Goal: Contribute content: Contribute content

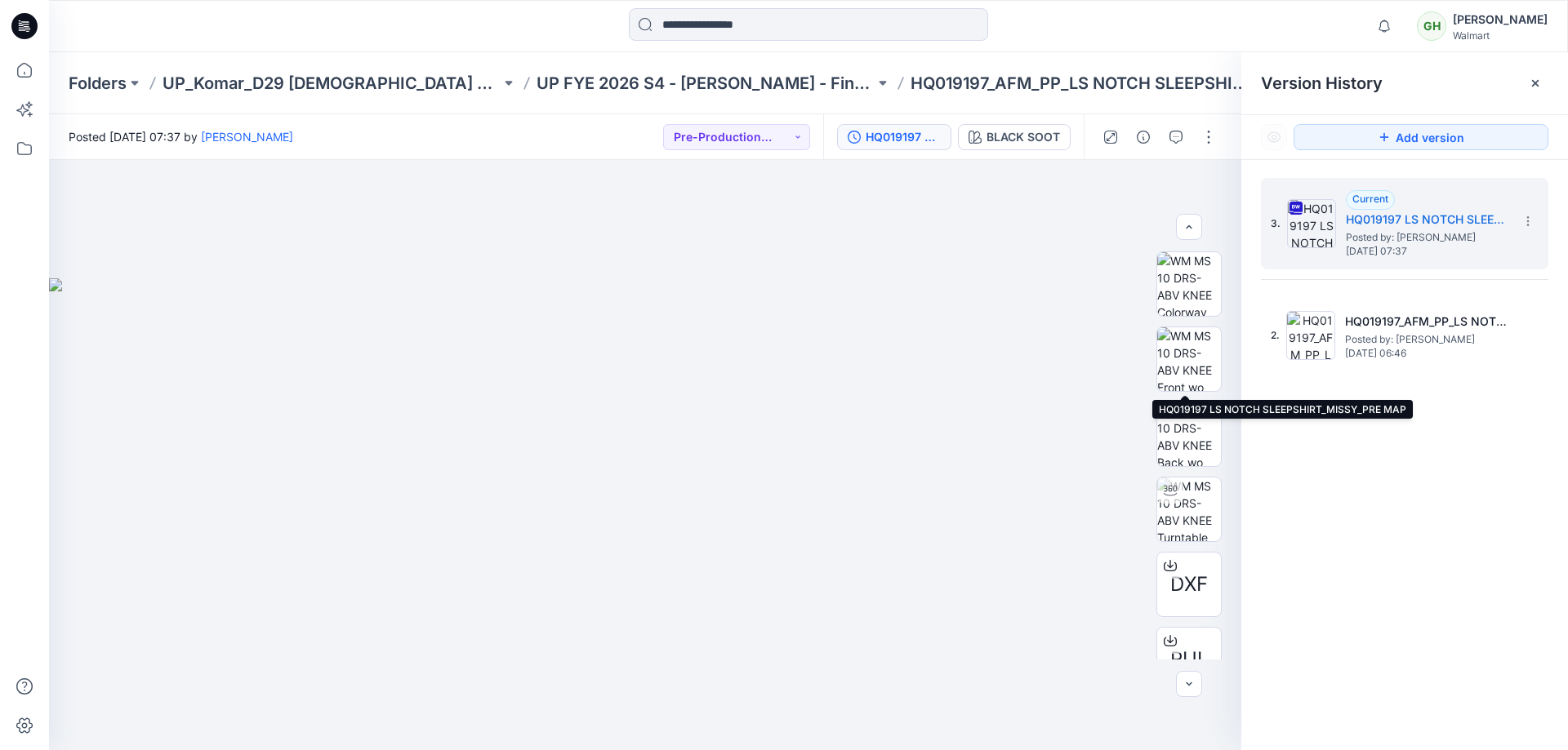
scroll to position [327, 0]
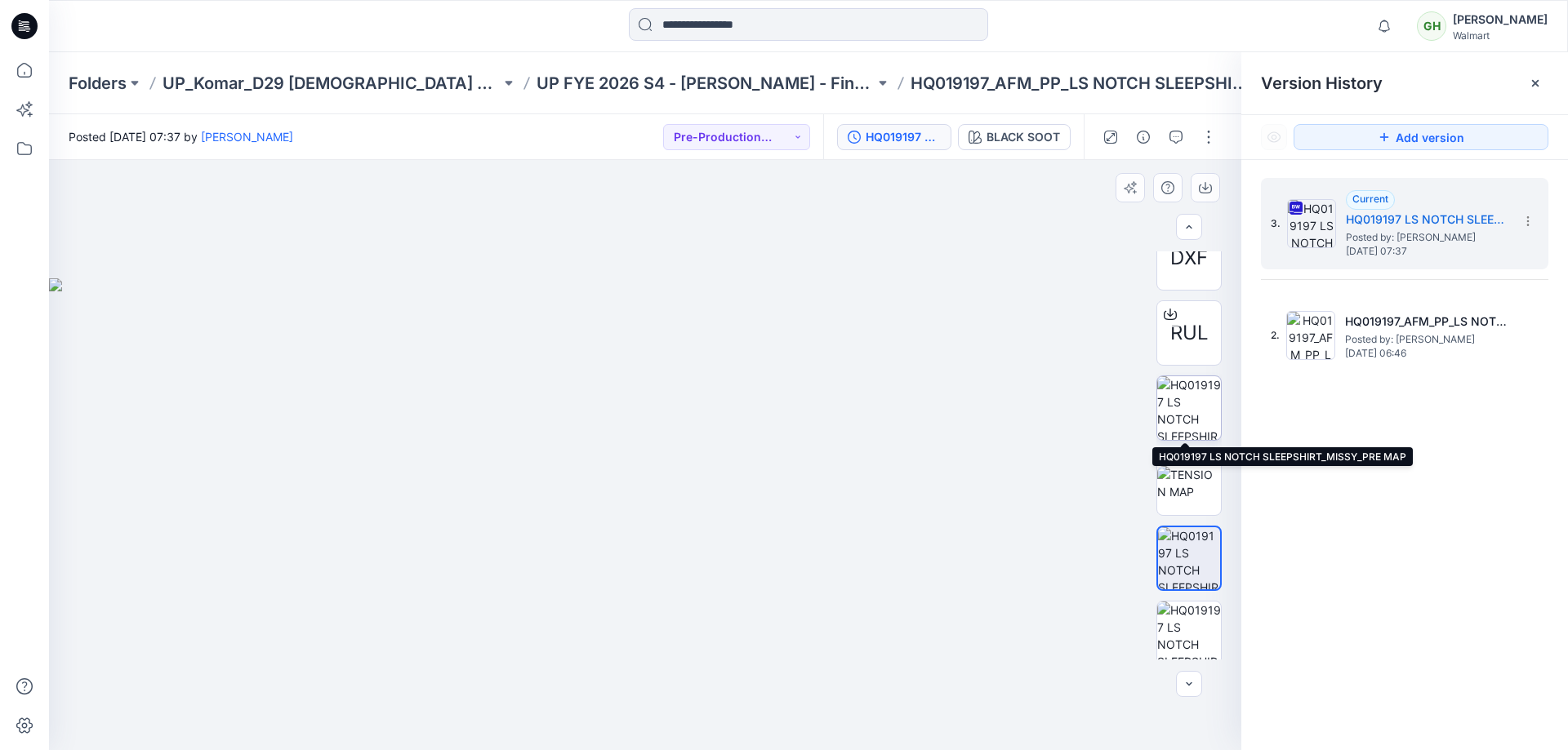
click at [1189, 401] on img at bounding box center [1189, 408] width 64 height 64
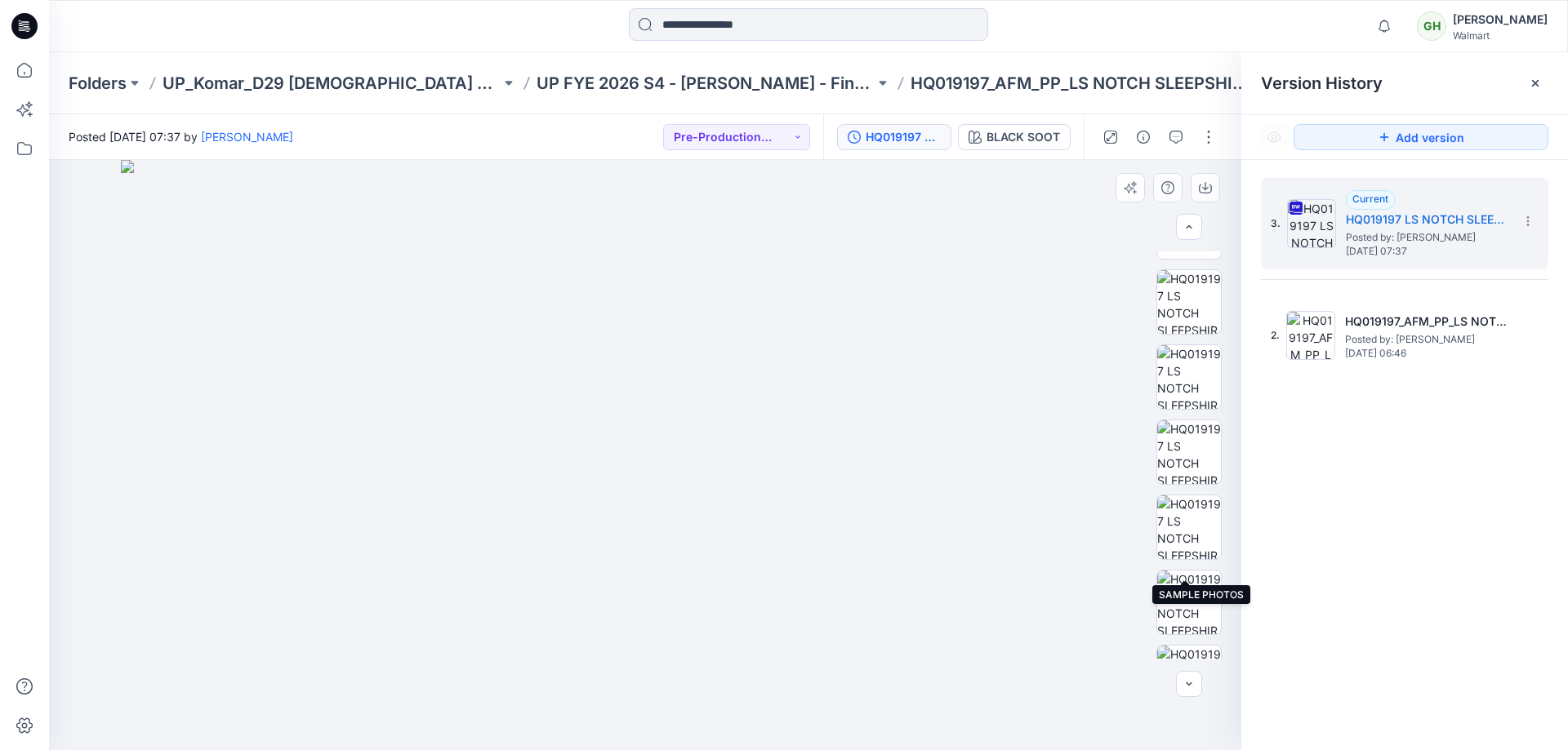
scroll to position [369, 0]
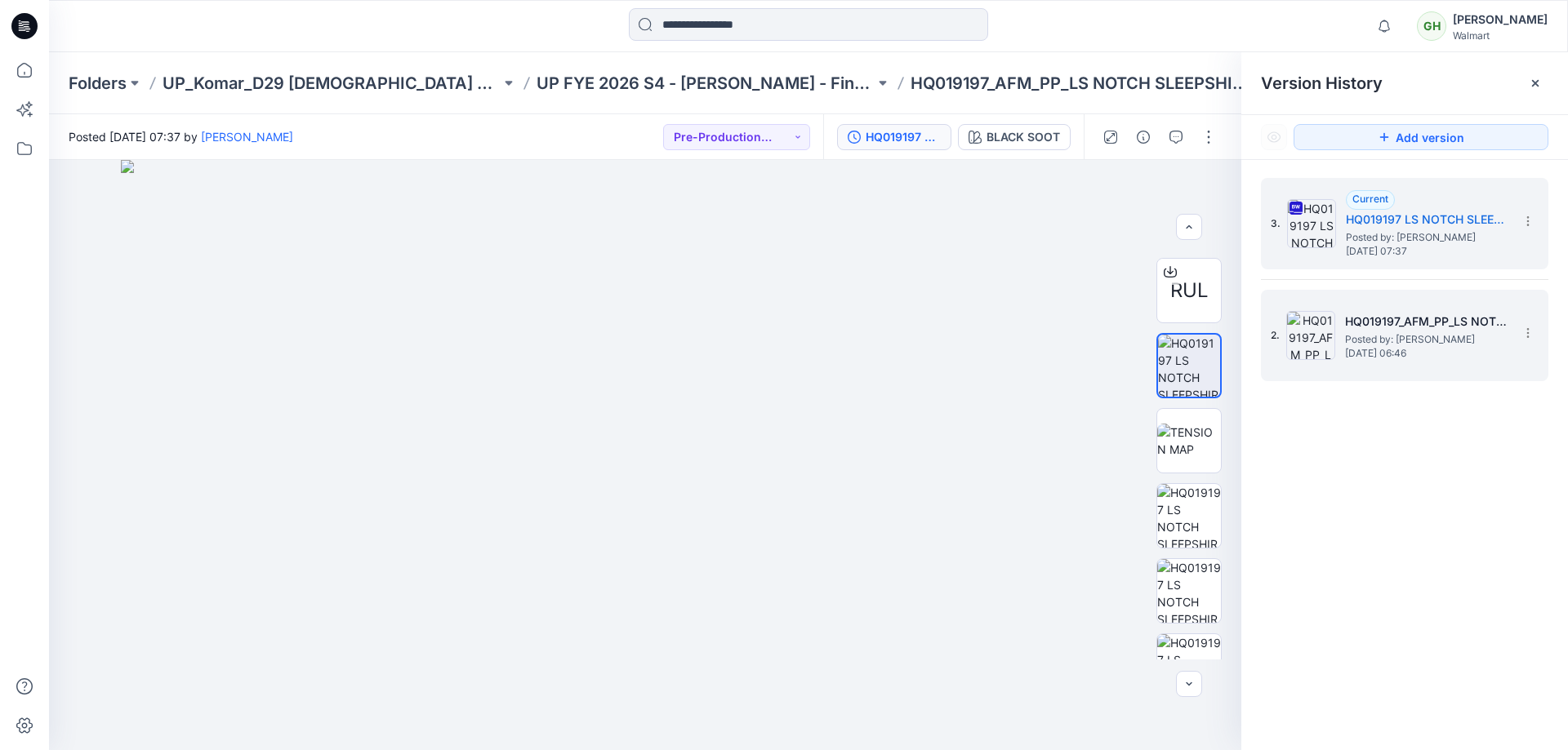
click at [1447, 327] on h5 "HQ019197_AFM_PP_LS NOTCH SLEEPSHIRT_PLUS" at bounding box center [1427, 321] width 163 height 20
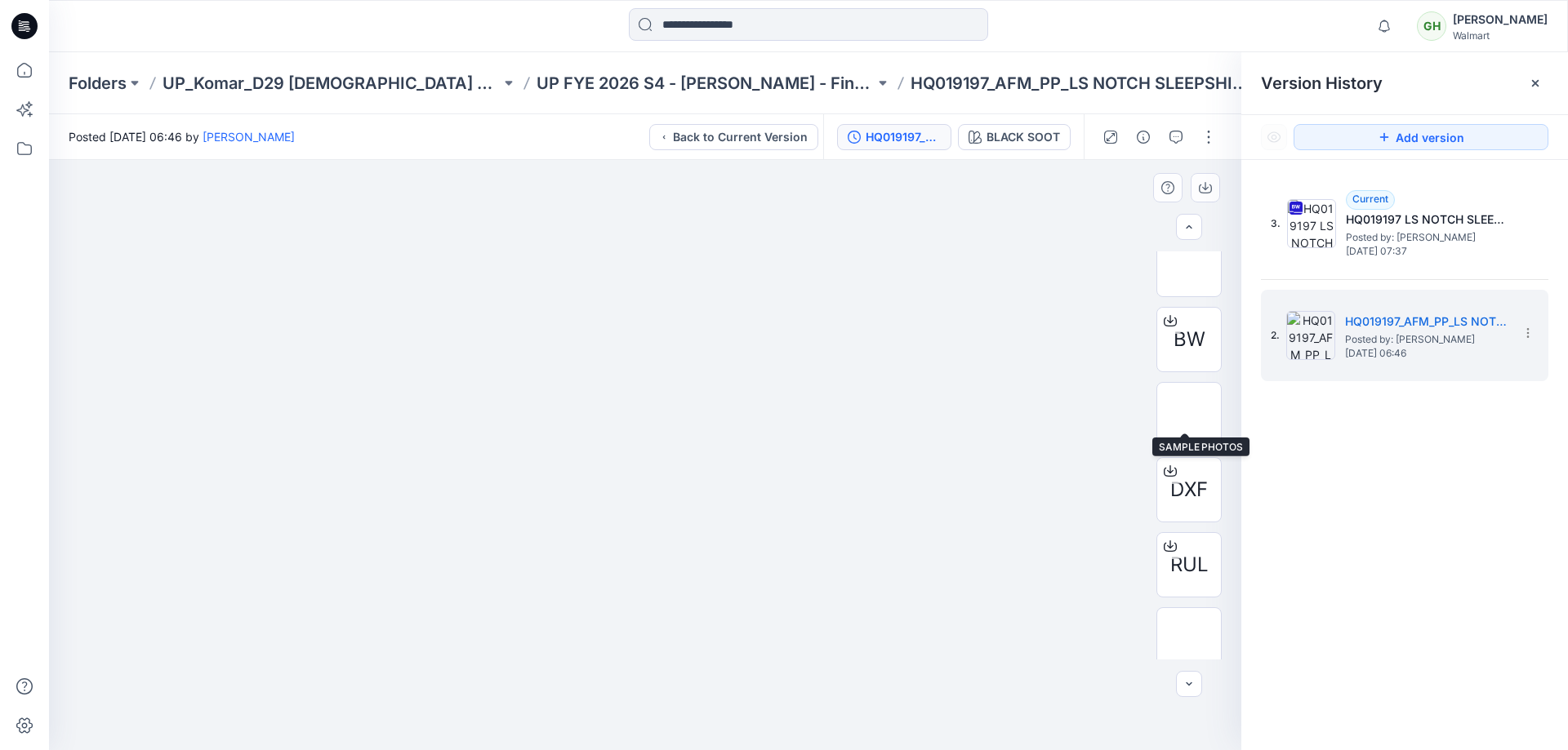
scroll to position [408, 0]
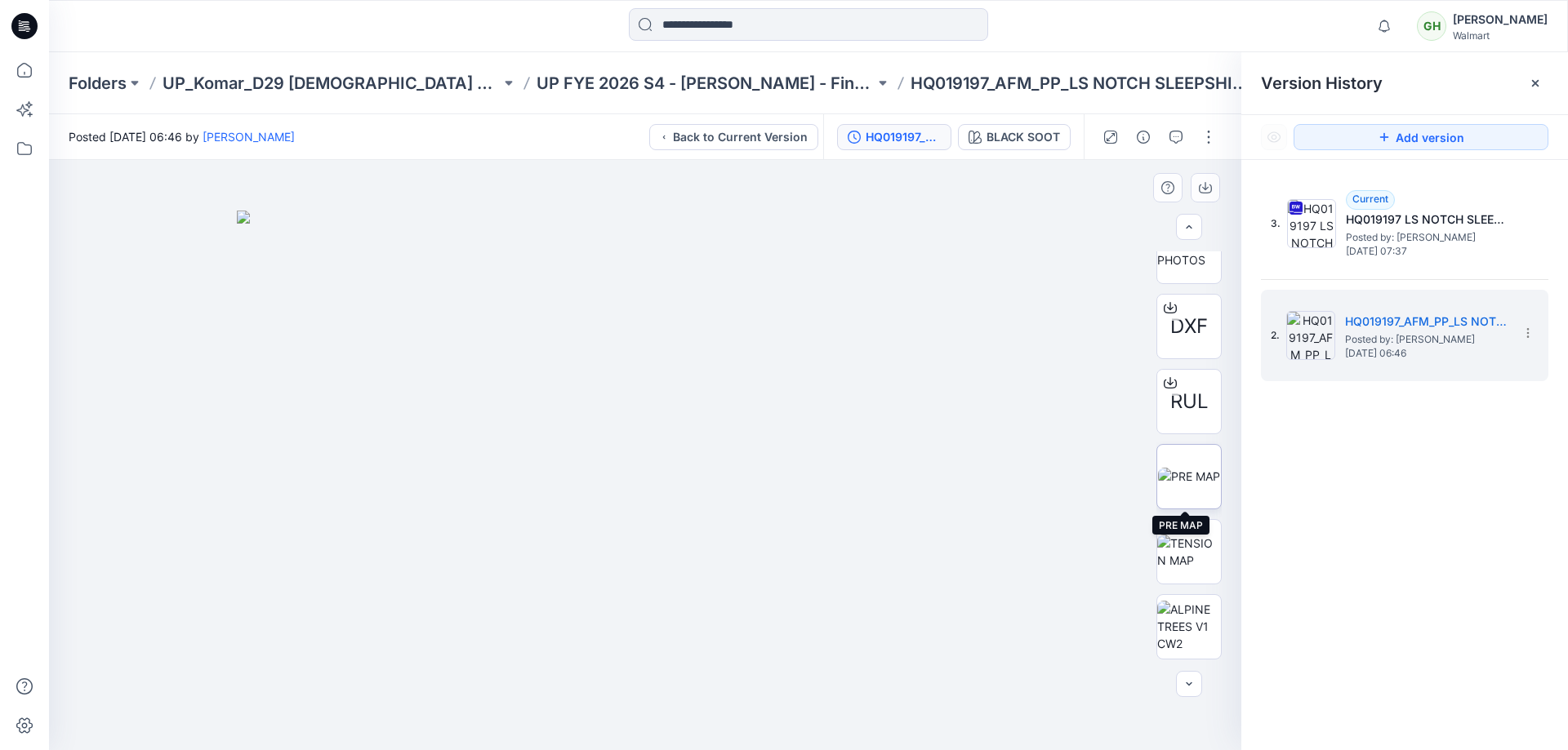
click at [1191, 469] on img at bounding box center [1189, 476] width 62 height 17
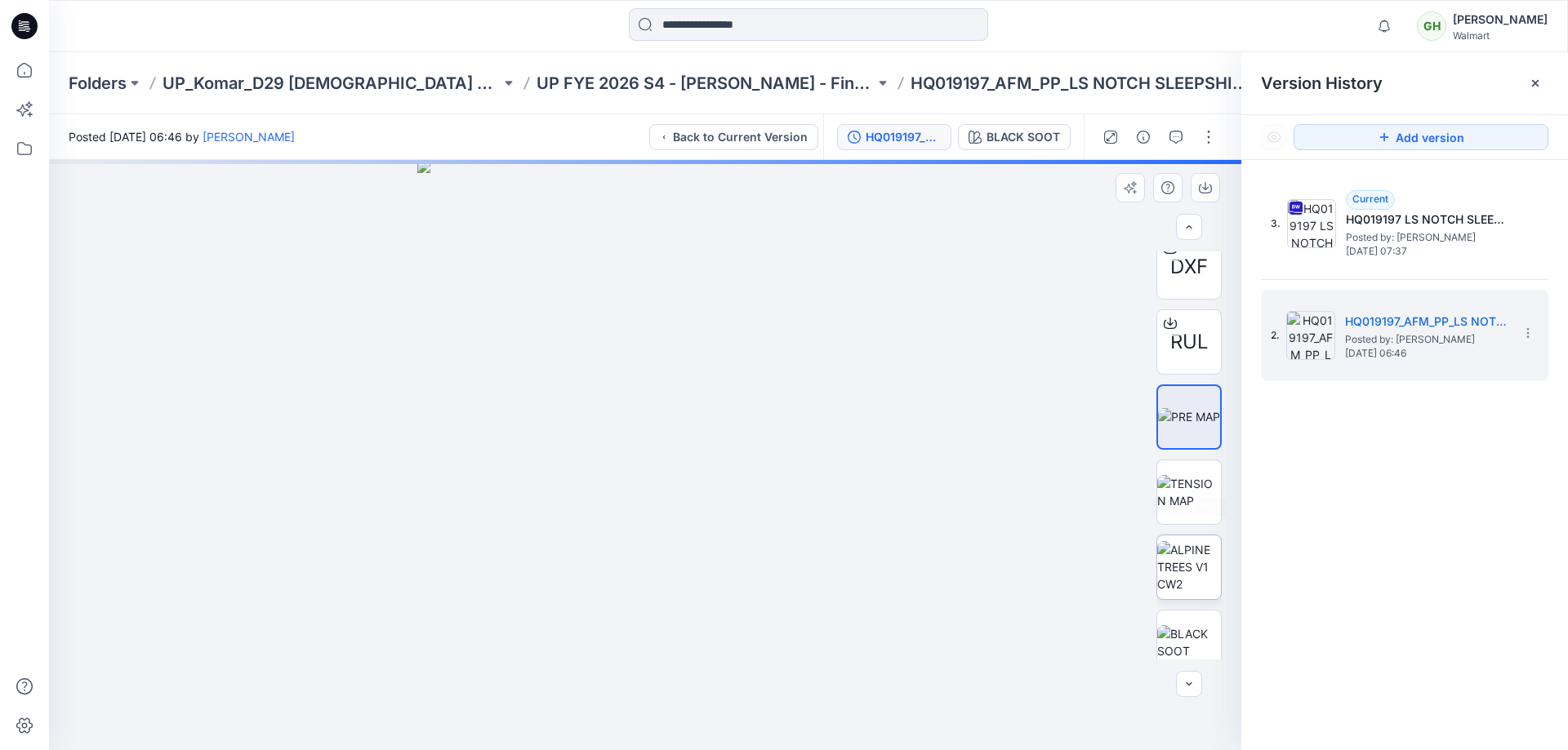
scroll to position [571, 0]
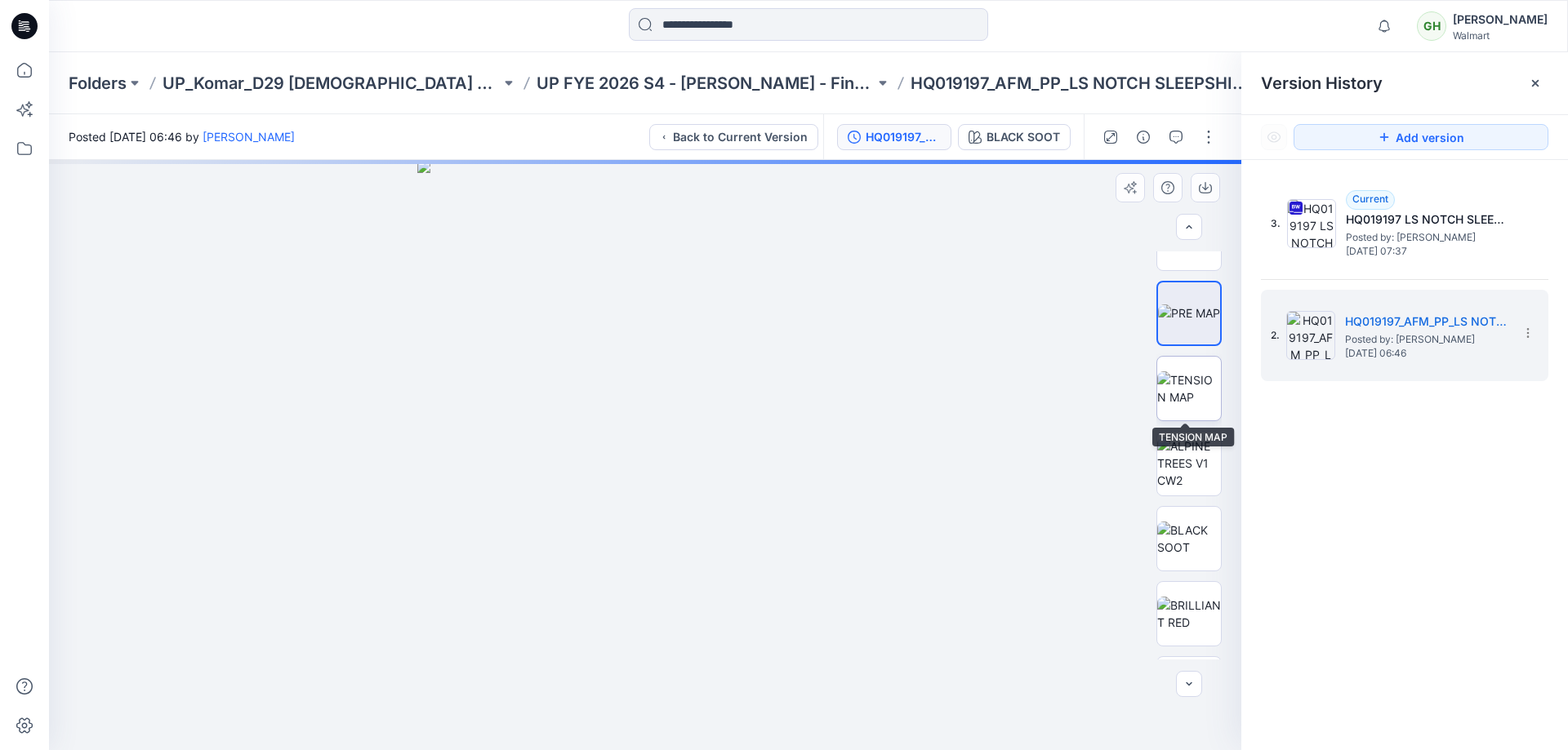
click at [1172, 391] on img at bounding box center [1189, 389] width 64 height 34
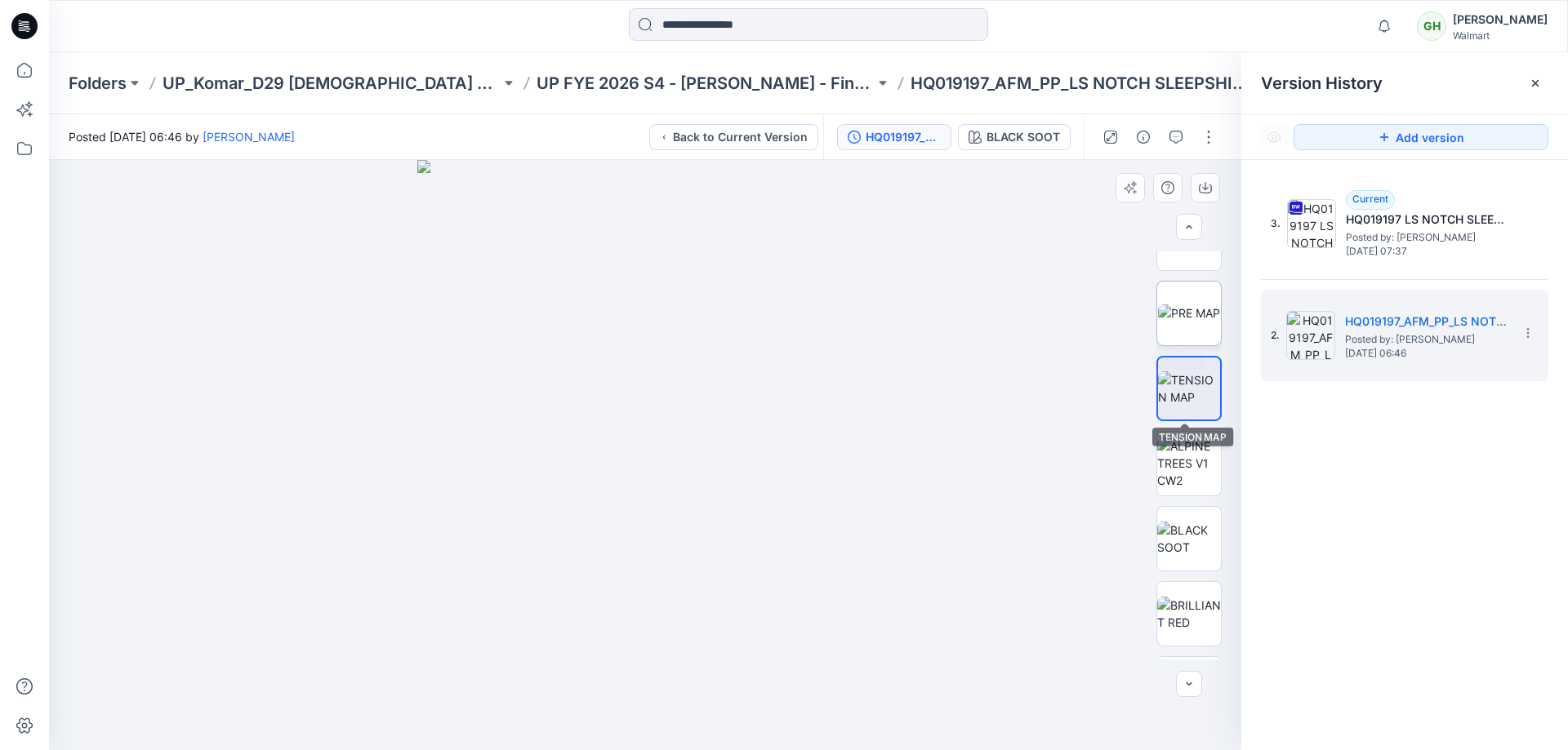
click at [1189, 321] on img at bounding box center [1189, 313] width 62 height 17
click at [1169, 397] on img at bounding box center [1189, 389] width 64 height 34
click at [1166, 321] on img at bounding box center [1189, 313] width 62 height 17
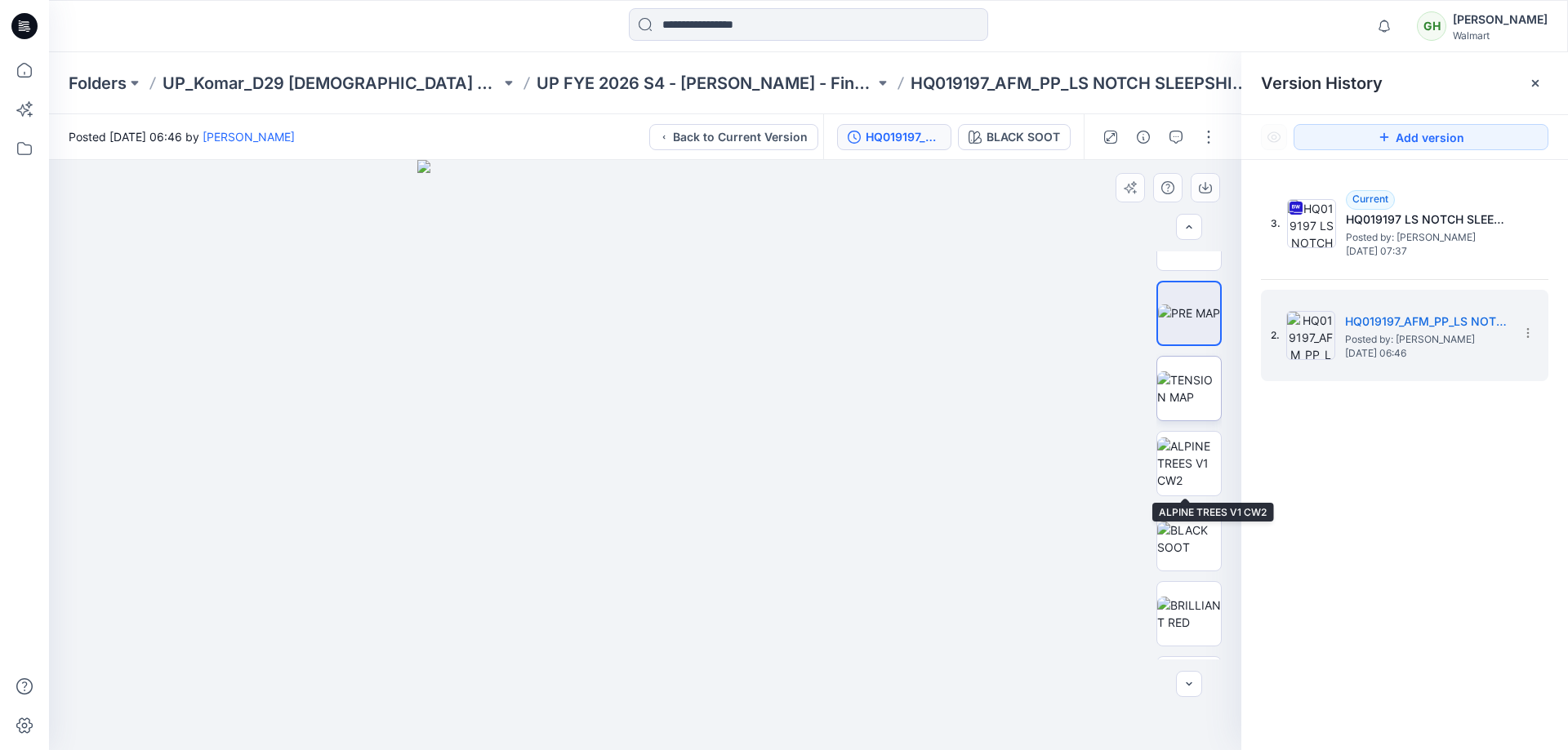
click at [1203, 383] on img at bounding box center [1189, 389] width 64 height 34
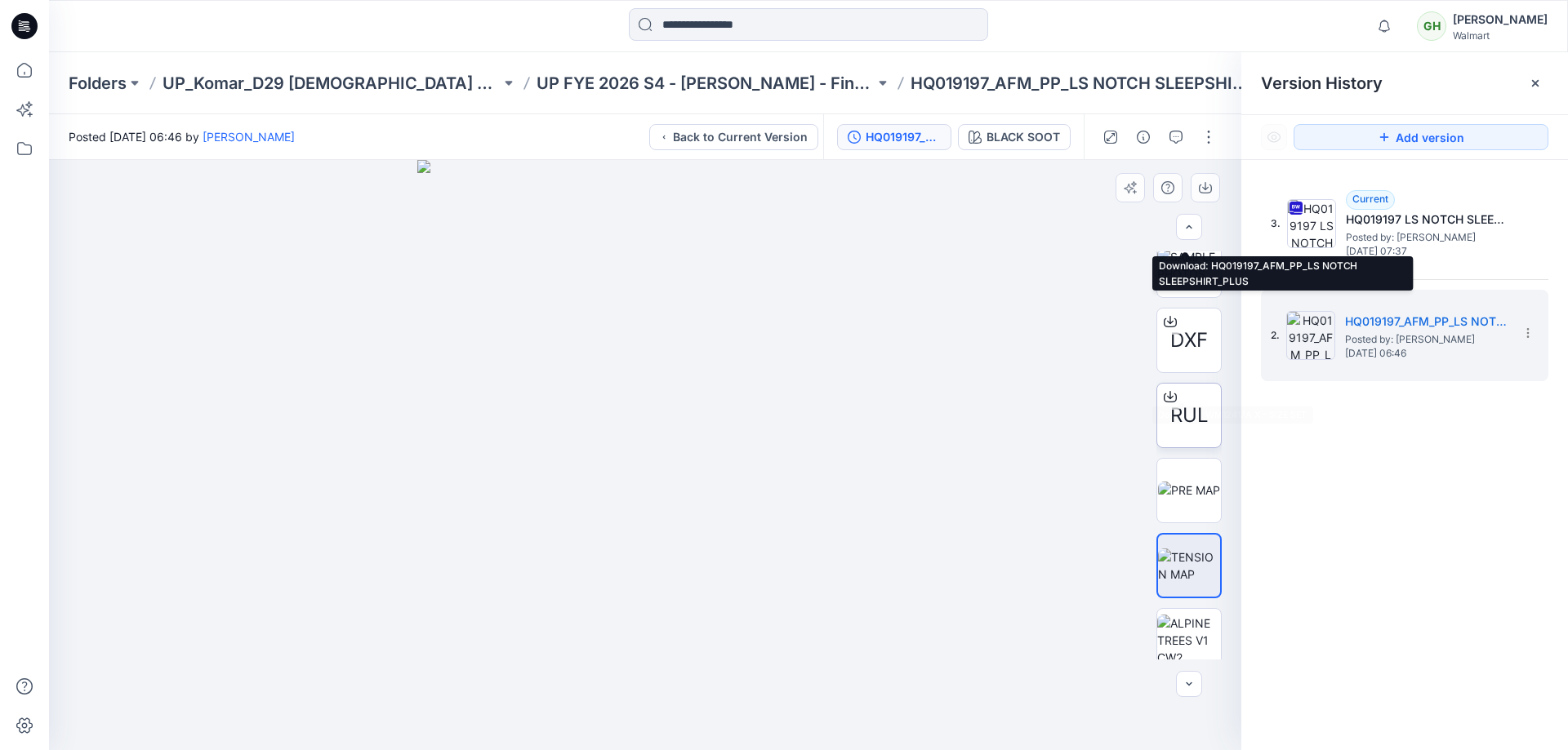
scroll to position [444, 0]
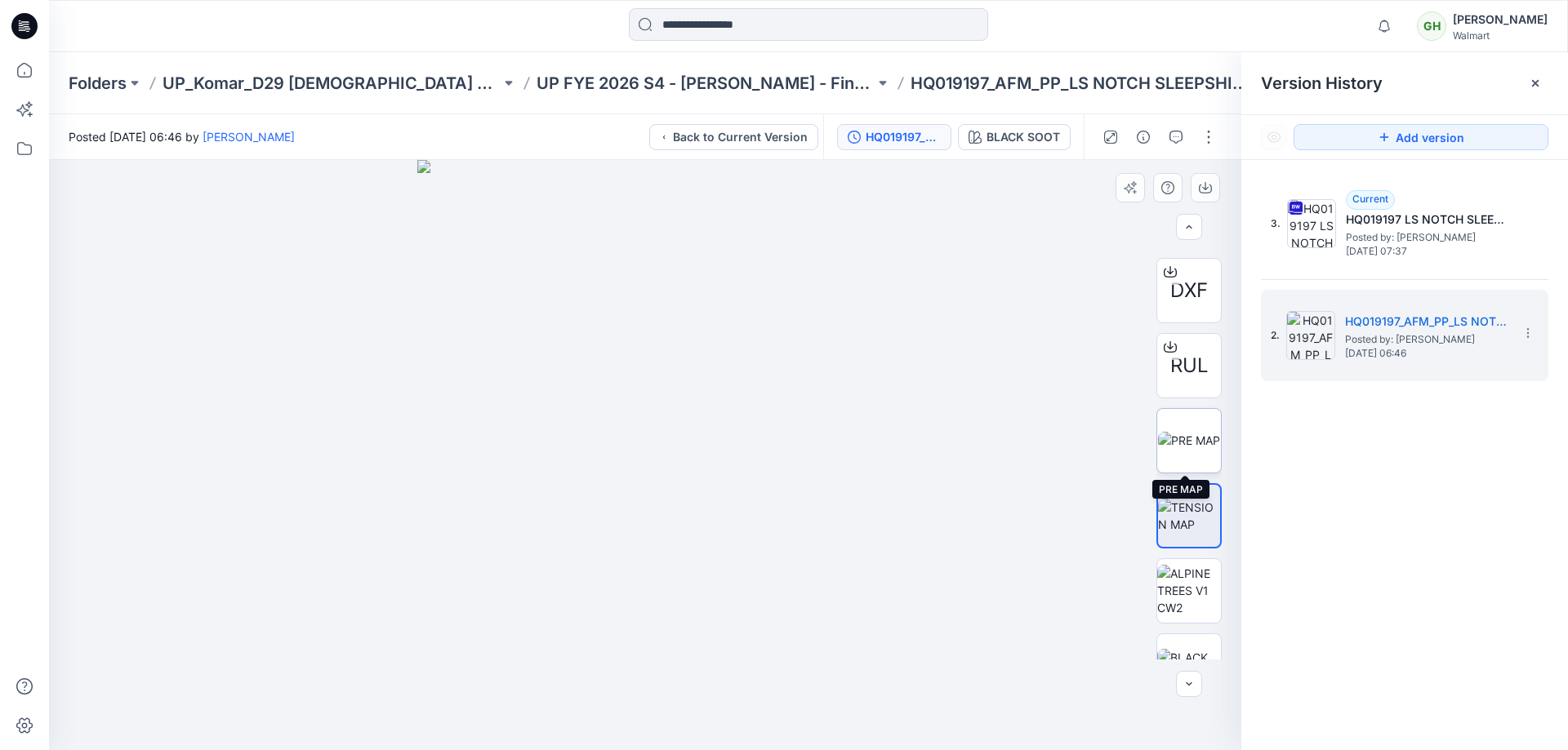
click at [1181, 447] on img at bounding box center [1189, 440] width 62 height 17
click at [1183, 532] on img at bounding box center [1189, 516] width 64 height 34
click at [1187, 438] on img at bounding box center [1189, 440] width 62 height 17
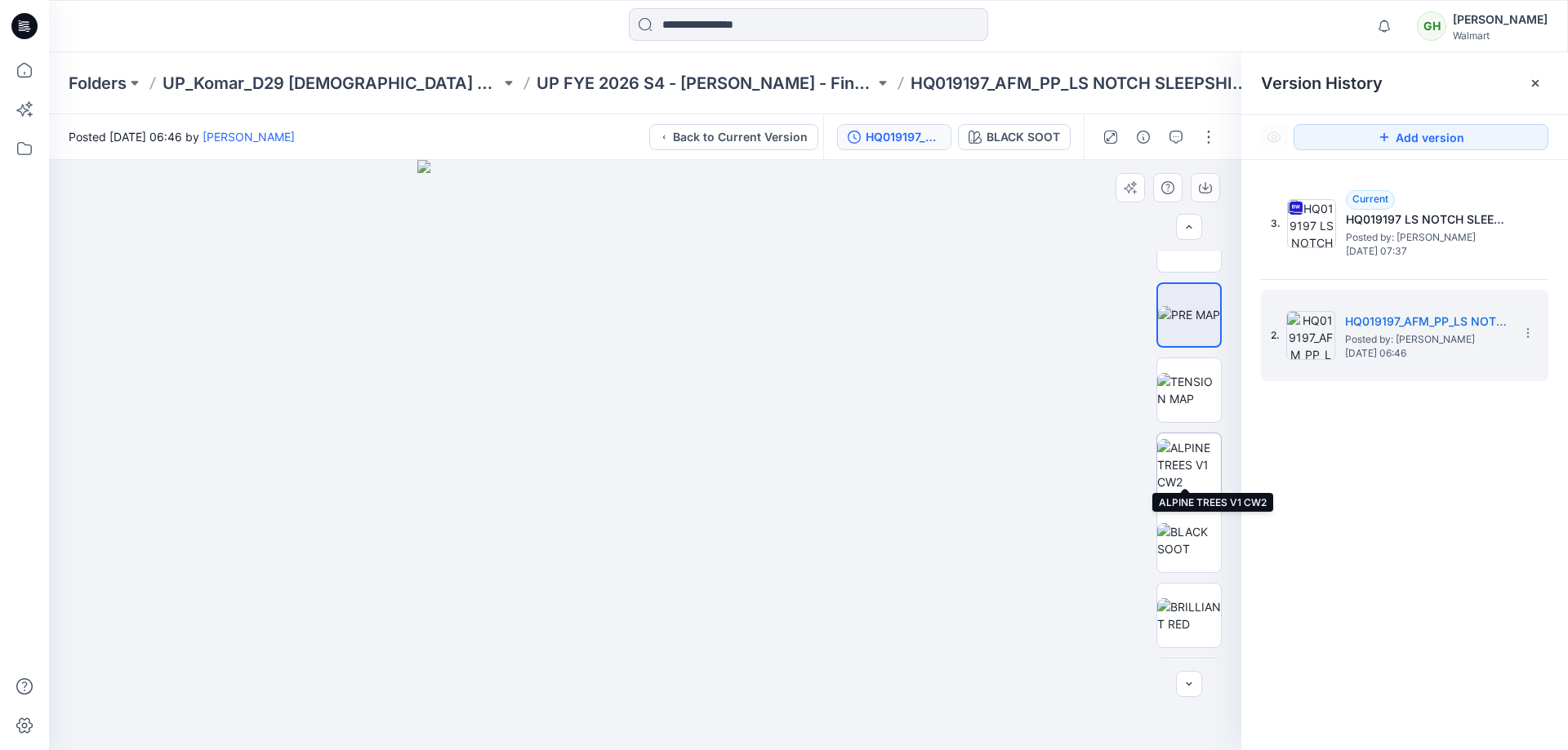
scroll to position [607, 0]
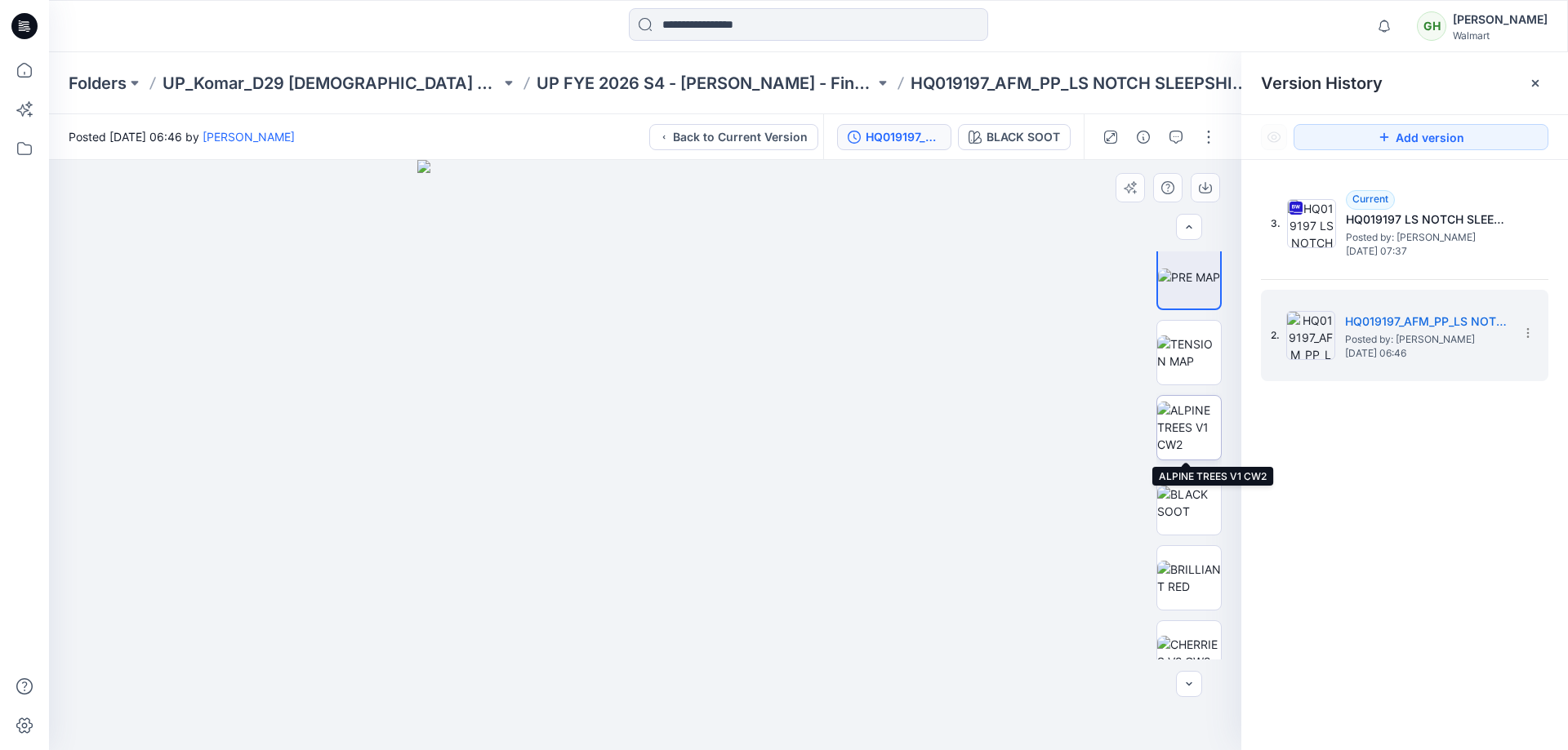
click at [1160, 403] on img at bounding box center [1189, 427] width 64 height 51
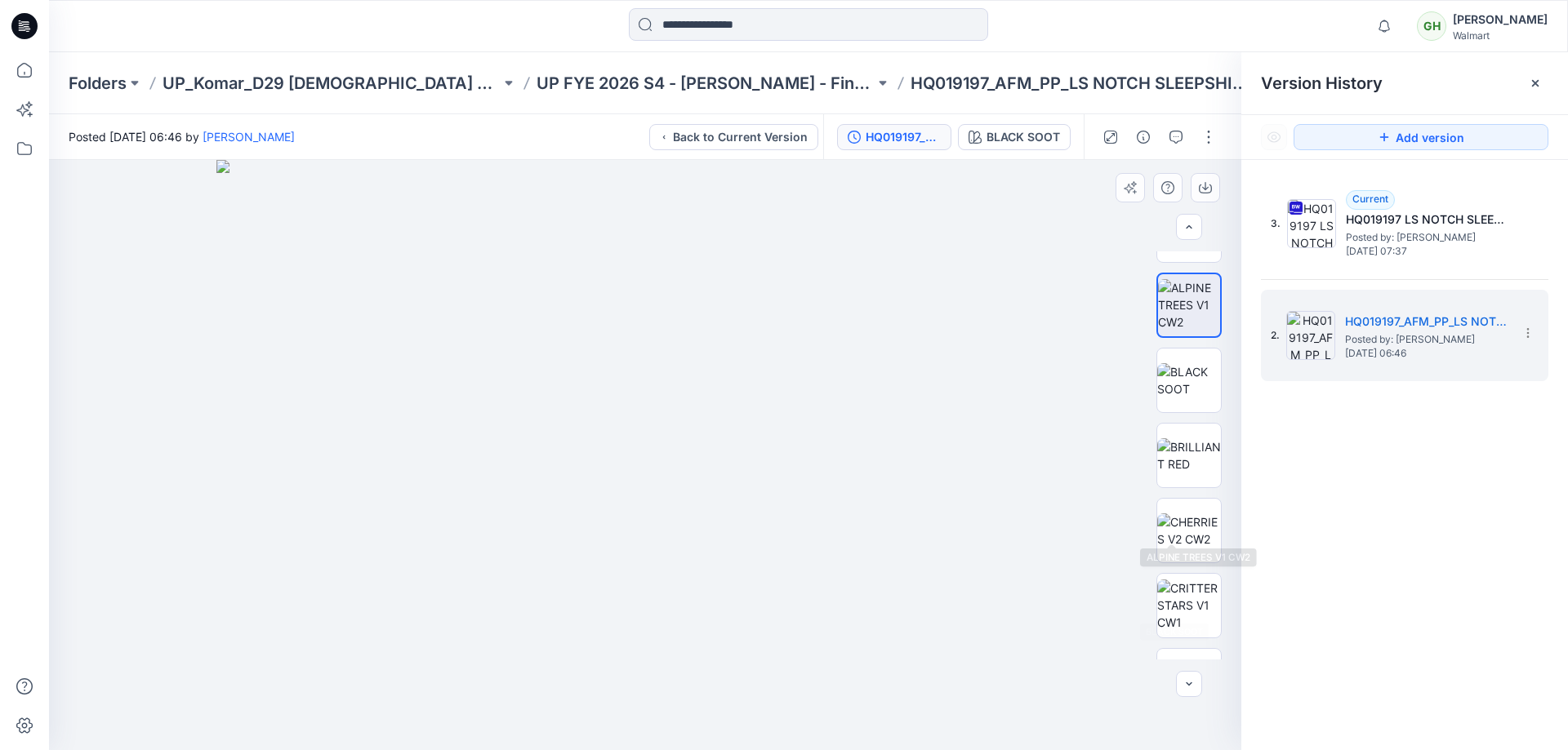
scroll to position [526, 0]
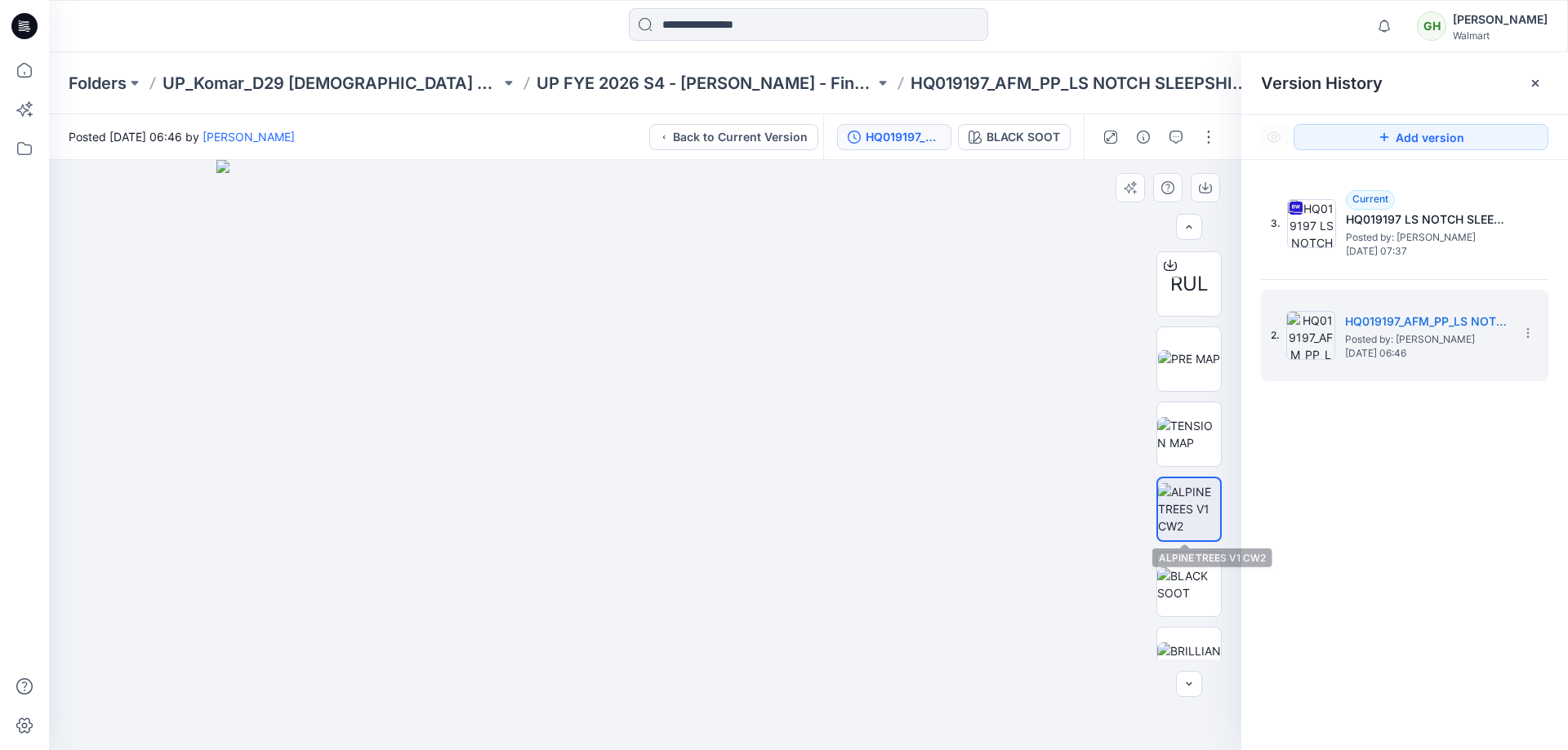
click at [1188, 514] on img at bounding box center [1189, 509] width 62 height 51
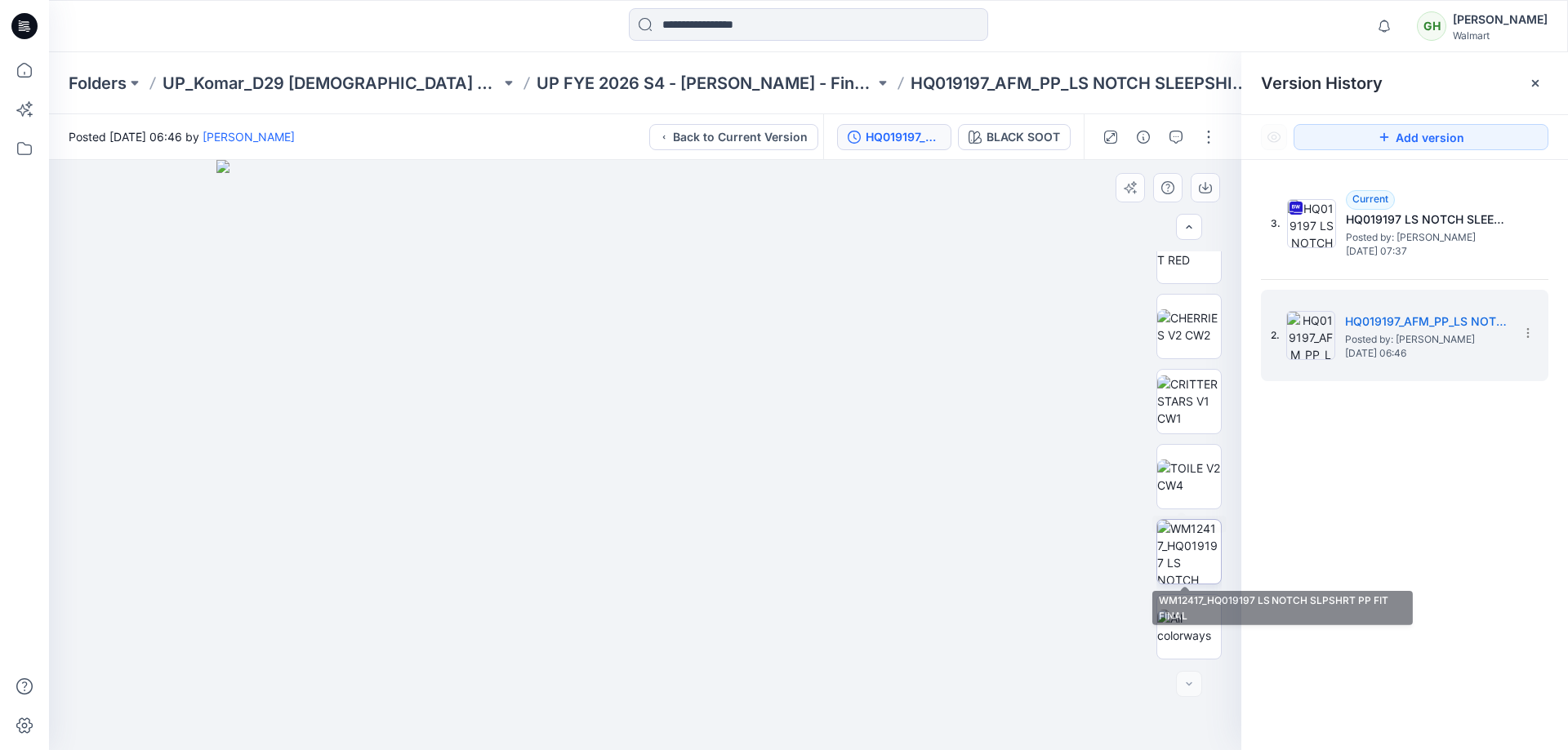
click at [1197, 534] on img at bounding box center [1189, 552] width 64 height 64
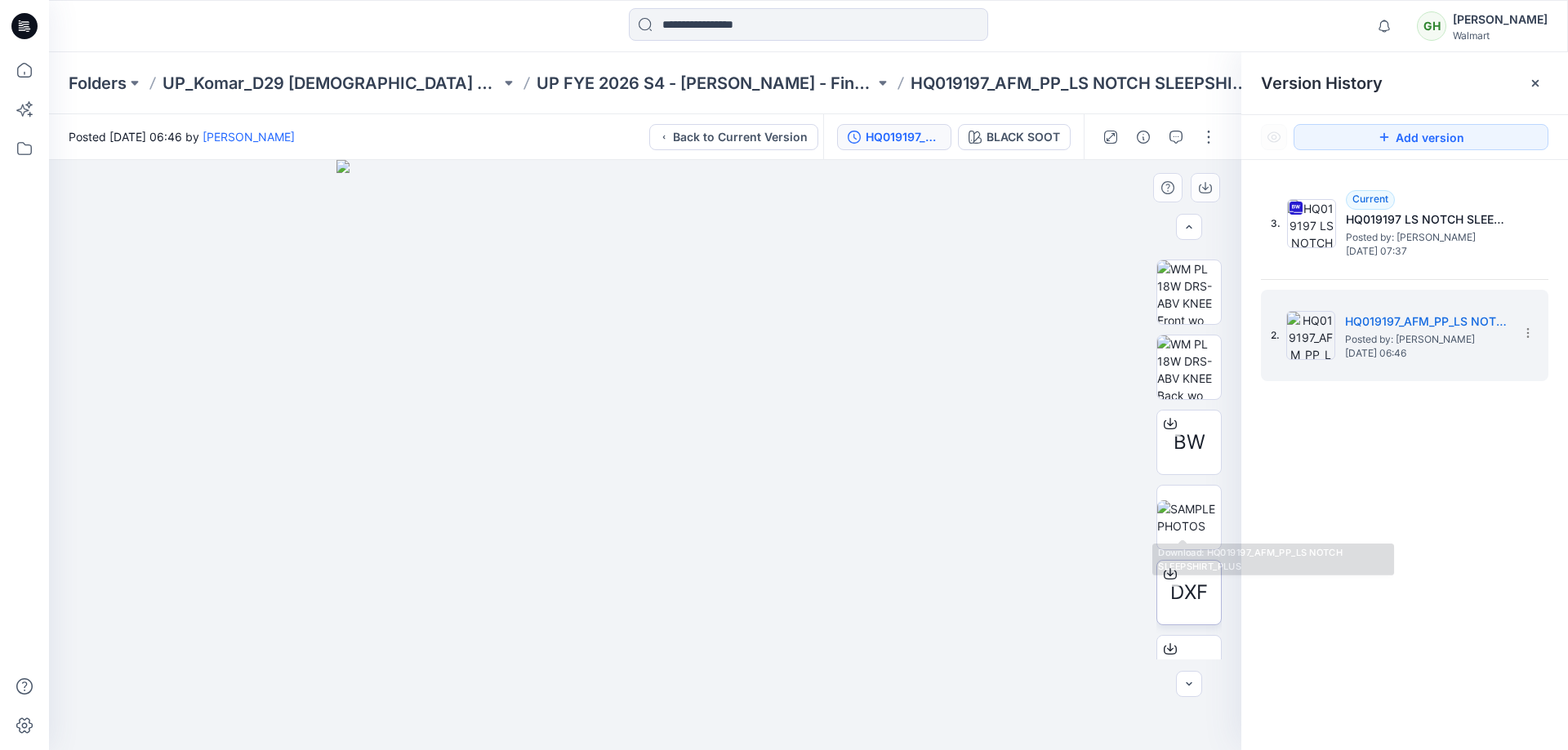
scroll to position [163, 0]
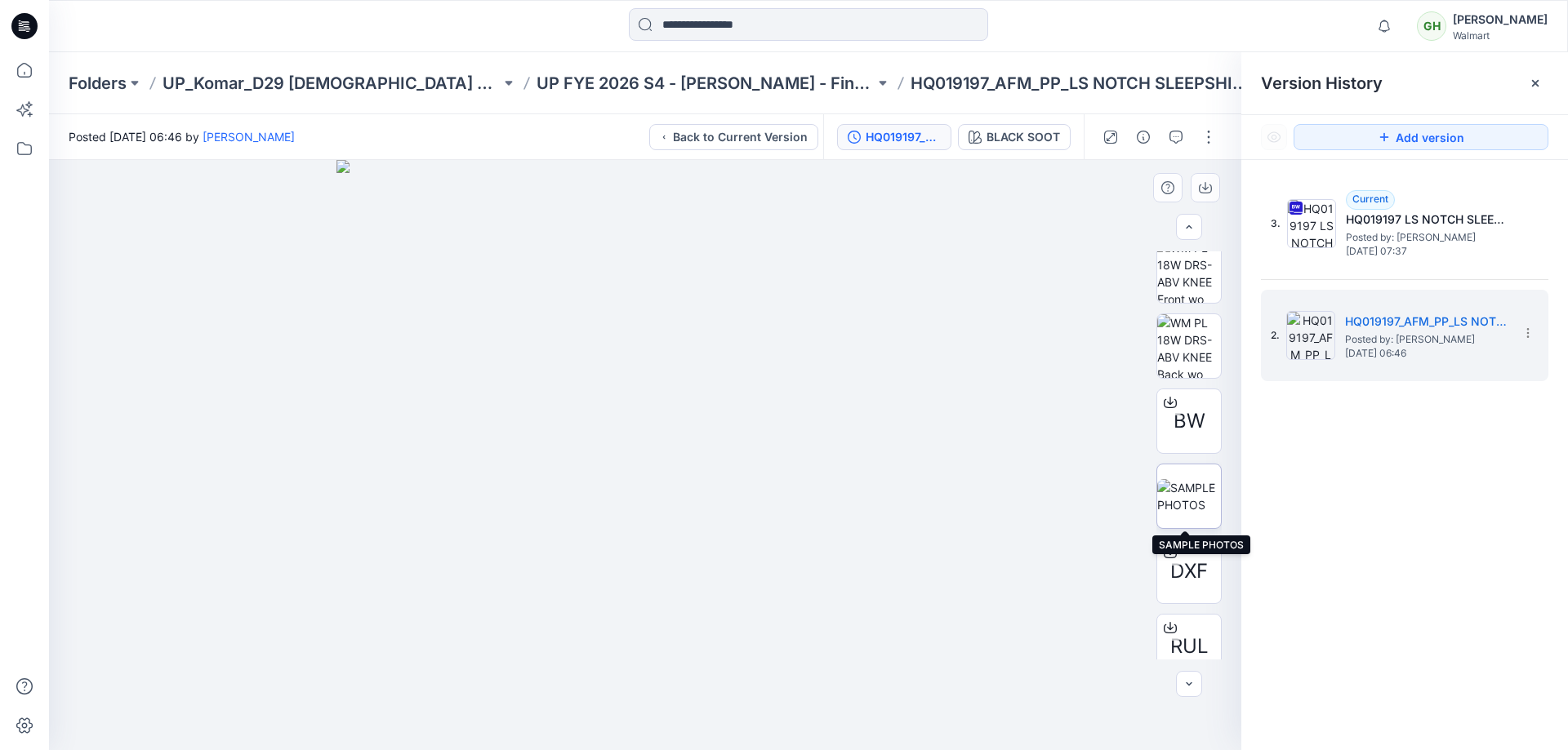
click at [1184, 495] on img at bounding box center [1189, 497] width 64 height 34
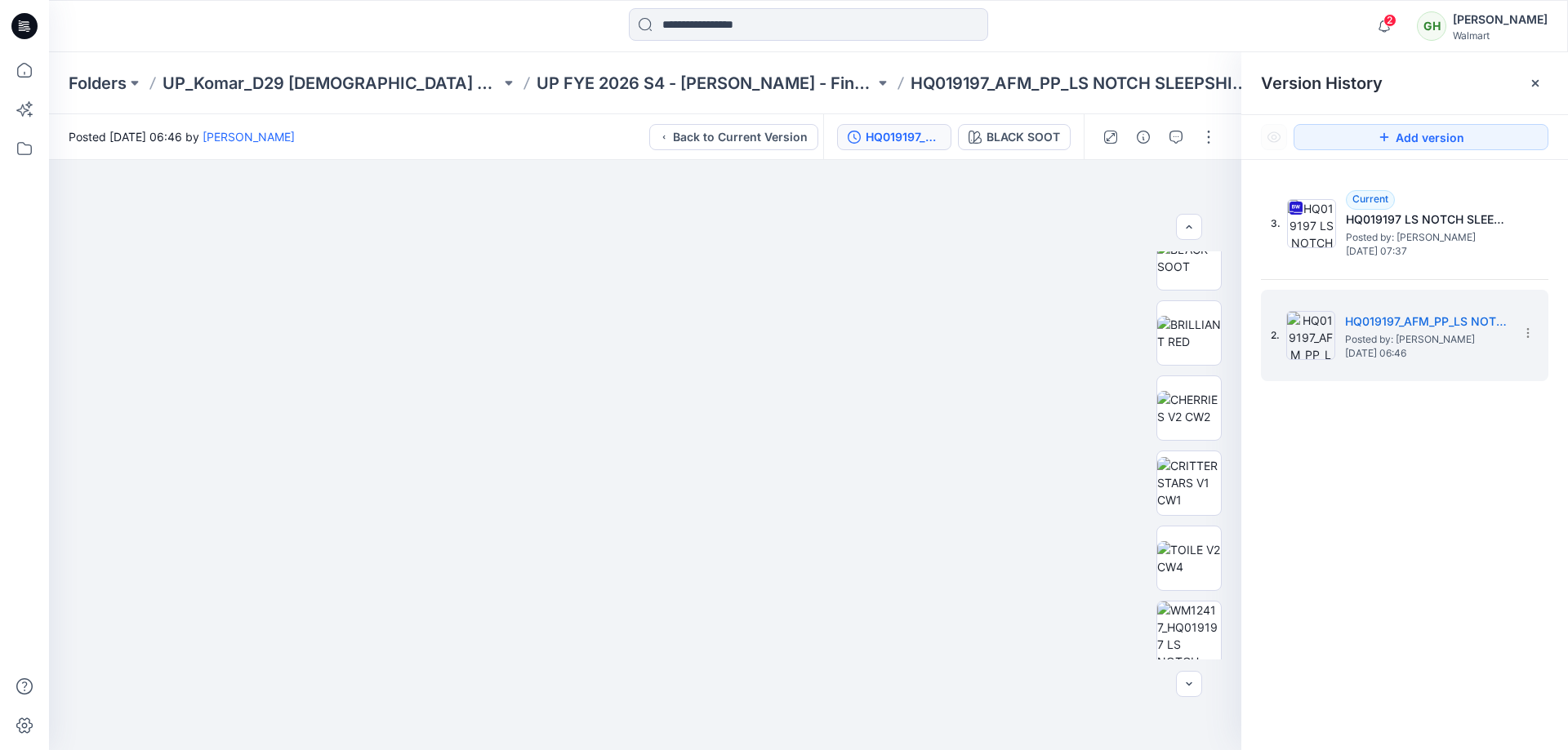
scroll to position [852, 0]
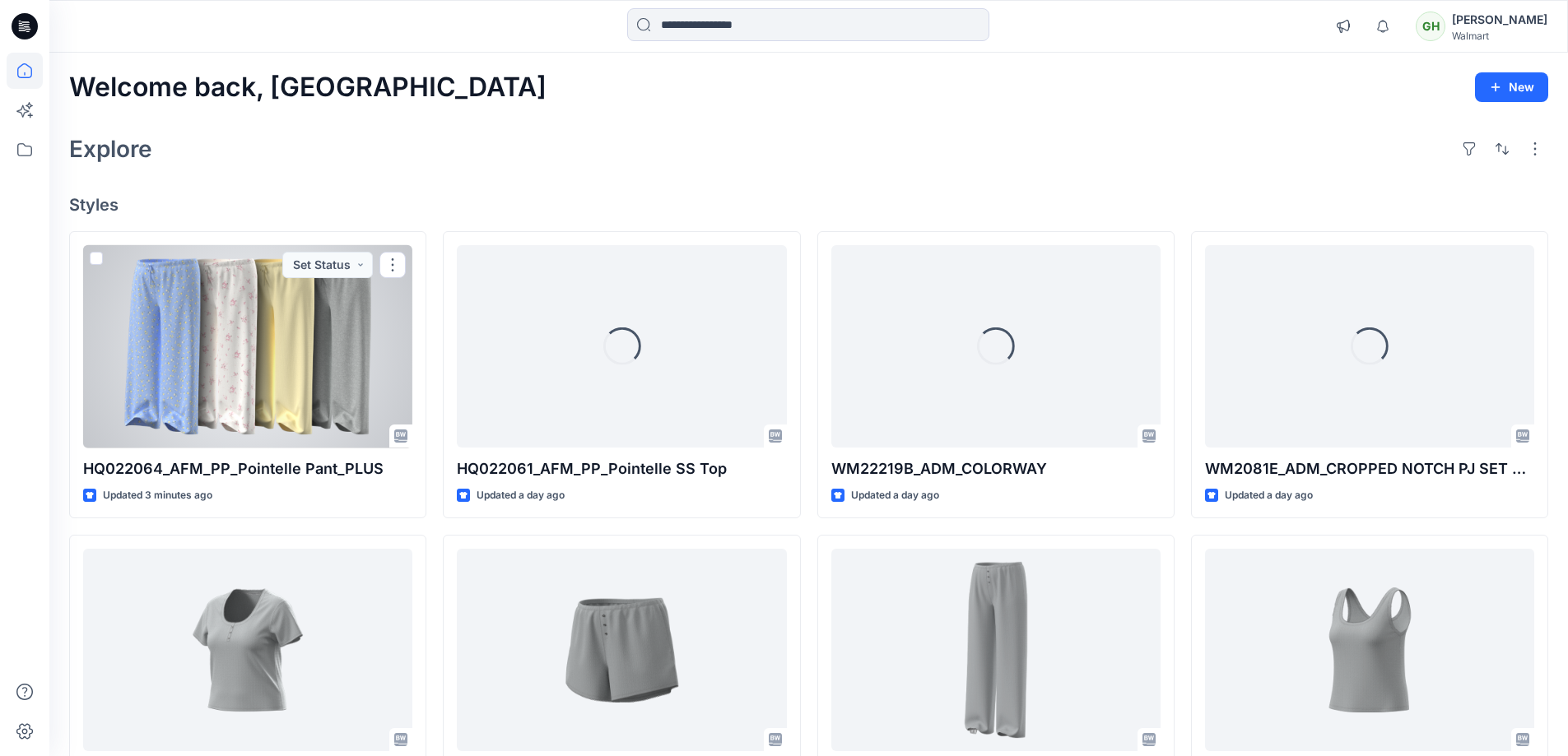
click at [246, 331] on div at bounding box center [248, 346] width 329 height 203
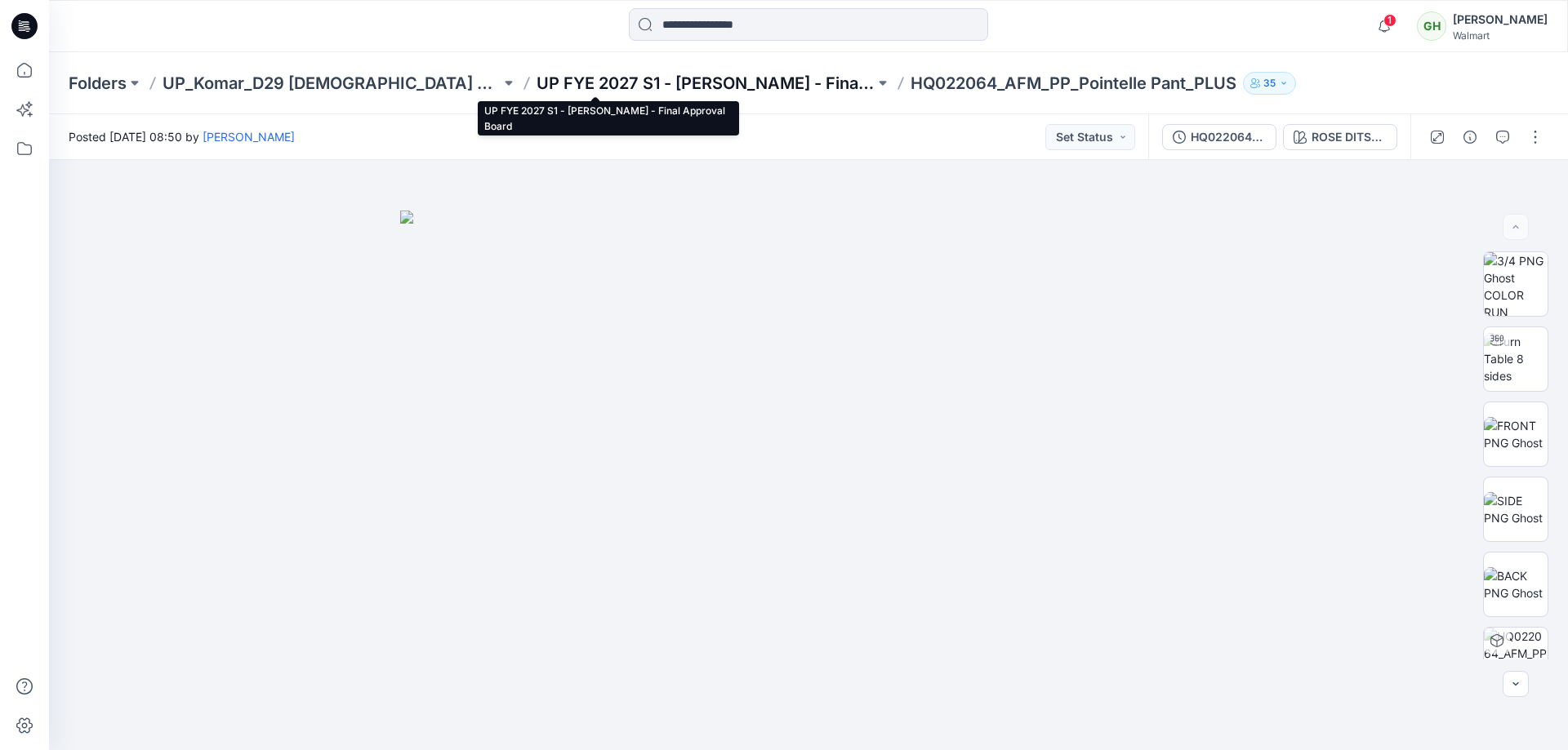
click at [690, 88] on p "UP FYE 2027 S1 - [PERSON_NAME] - Final Approval Board" at bounding box center [705, 82] width 338 height 23
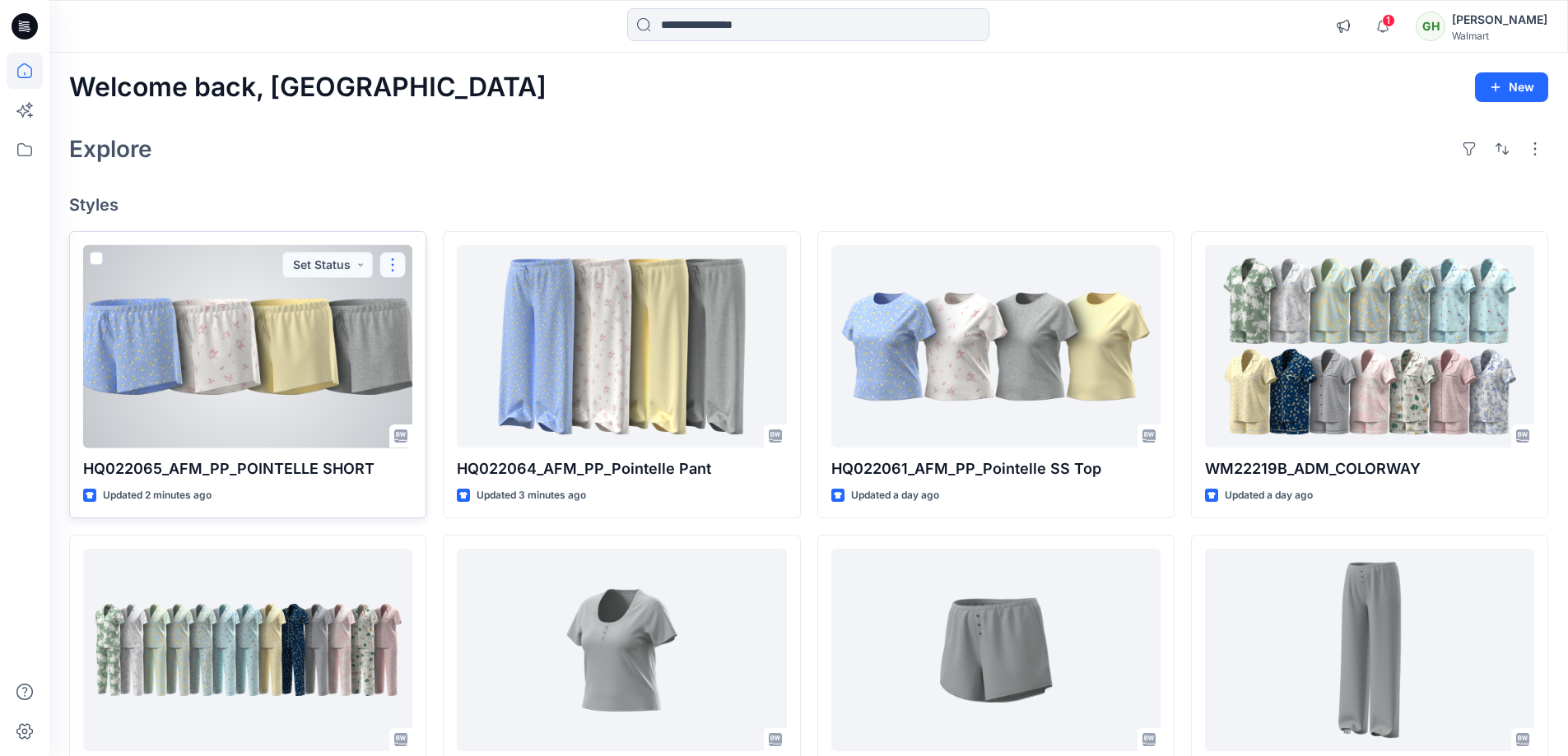
click at [388, 266] on button "button" at bounding box center [393, 265] width 27 height 27
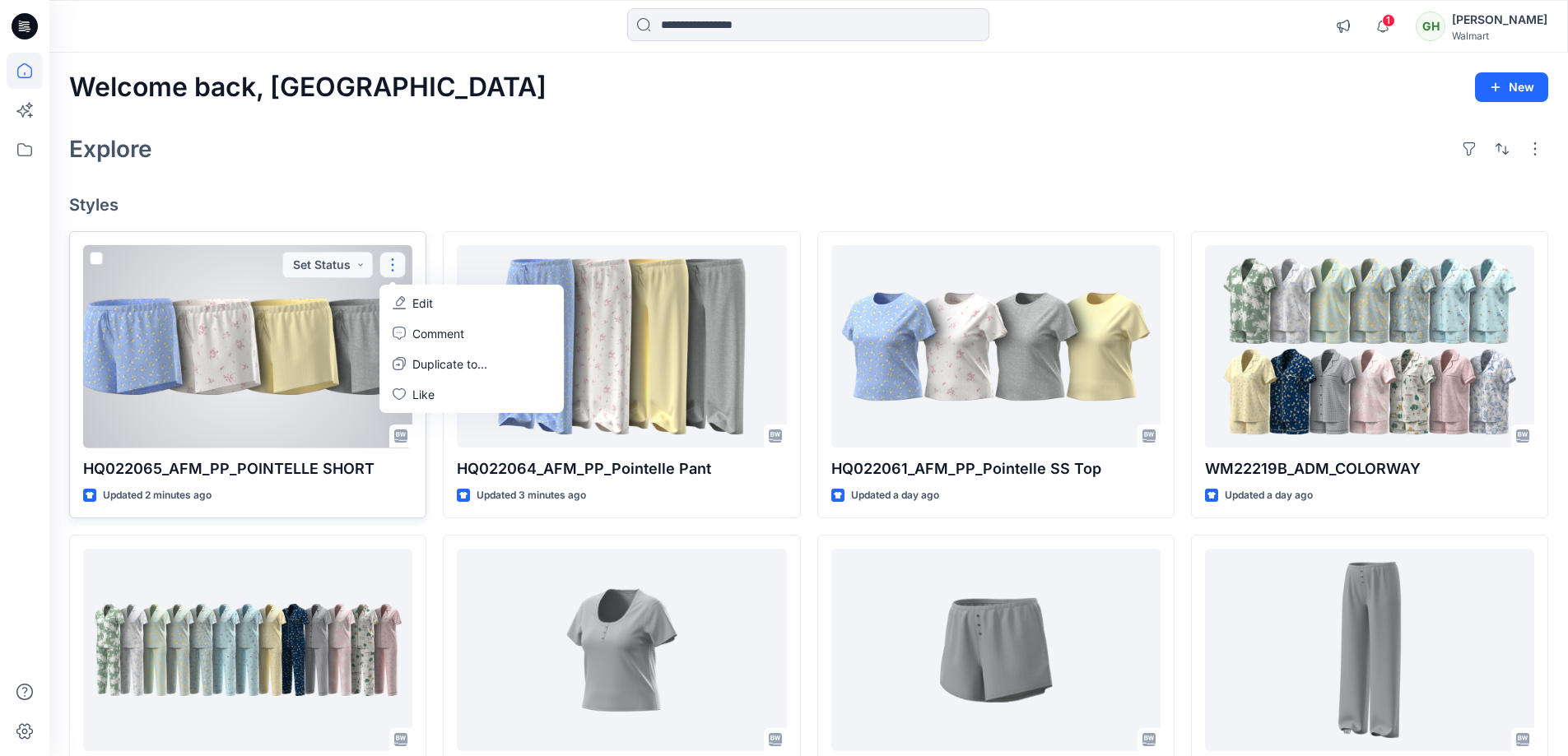
click at [409, 292] on button "Edit" at bounding box center [471, 303] width 177 height 31
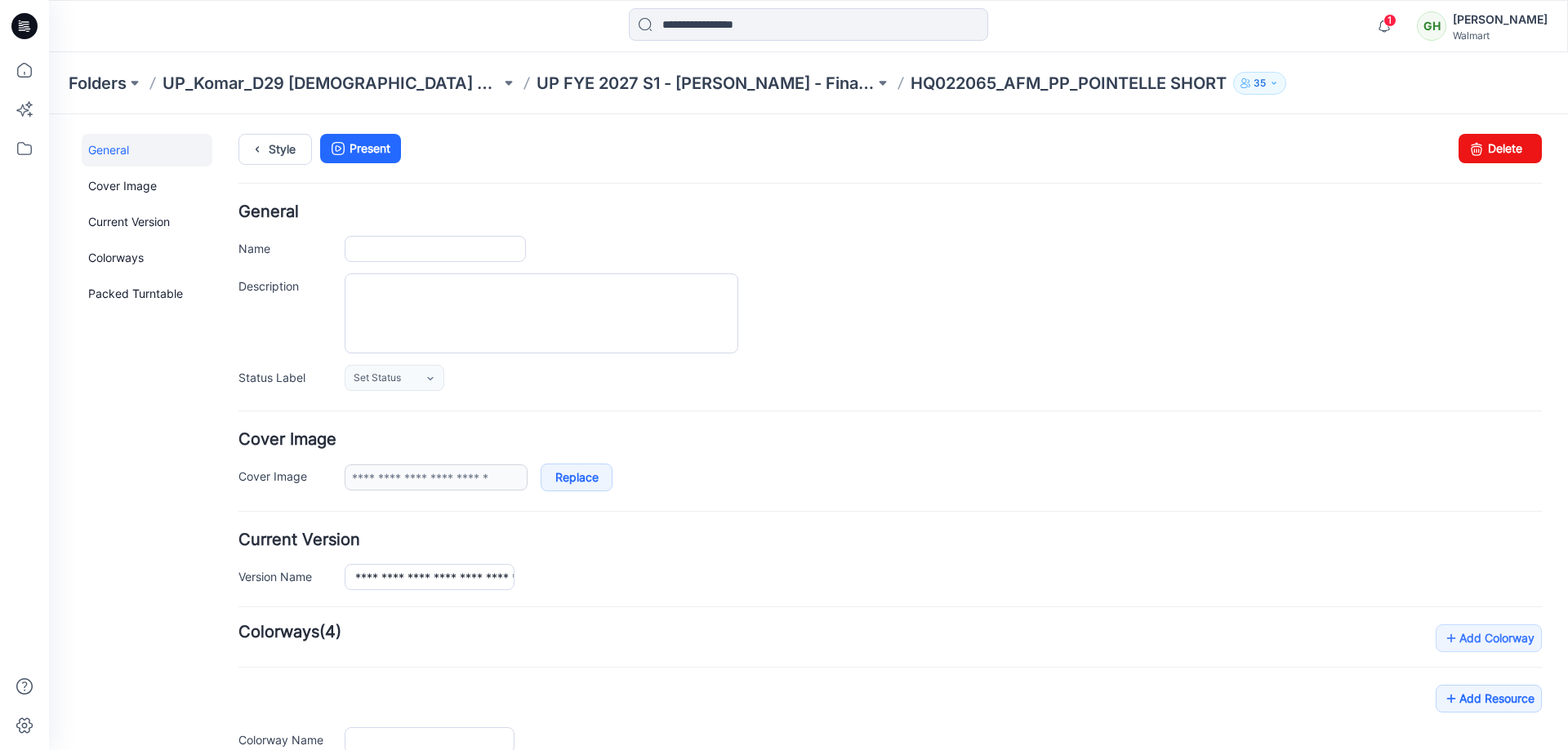
type input "**********"
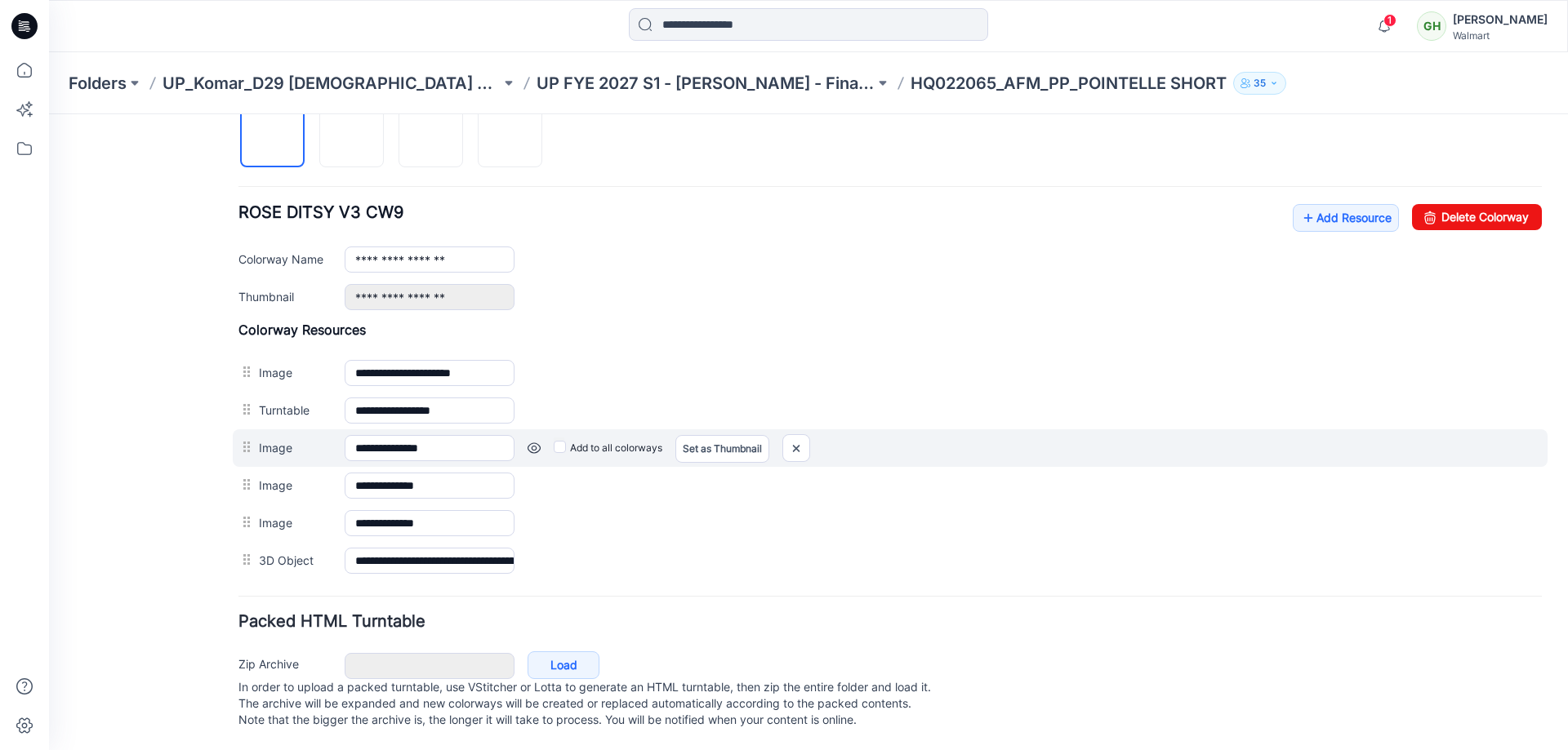
scroll to position [581, 0]
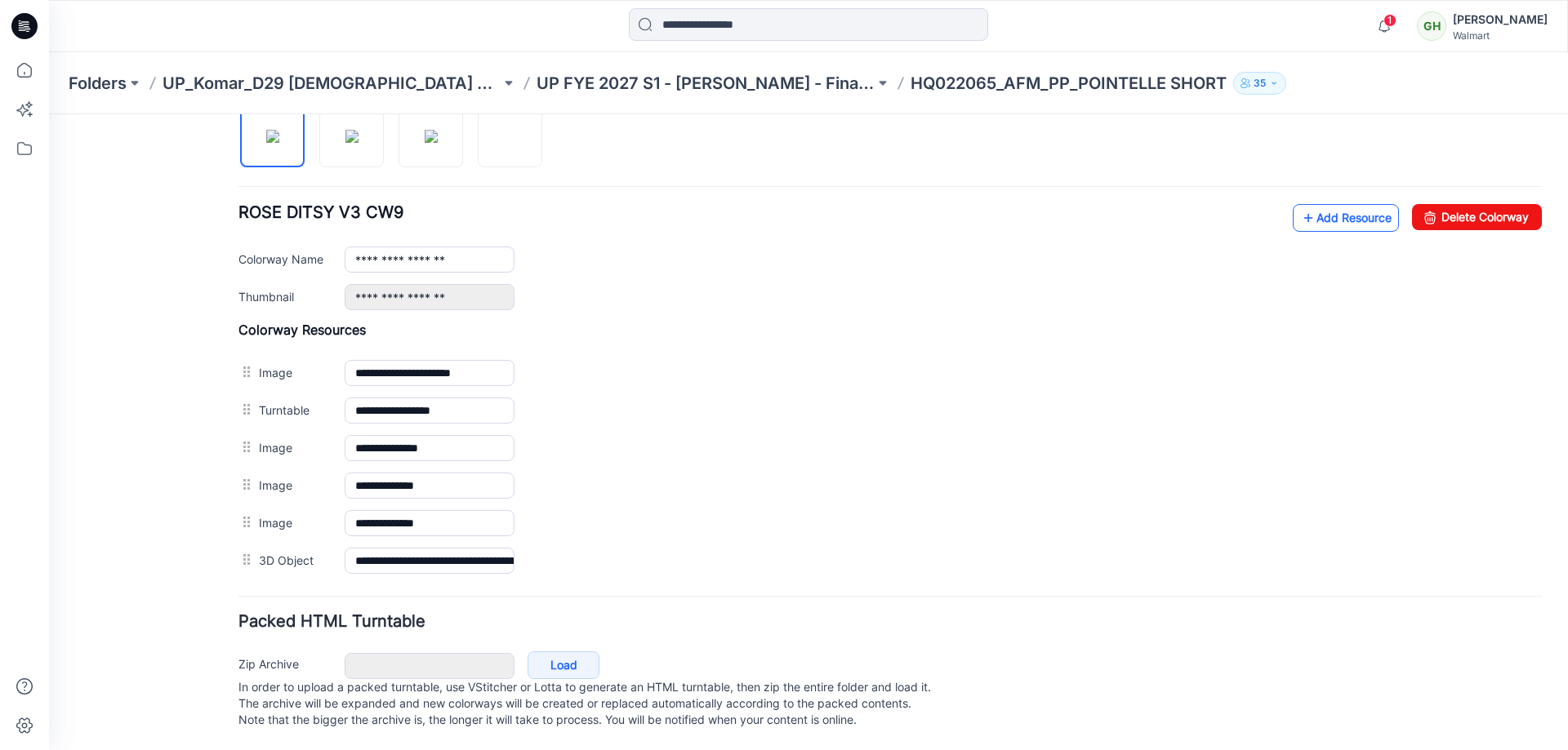
click at [1324, 207] on link "Add Resource" at bounding box center [1346, 218] width 106 height 28
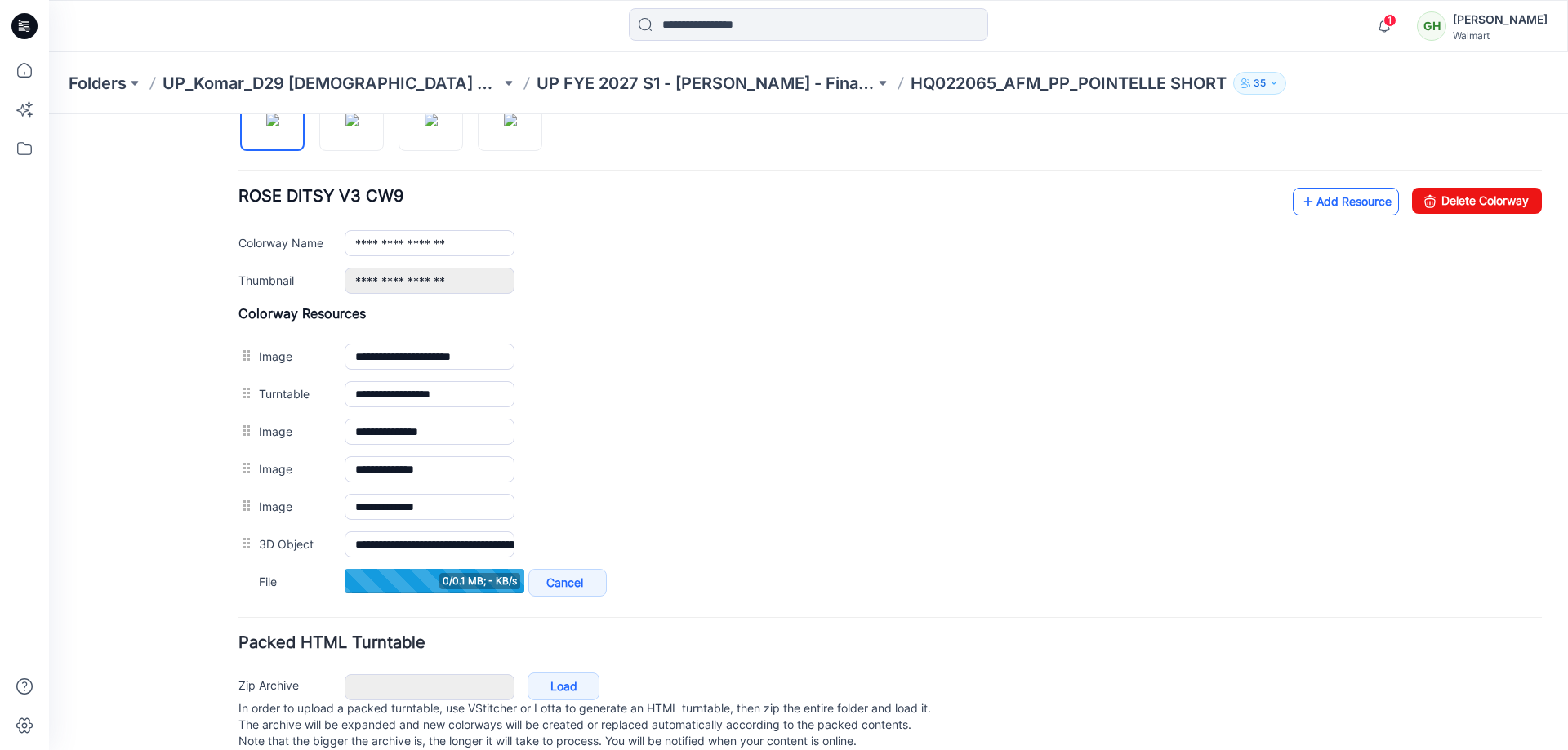
click at [1354, 205] on link "Add Resource" at bounding box center [1346, 202] width 106 height 28
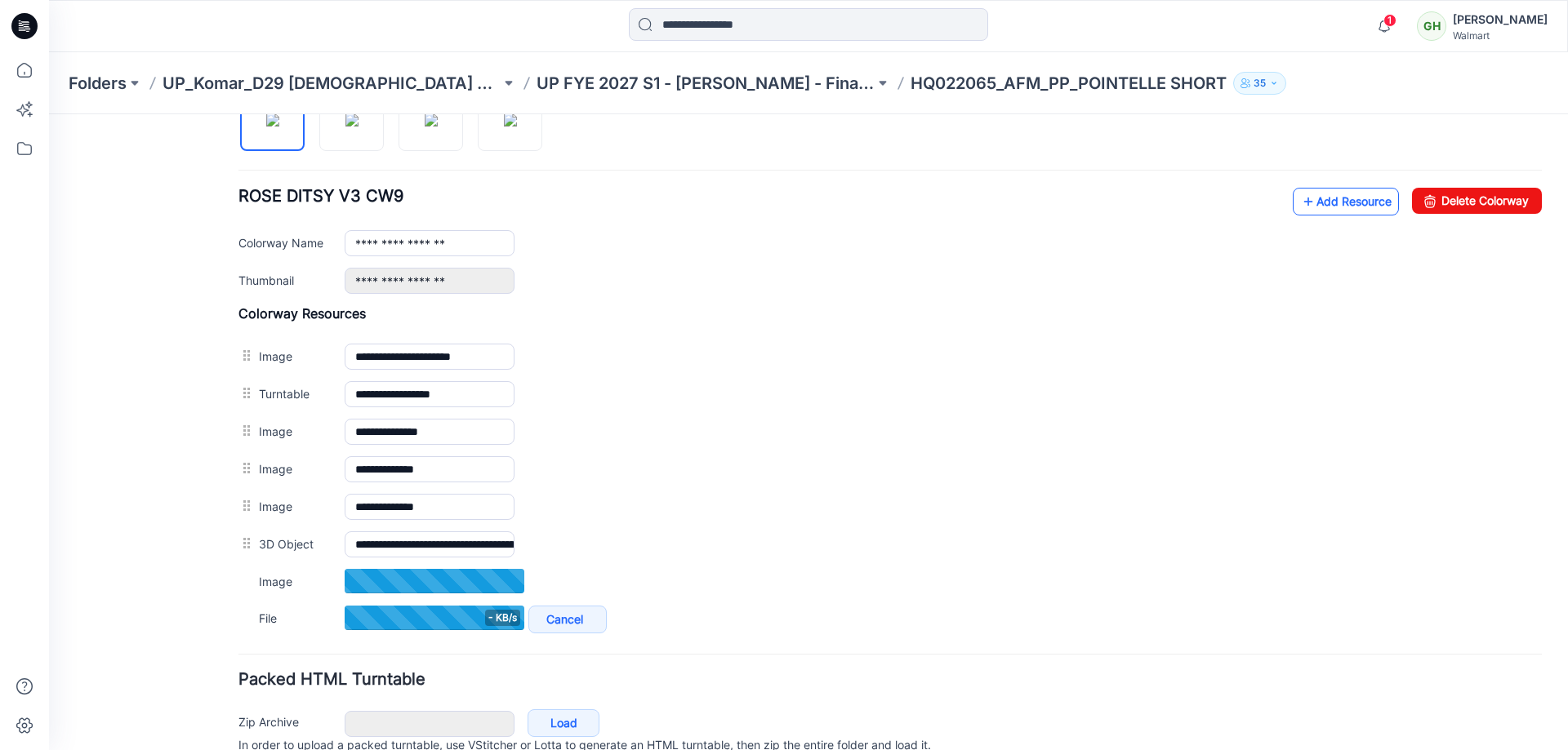
click at [1375, 202] on link "Add Resource" at bounding box center [1346, 202] width 106 height 28
click at [1302, 215] on div "**********" at bounding box center [890, 241] width 1303 height 106
click at [1310, 194] on link "Add Resource" at bounding box center [1346, 202] width 106 height 28
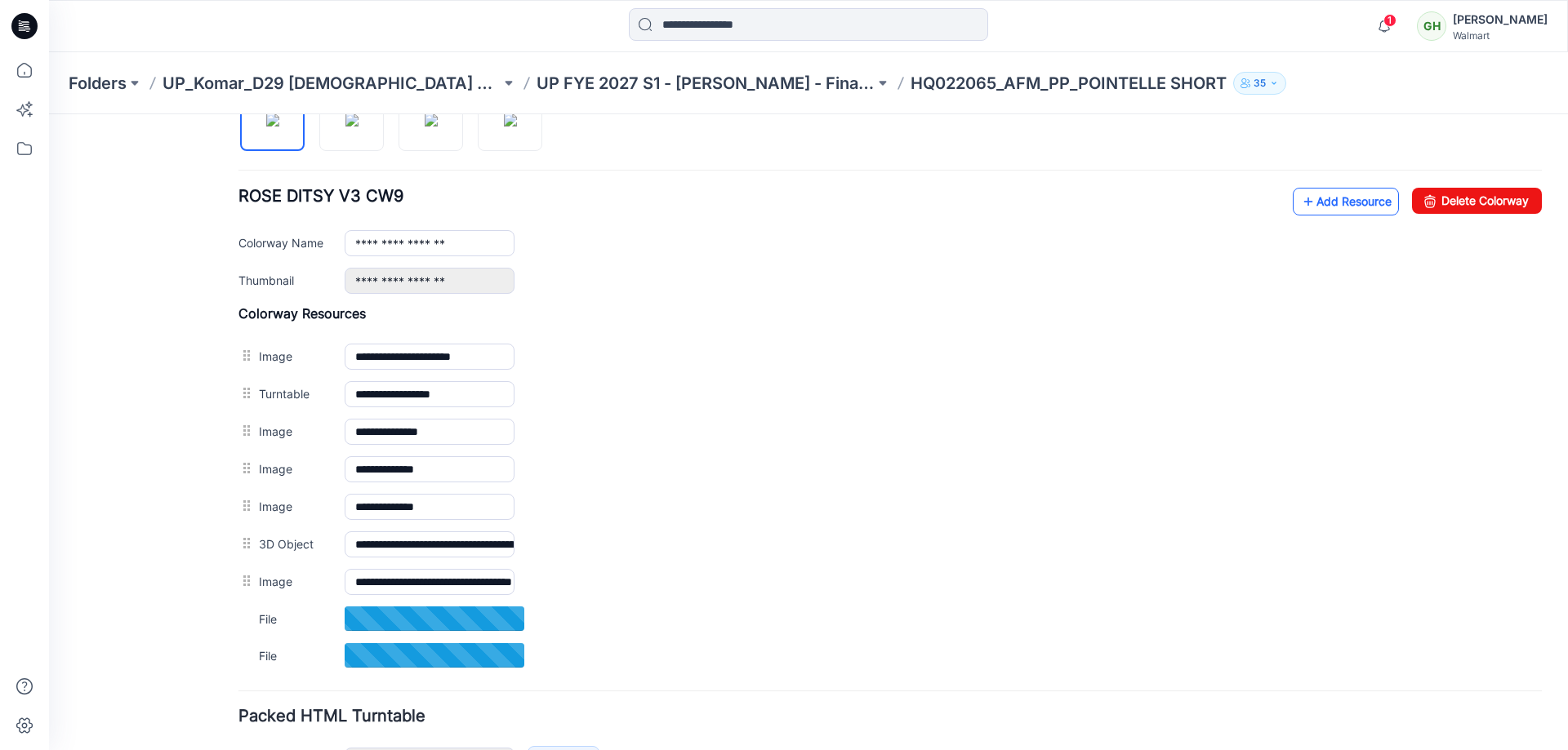
click at [1302, 204] on link "Add Resource" at bounding box center [1346, 202] width 106 height 28
click at [1360, 201] on link "Add Resource" at bounding box center [1346, 202] width 106 height 28
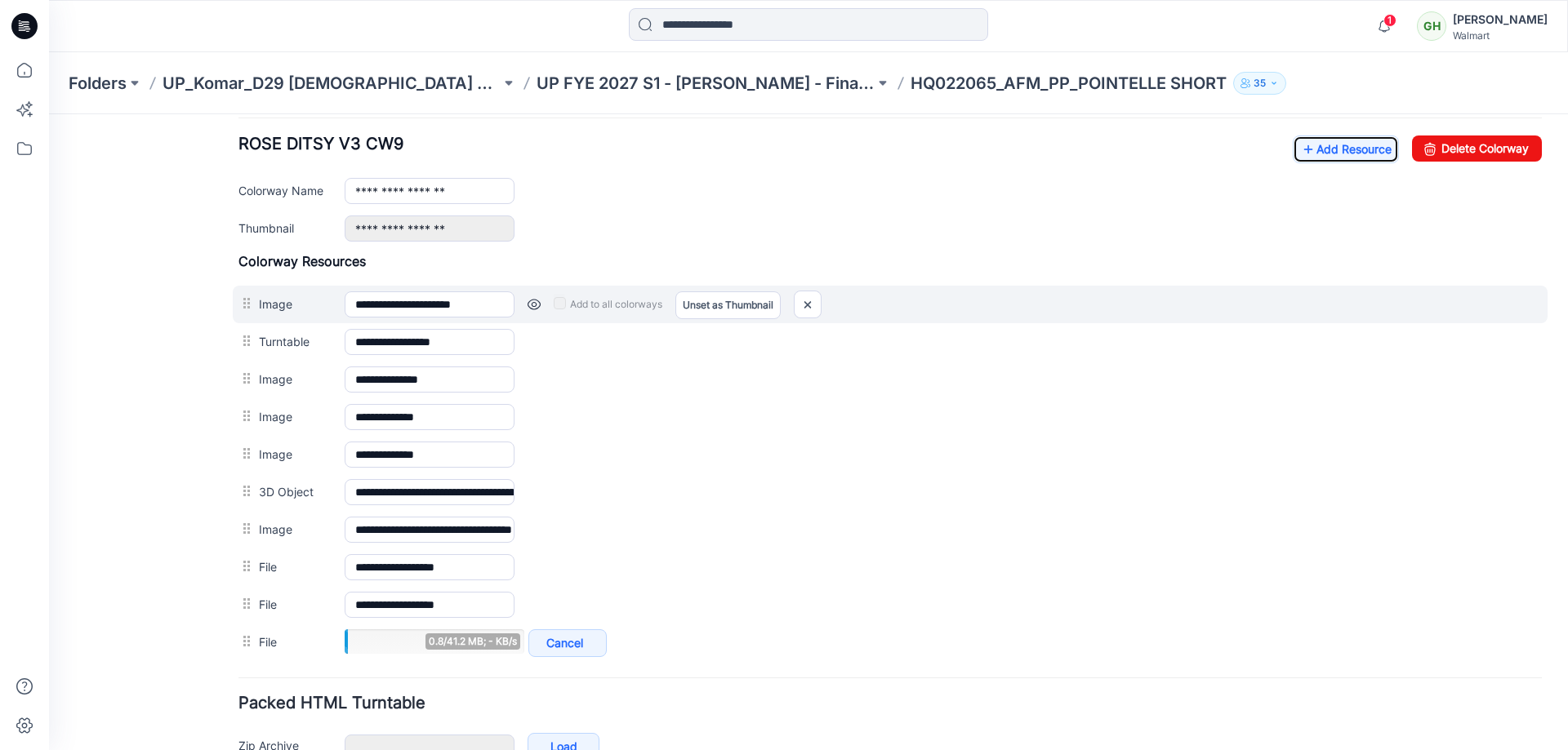
scroll to position [662, 0]
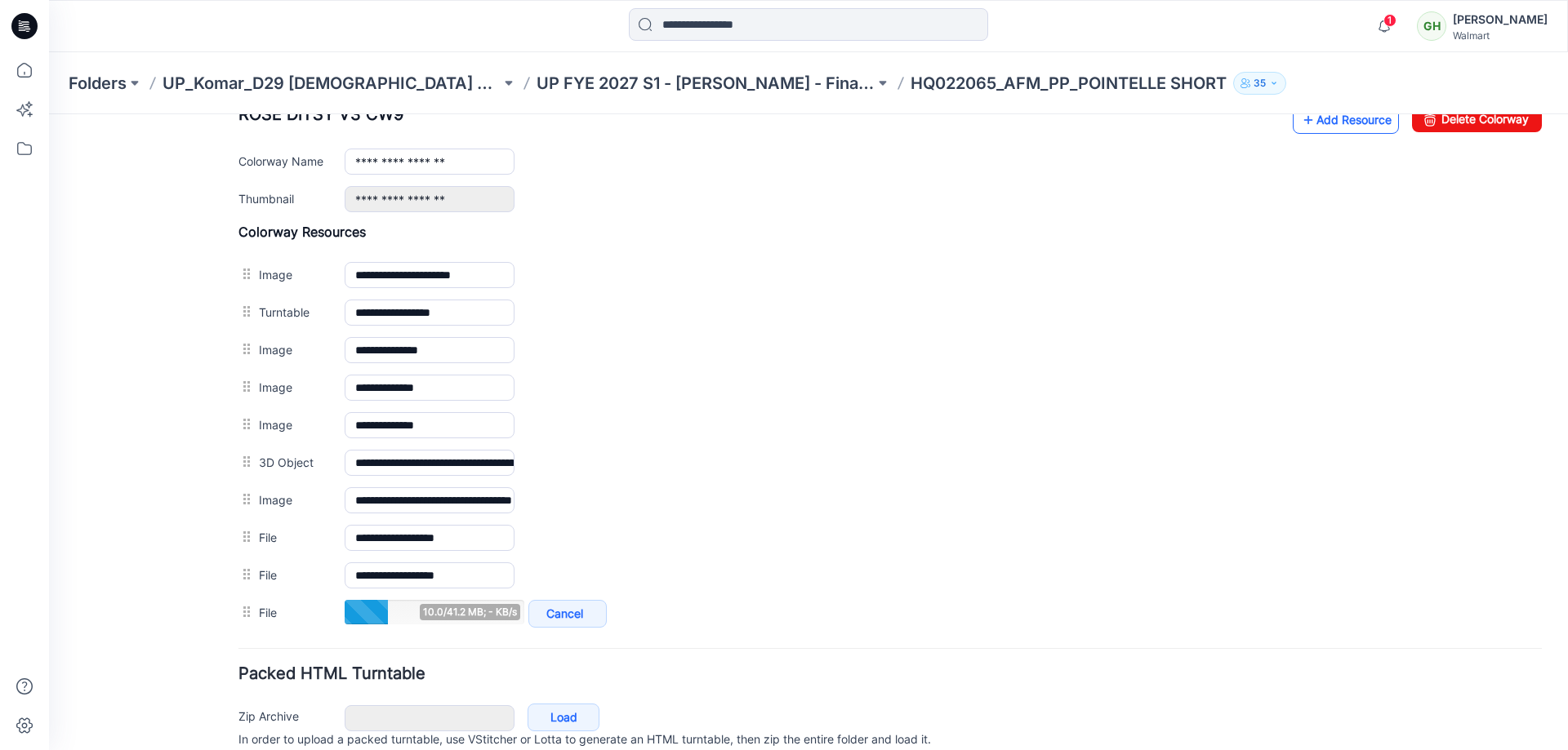
click at [1318, 130] on link "Add Resource" at bounding box center [1346, 120] width 106 height 28
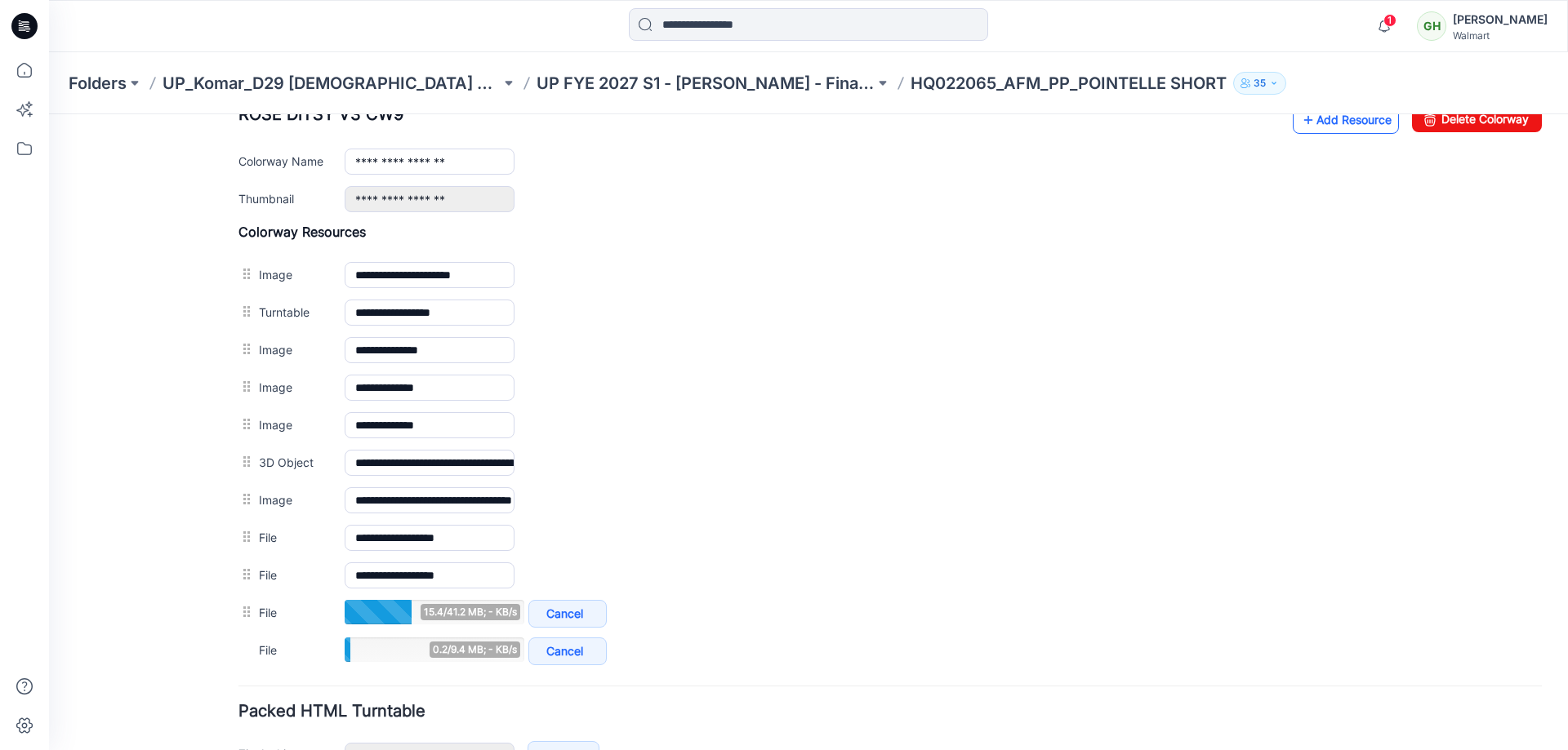
click at [1335, 122] on link "Add Resource" at bounding box center [1346, 120] width 106 height 28
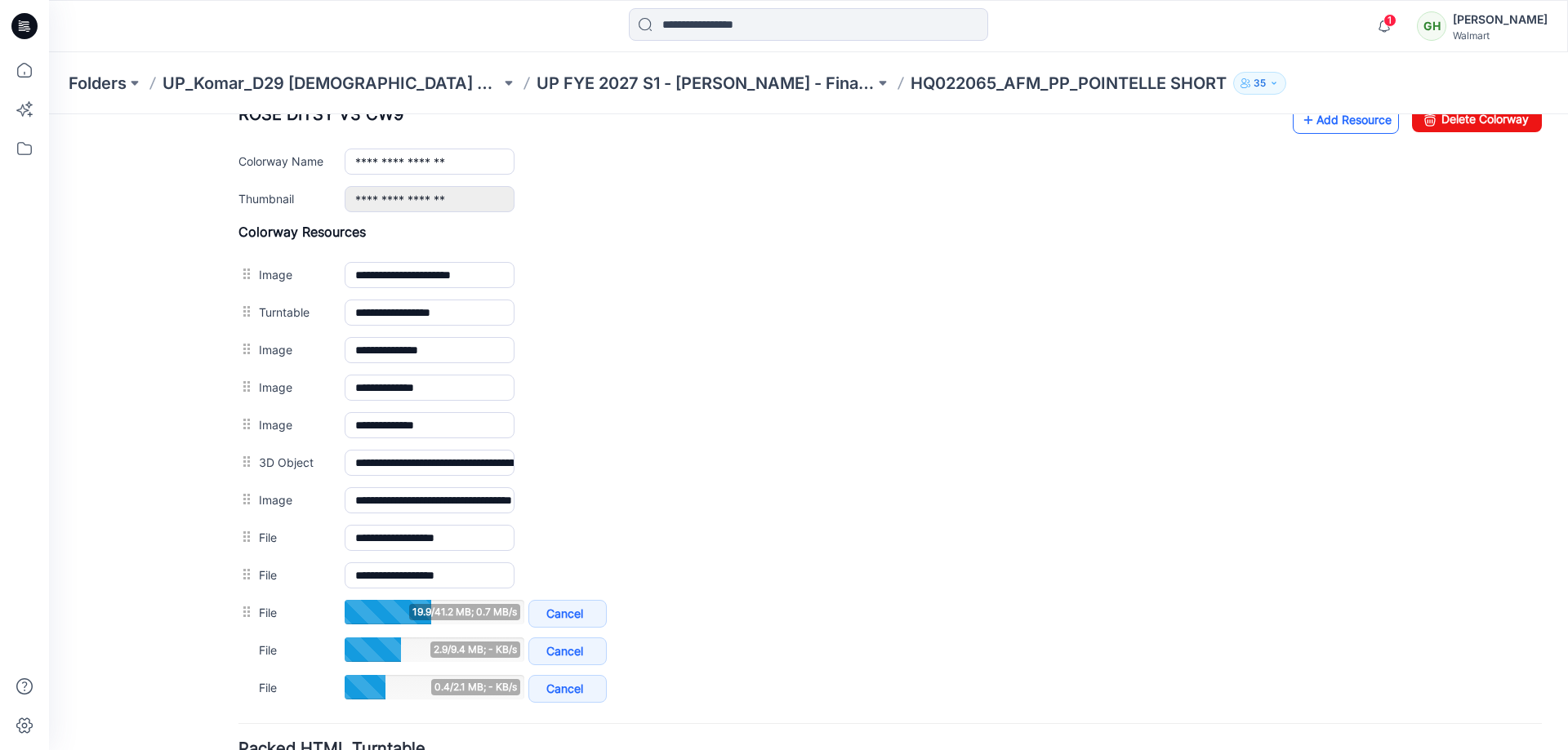
click at [1300, 123] on icon at bounding box center [1308, 120] width 16 height 26
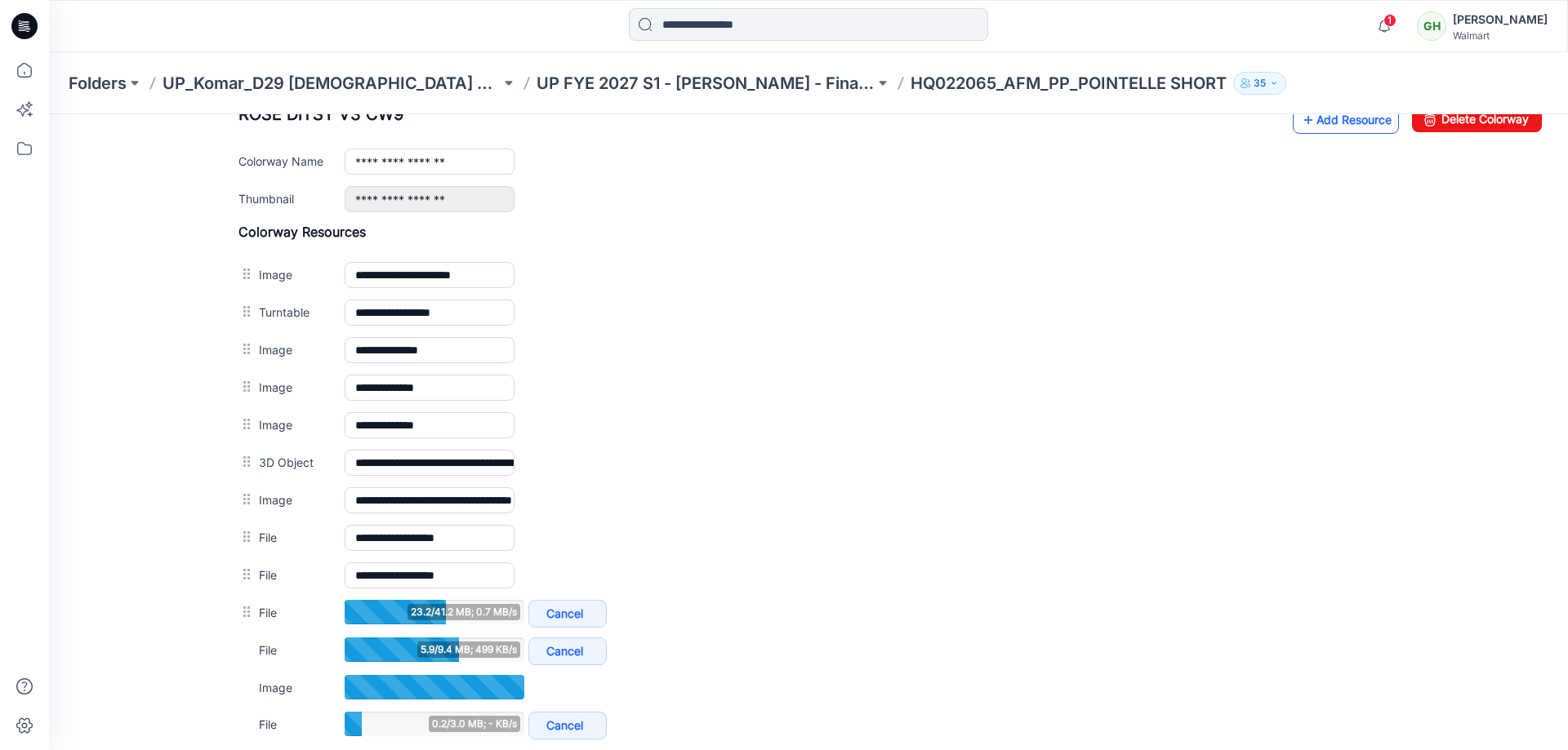
click at [1340, 117] on link "Add Resource" at bounding box center [1346, 120] width 106 height 28
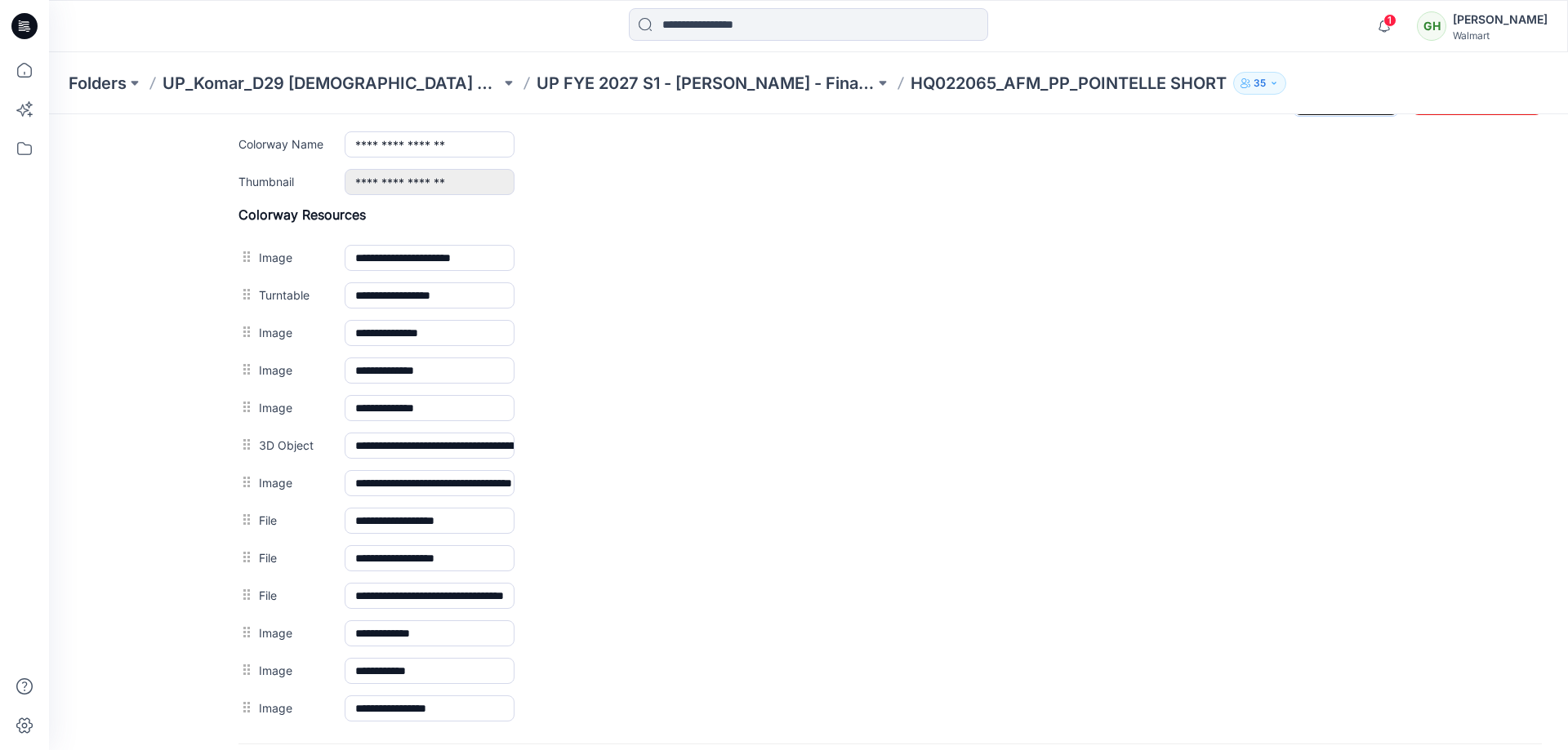
scroll to position [581, 0]
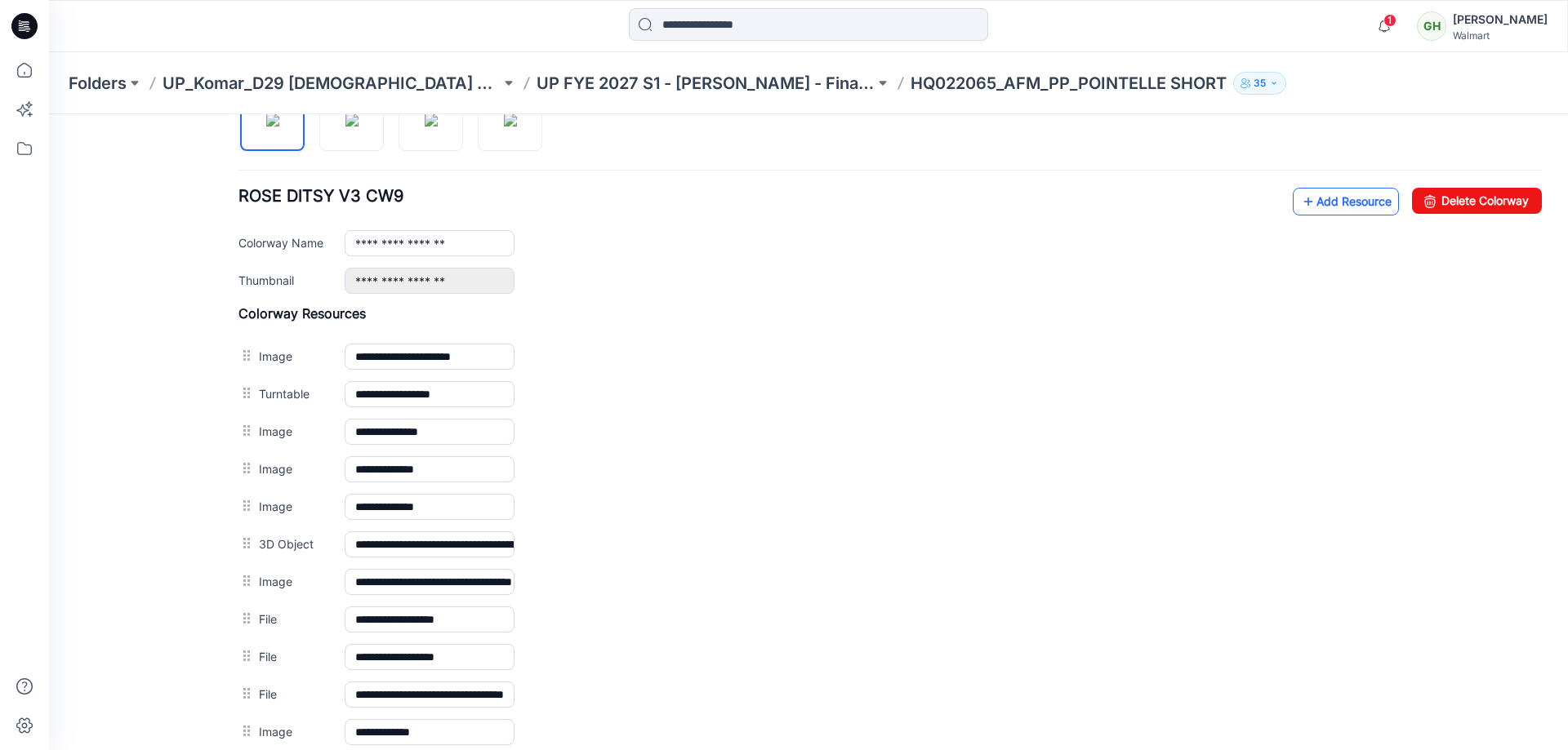
click at [1348, 188] on link "Add Resource" at bounding box center [1346, 202] width 106 height 28
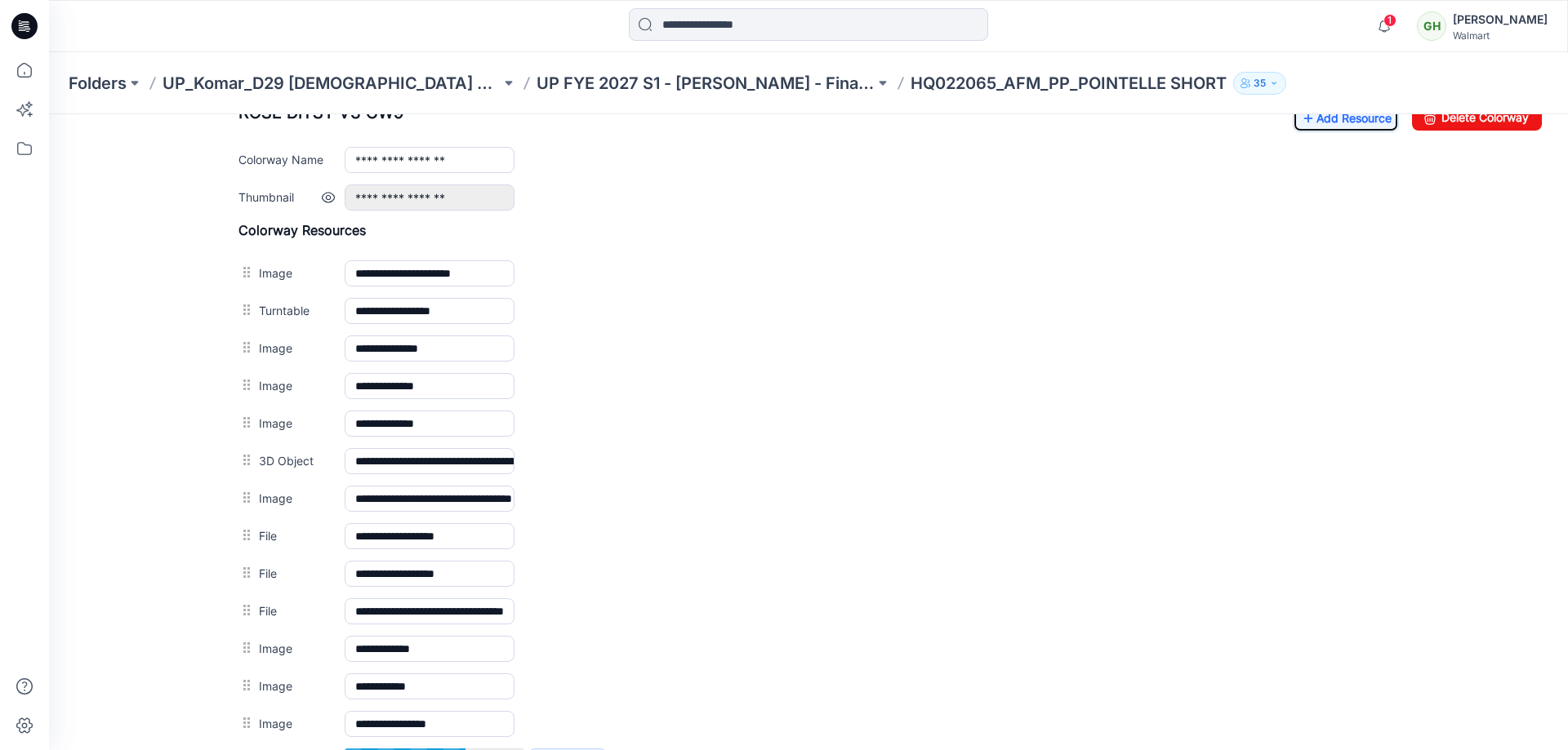
scroll to position [662, 0]
click at [1349, 126] on link "Add Resource" at bounding box center [1346, 120] width 106 height 28
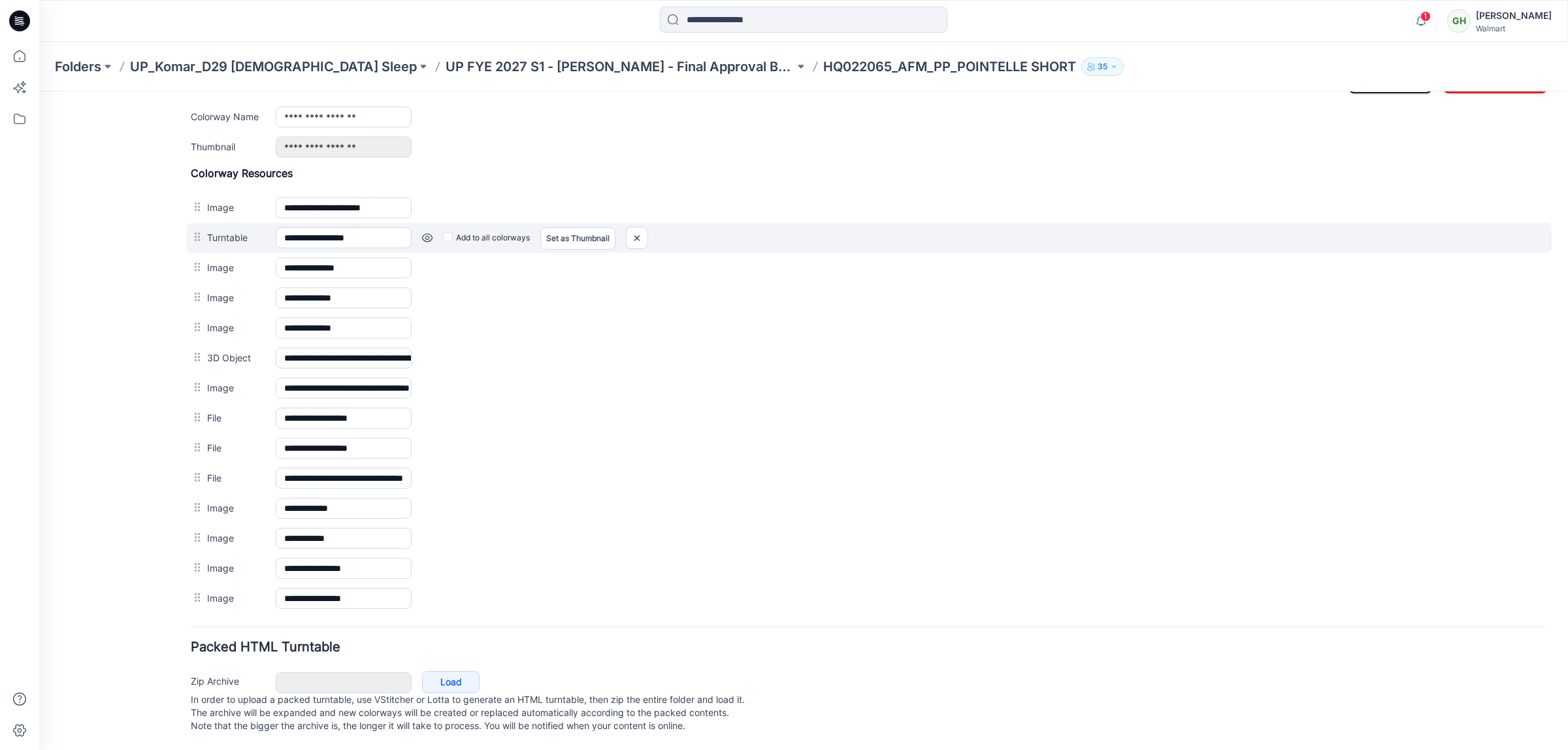
scroll to position [482, 0]
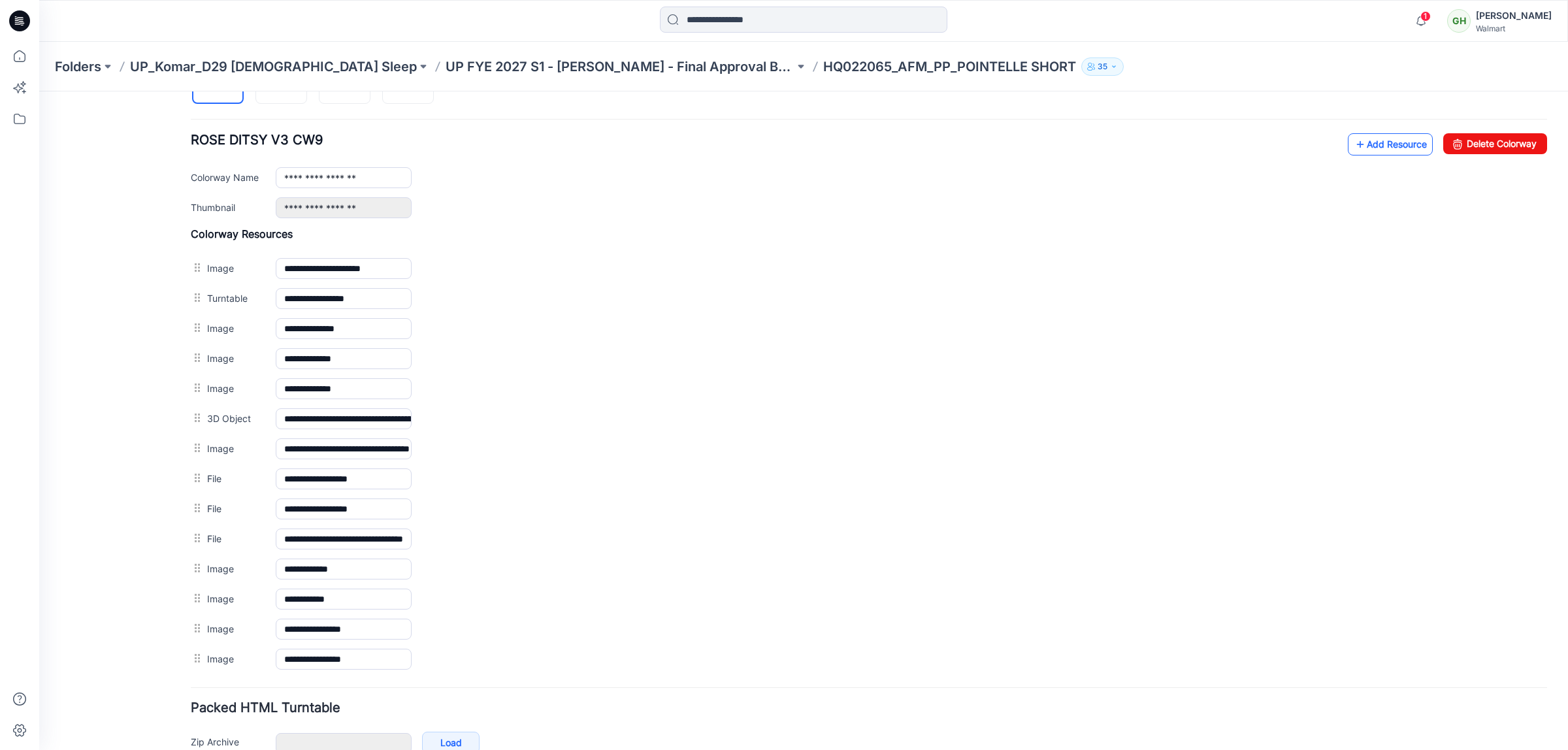
click at [1254, 151] on link "Add Resource" at bounding box center [1390, 144] width 85 height 22
click at [1254, 147] on link "Add Resource" at bounding box center [1390, 144] width 85 height 22
click at [1254, 155] on link "Add Resource" at bounding box center [1390, 144] width 85 height 22
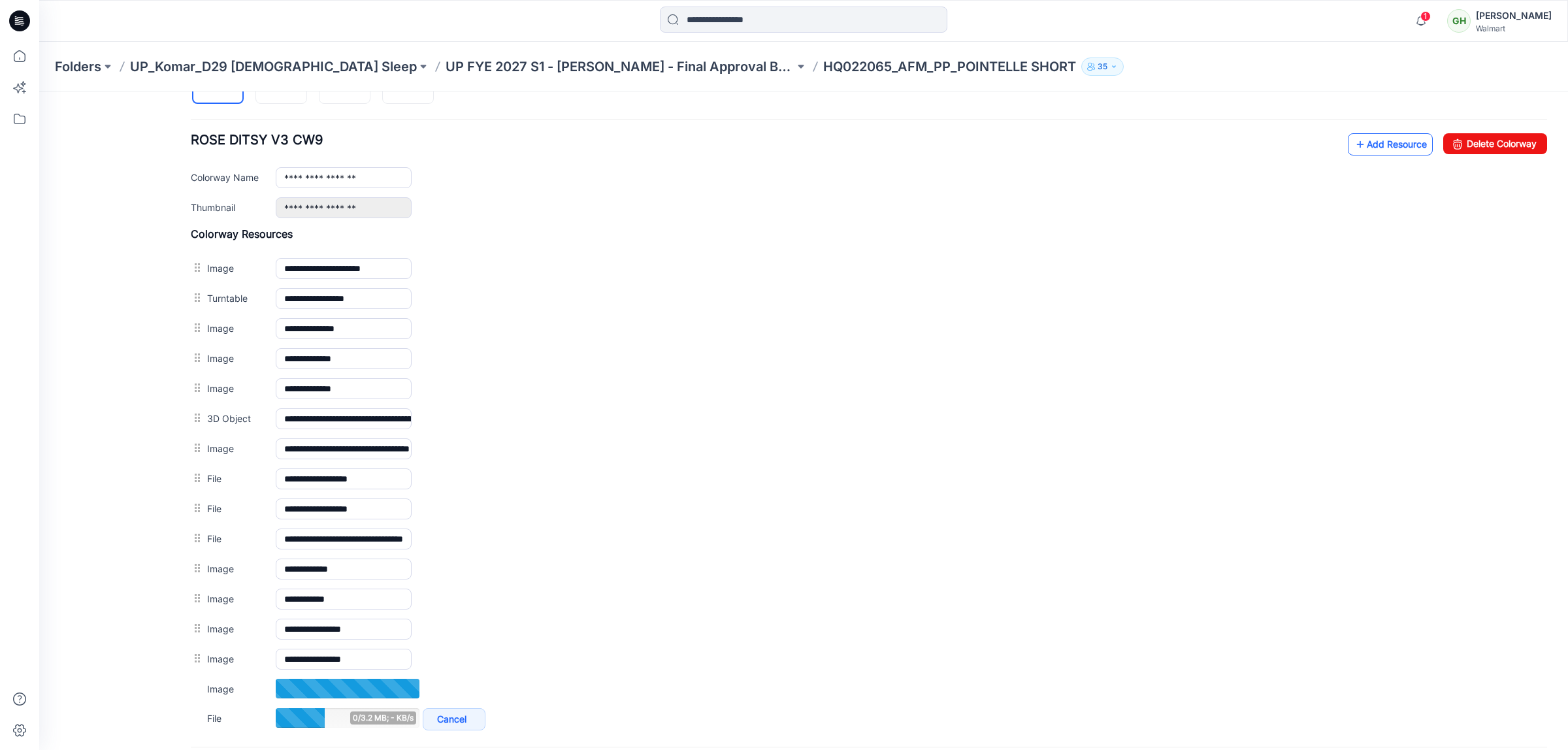
click at [1254, 149] on link "Add Resource" at bounding box center [1390, 144] width 85 height 22
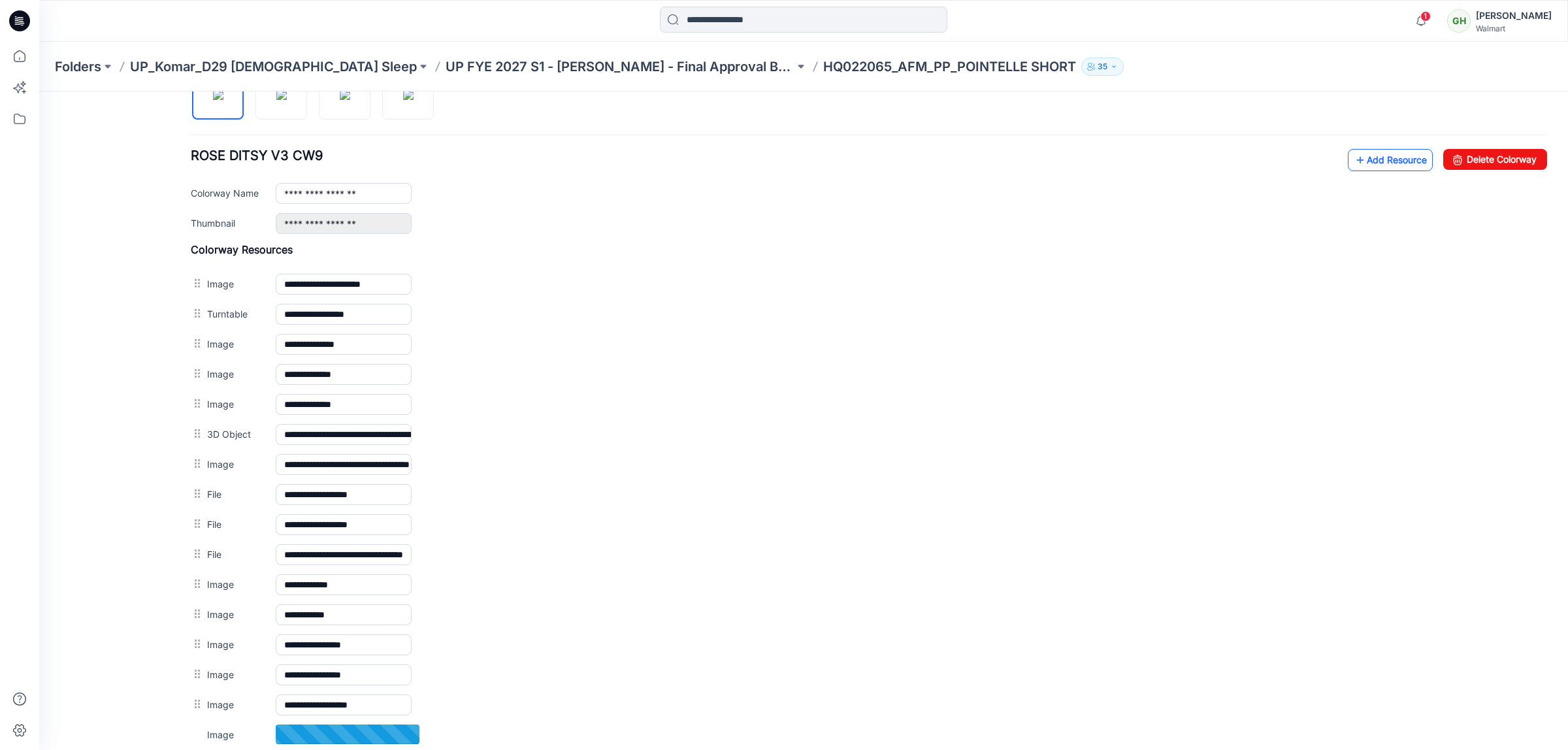
scroll to position [459, 0]
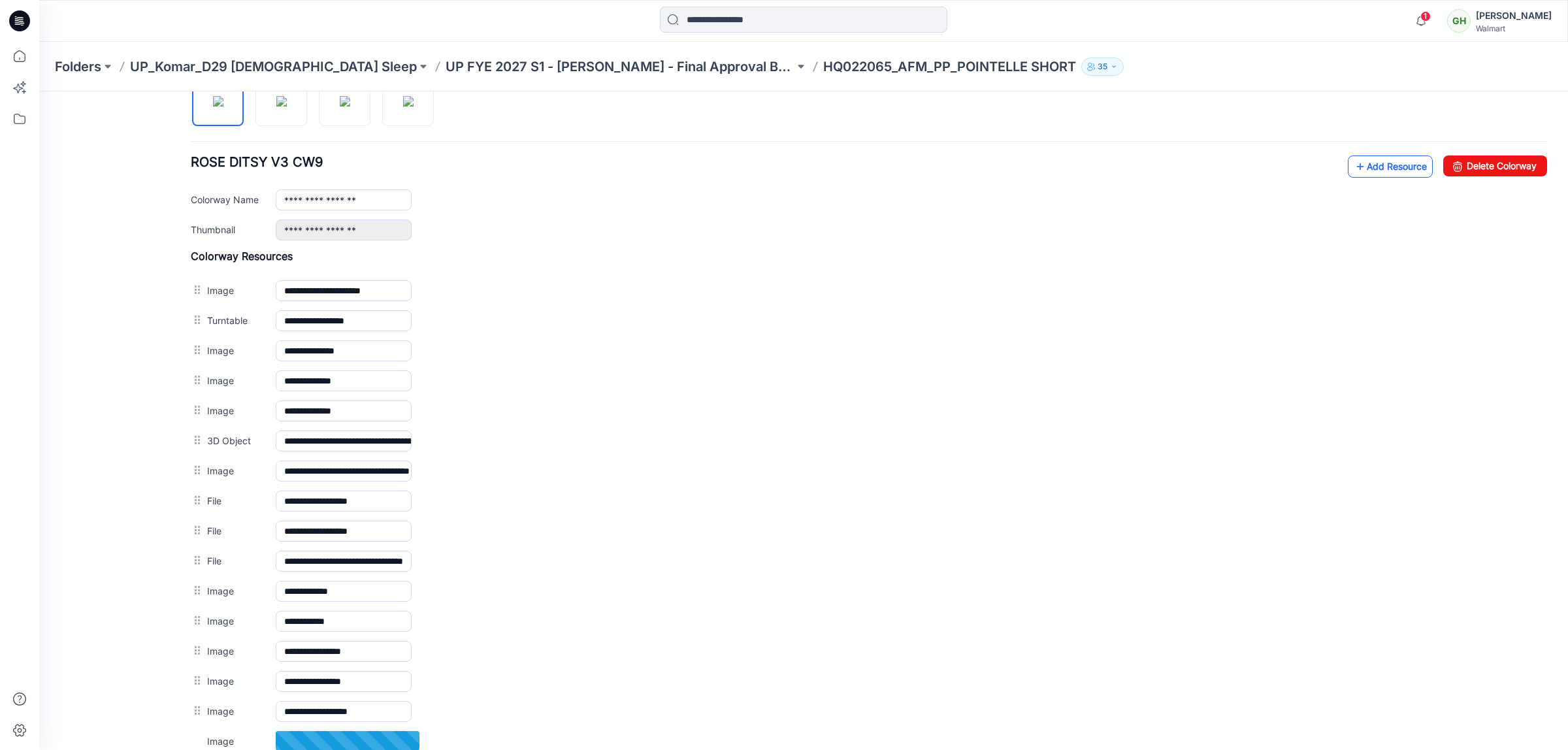
click at [1254, 159] on link "Add Resource" at bounding box center [1390, 166] width 85 height 22
click at [1254, 167] on link "Add Resource" at bounding box center [1390, 166] width 85 height 22
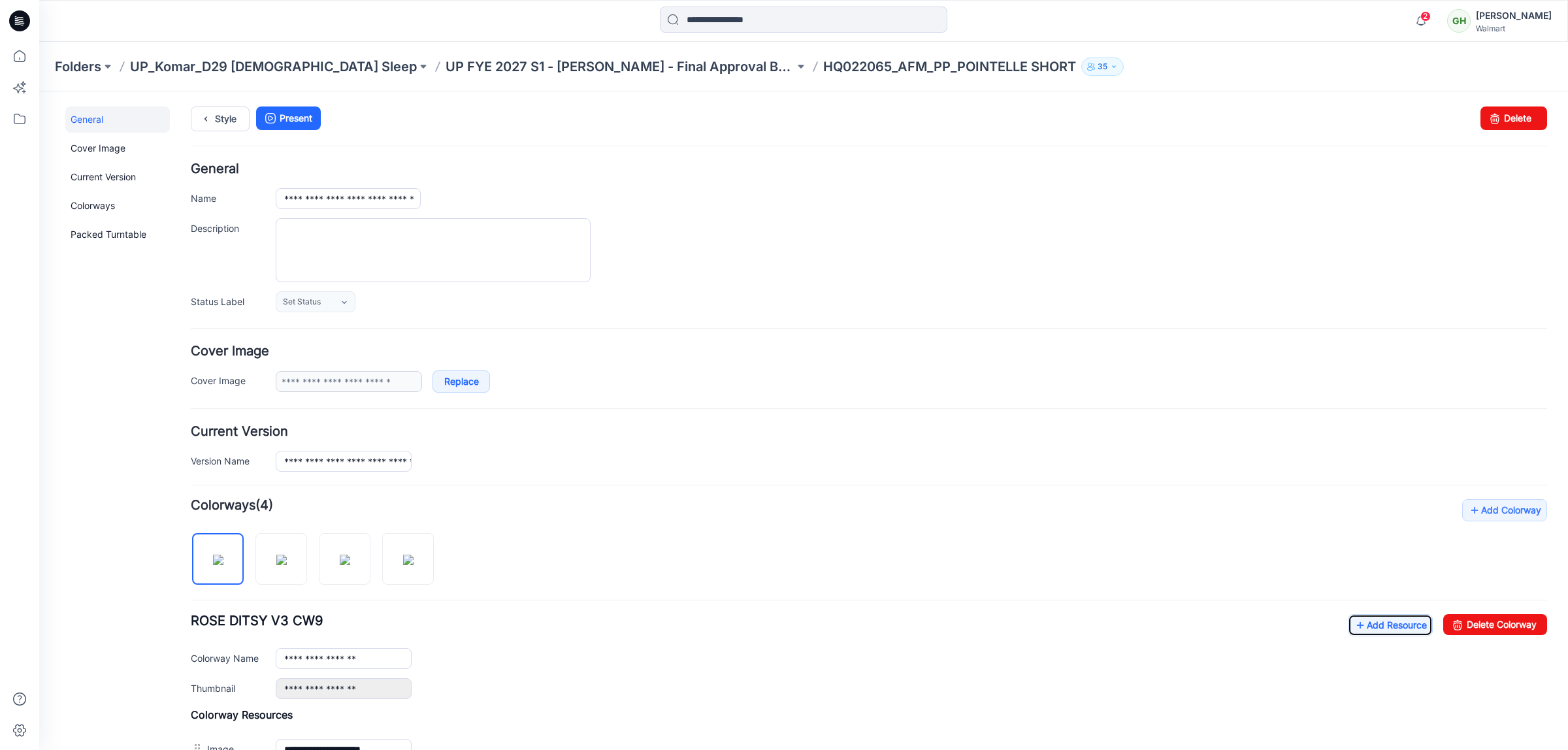
scroll to position [0, 0]
click at [216, 131] on link "Style" at bounding box center [220, 119] width 59 height 25
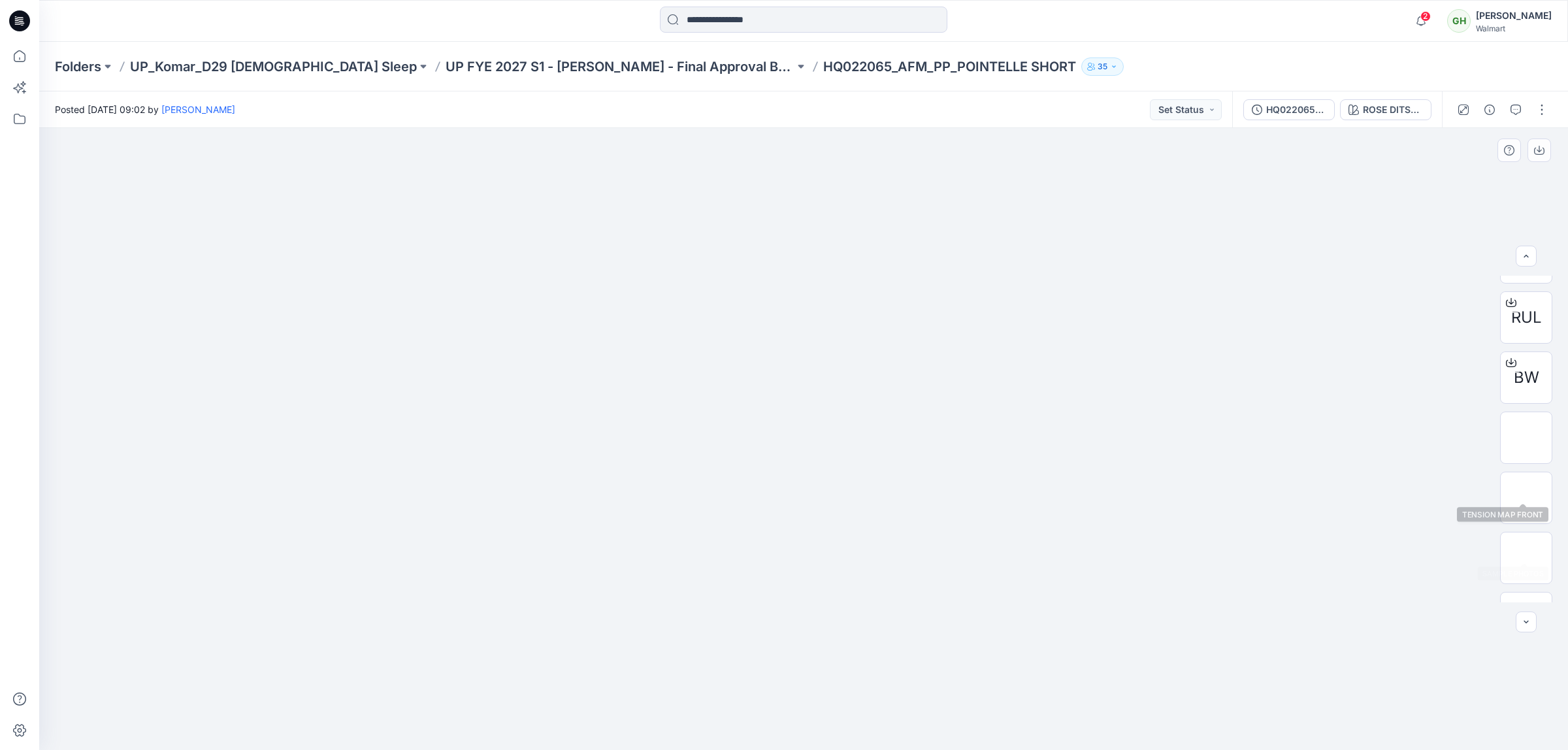
scroll to position [490, 0]
click at [1528, 426] on img at bounding box center [1526, 413] width 51 height 27
click at [1520, 485] on img at bounding box center [1526, 473] width 51 height 41
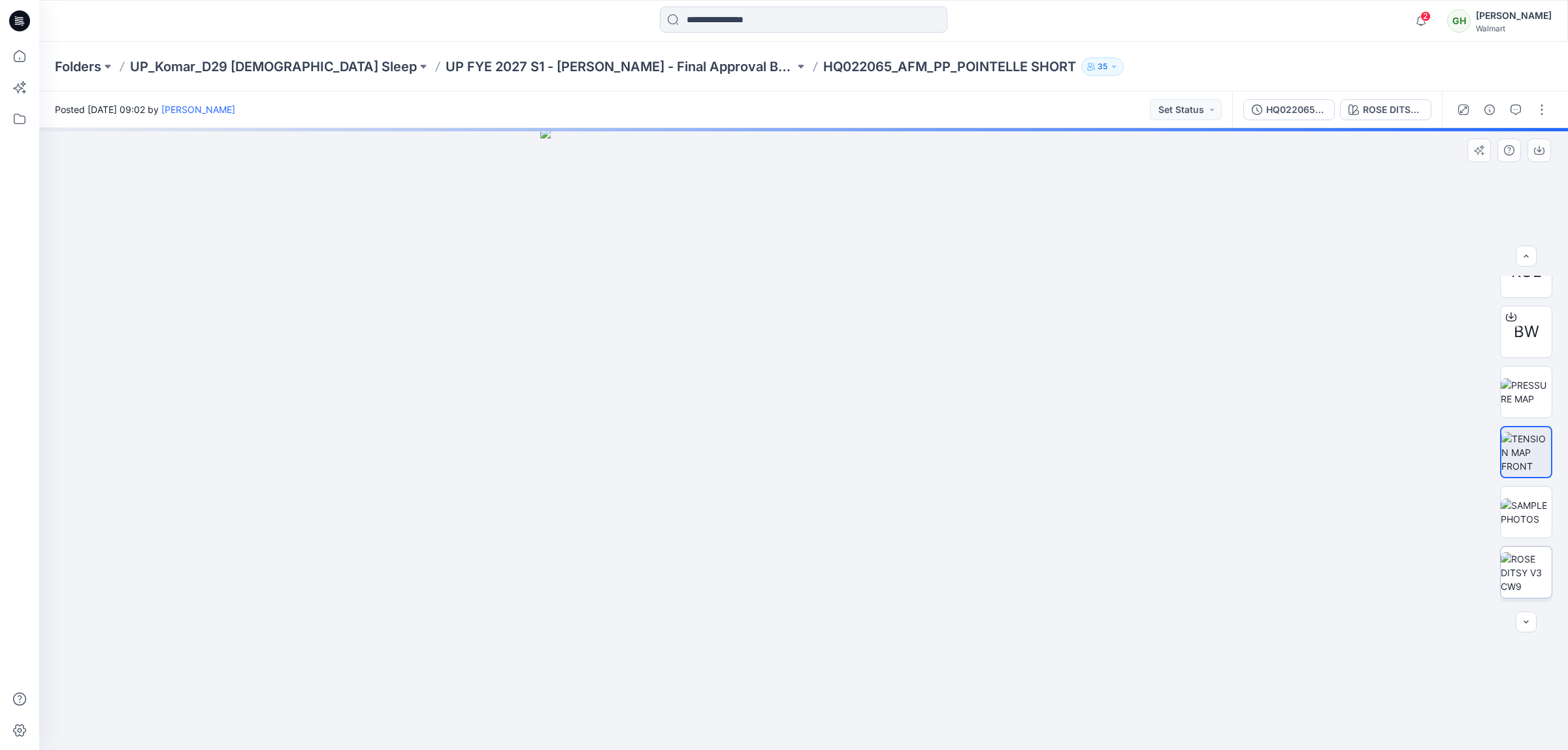
scroll to position [572, 0]
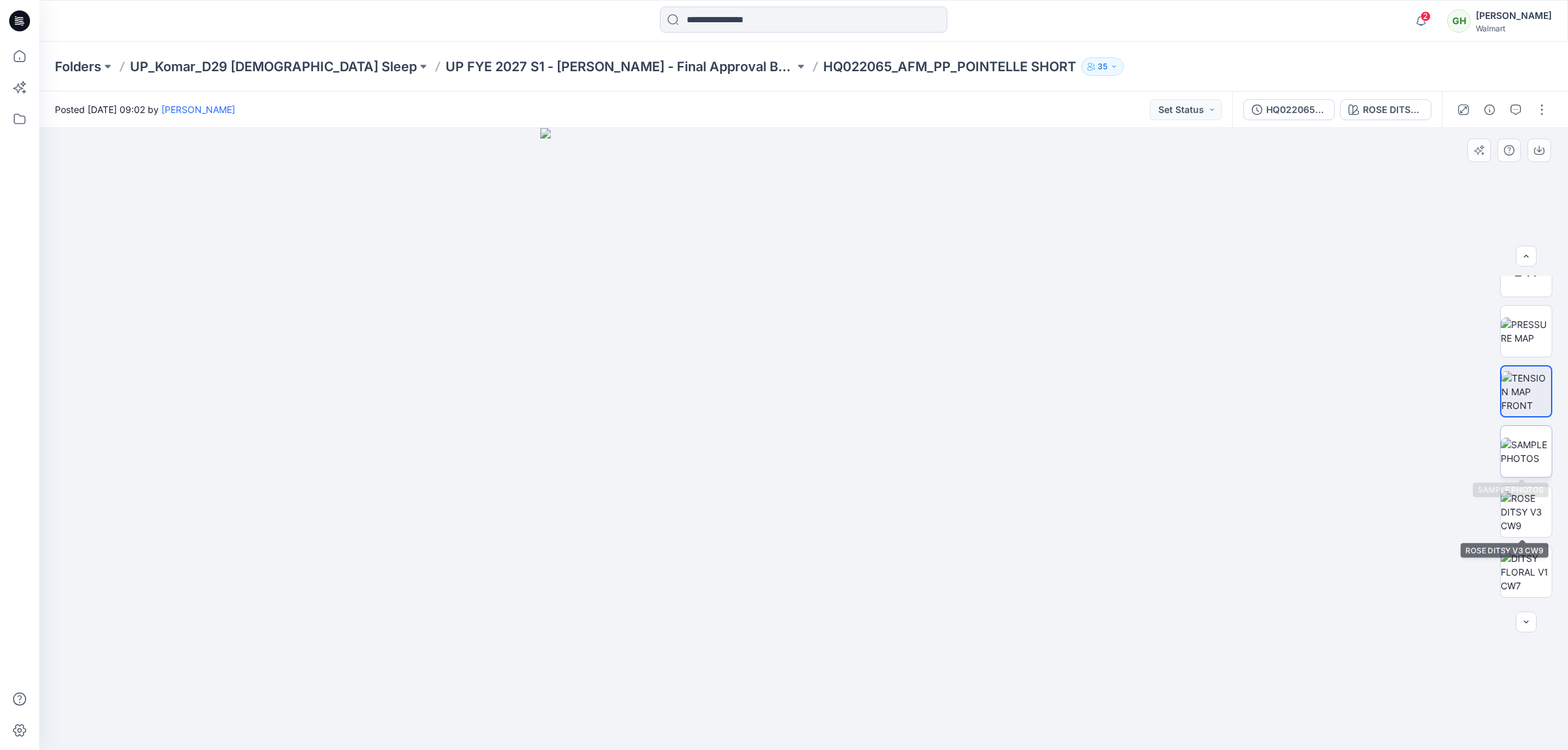
click at [1526, 443] on img at bounding box center [1526, 451] width 51 height 27
click at [1527, 442] on img at bounding box center [1526, 430] width 51 height 41
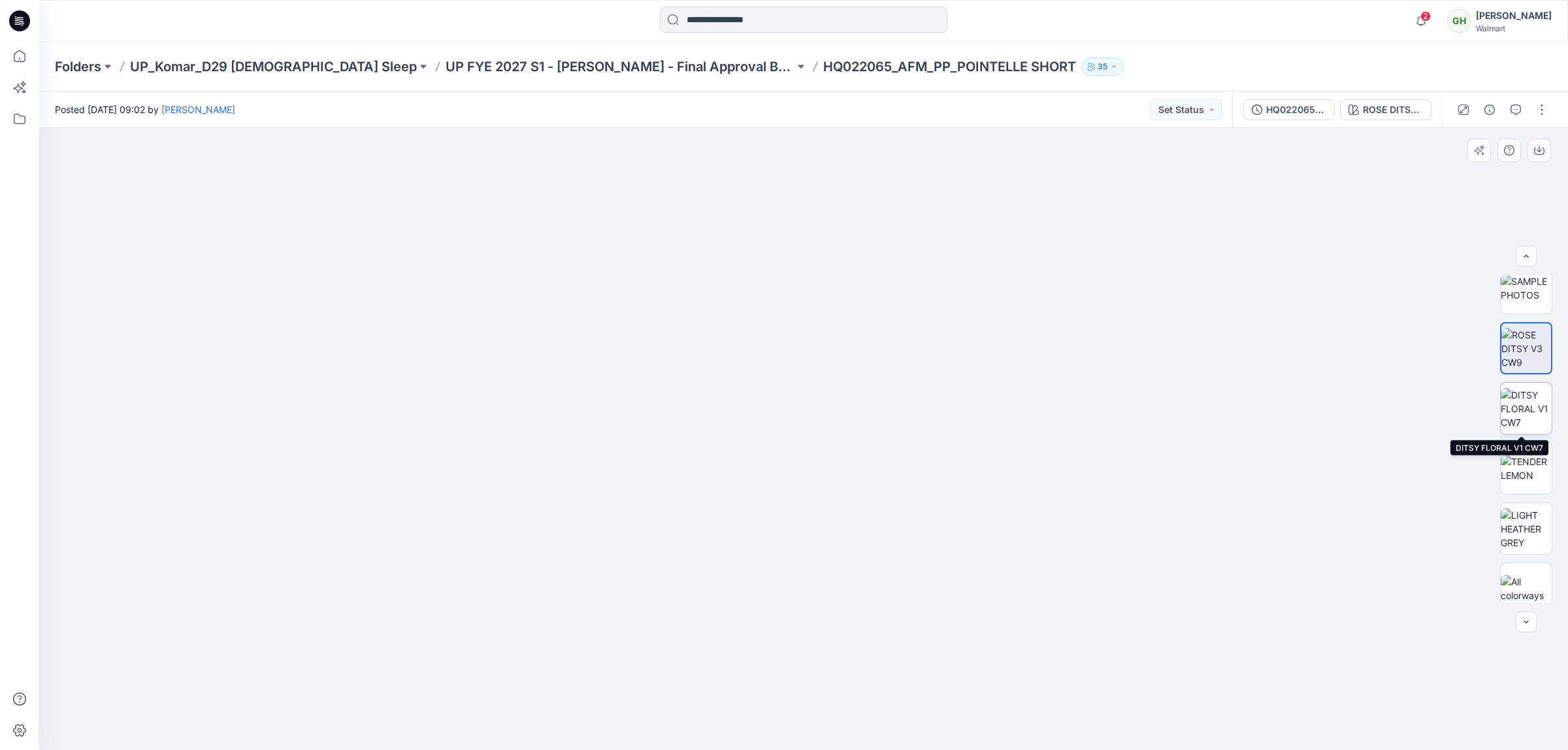
click at [1526, 415] on img at bounding box center [1526, 408] width 51 height 41
click at [1527, 476] on img at bounding box center [1526, 468] width 51 height 27
click at [1531, 516] on img at bounding box center [1526, 529] width 51 height 41
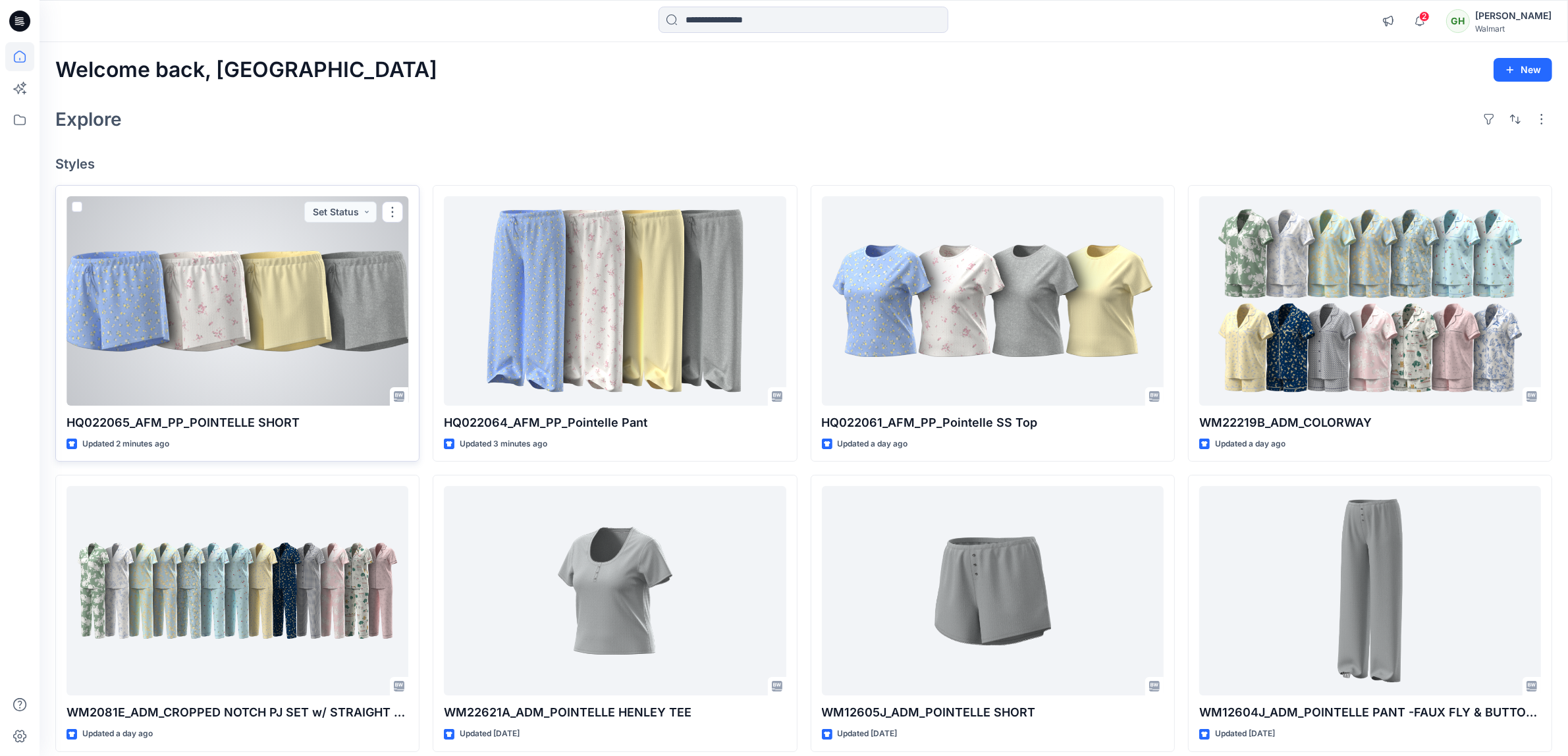
click at [234, 274] on div at bounding box center [237, 300] width 342 height 209
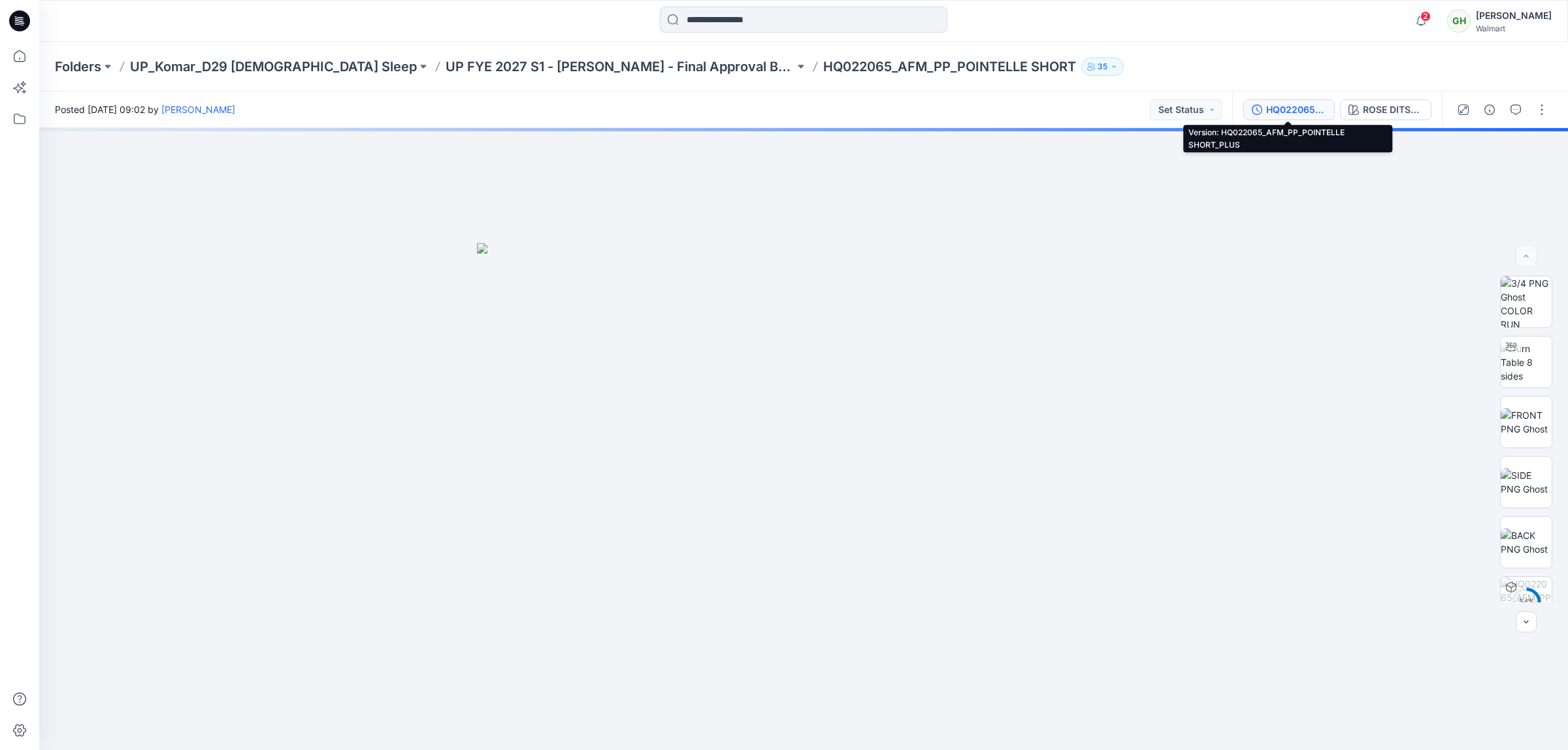
click at [1288, 109] on div "HQ022065_AFM_PP_POINTELLE SHORT_PLUS" at bounding box center [1296, 110] width 60 height 14
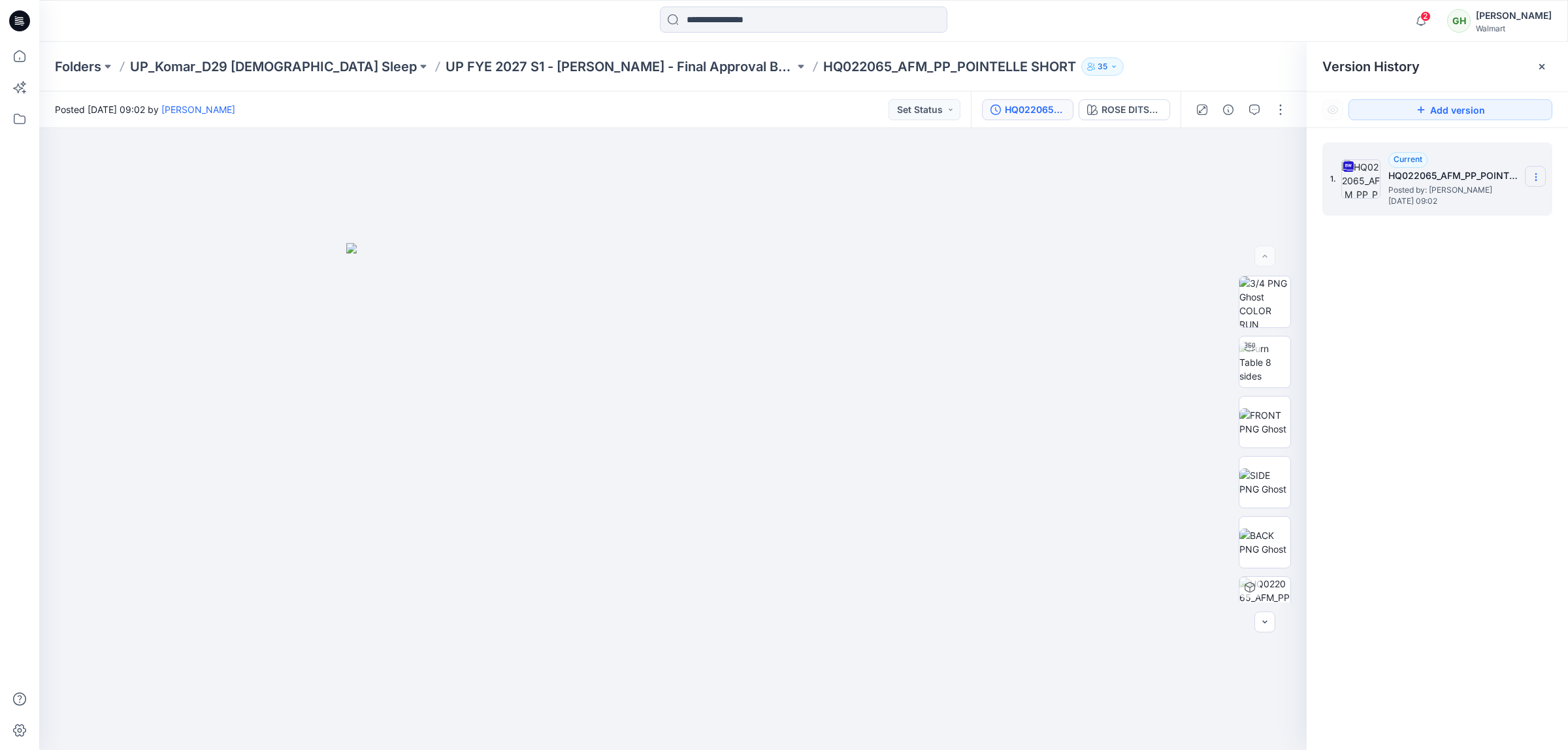
click at [1543, 172] on section at bounding box center [1535, 176] width 21 height 21
click at [1486, 246] on div "Rename Version" at bounding box center [1466, 255] width 152 height 26
click at [1486, 246] on div "1. Current HQ022065_AFM_PP_POINTELLE SHORT_PLUS Posted by: Gayan Hettiarachchi …" at bounding box center [1437, 449] width 261 height 641
click at [1083, 53] on div "Folders UP_Komar_D29 Ladies Sleep UP FYE 2027 S1 - Komar - Final Approval Board…" at bounding box center [804, 66] width 1529 height 50
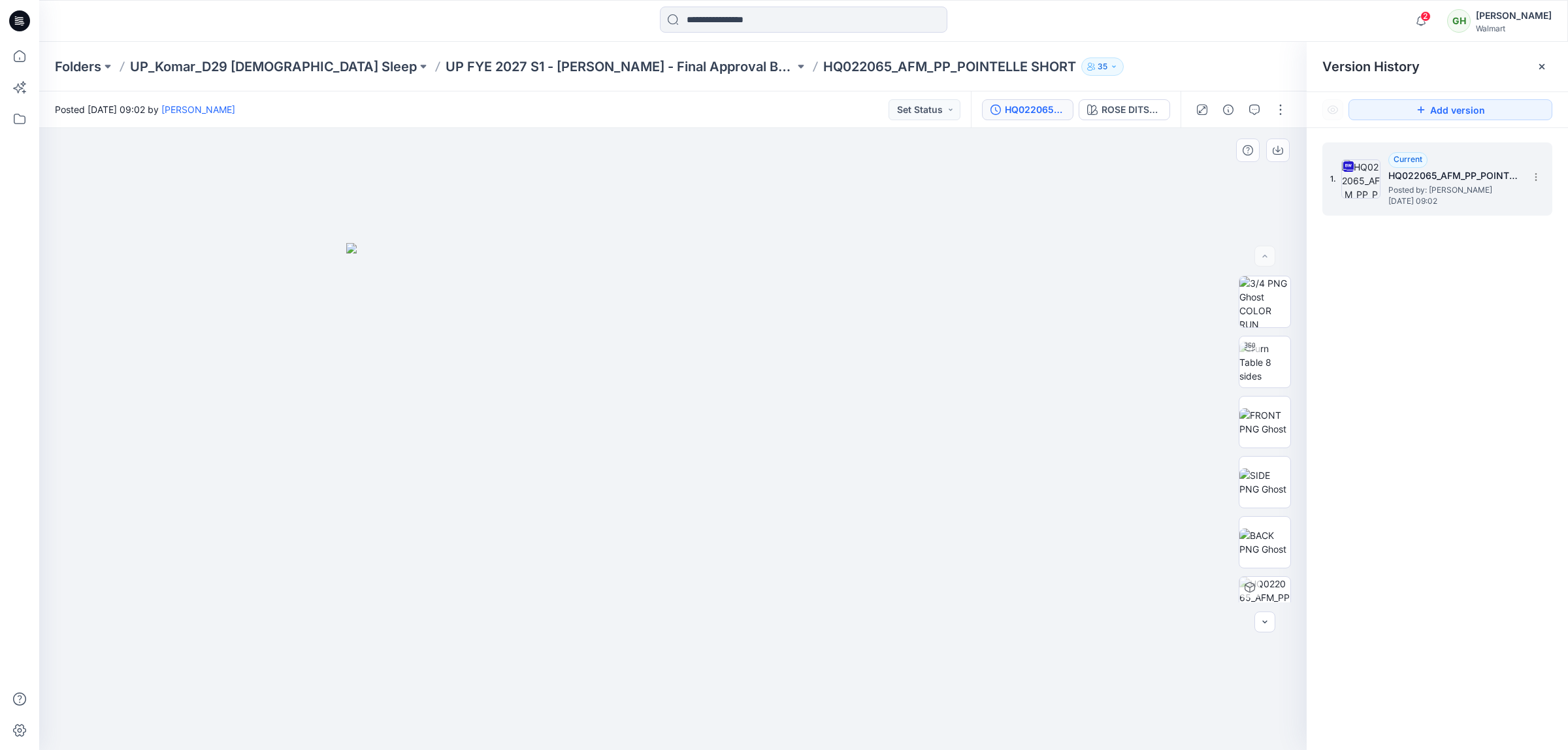
click at [987, 184] on div at bounding box center [673, 439] width 1268 height 623
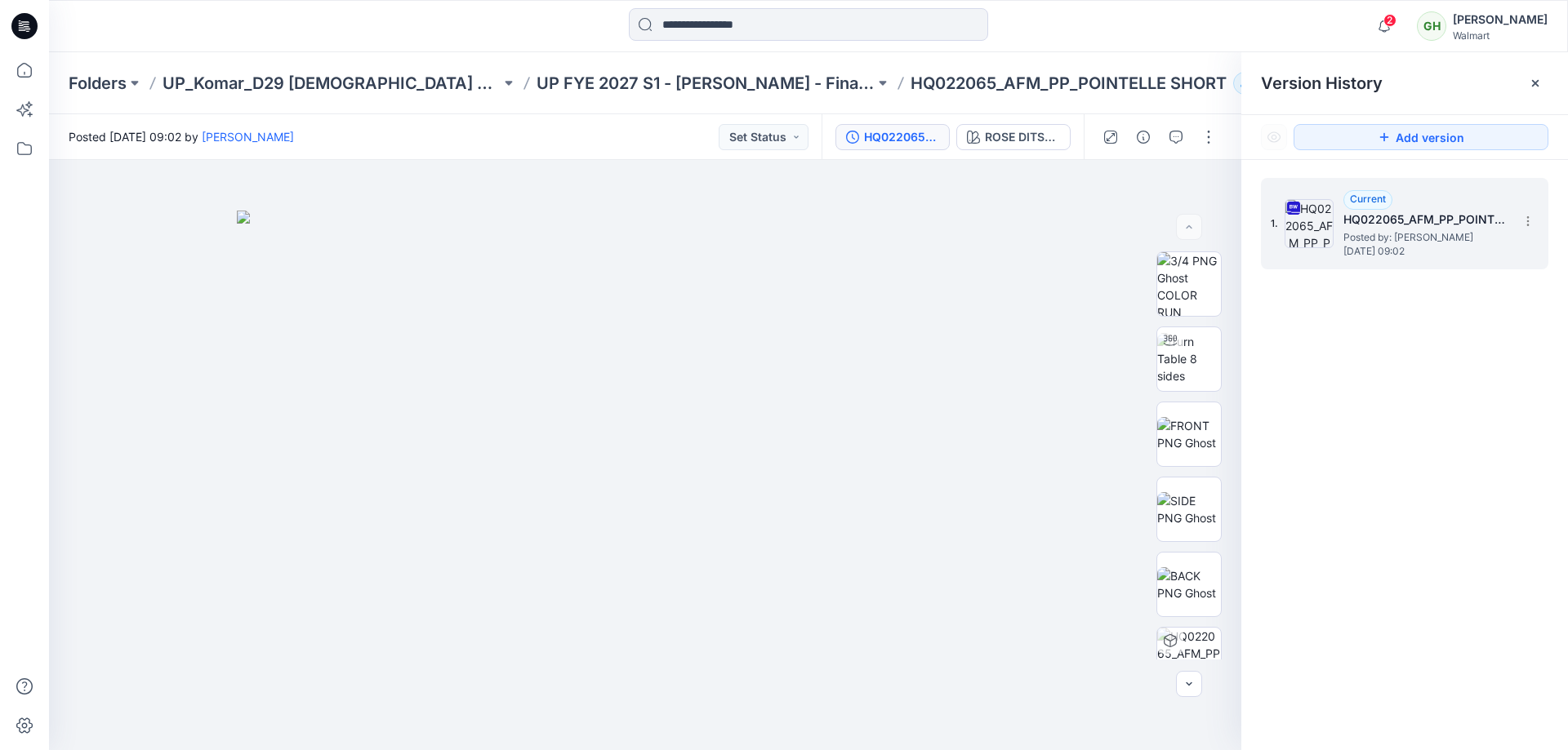
click at [1390, 368] on div "1. Current HQ022065_AFM_PP_POINTELLE SHORT_PLUS Posted by: Gayan Hettiarachchi …" at bounding box center [1405, 467] width 327 height 614
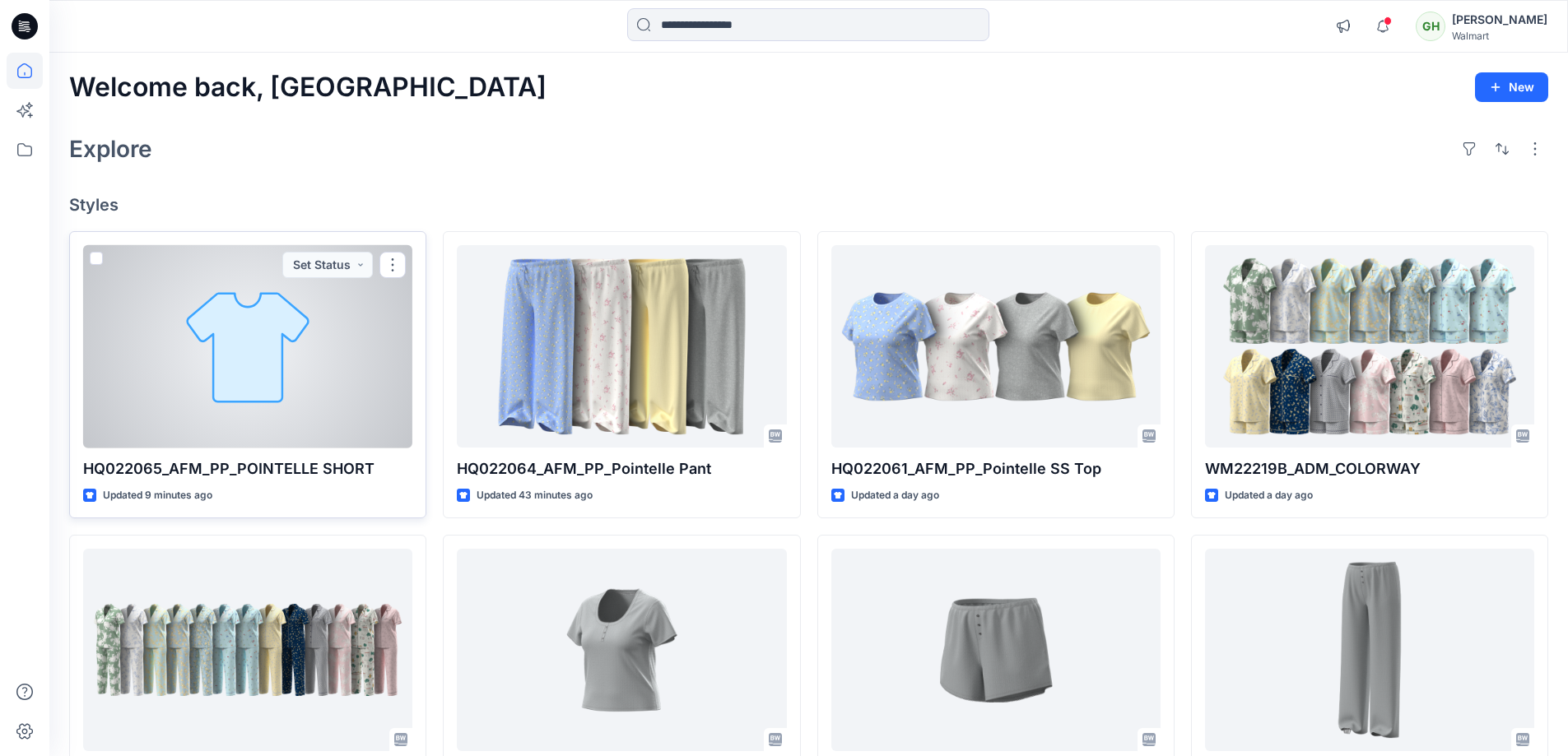
click at [355, 327] on div at bounding box center [248, 346] width 329 height 203
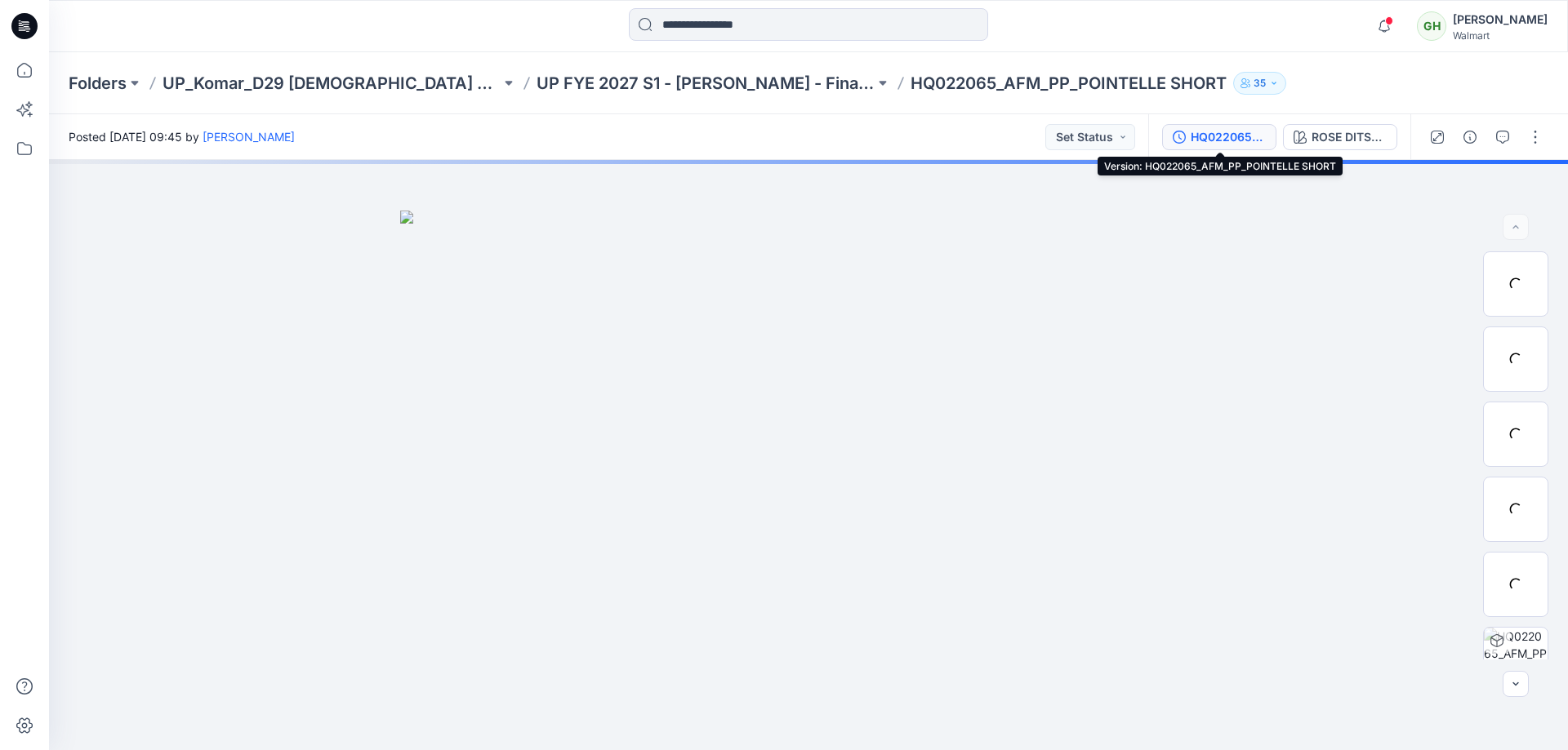
click at [1217, 133] on div "HQ022065_AFM_PP_POINTELLE SHORT" at bounding box center [1229, 137] width 75 height 18
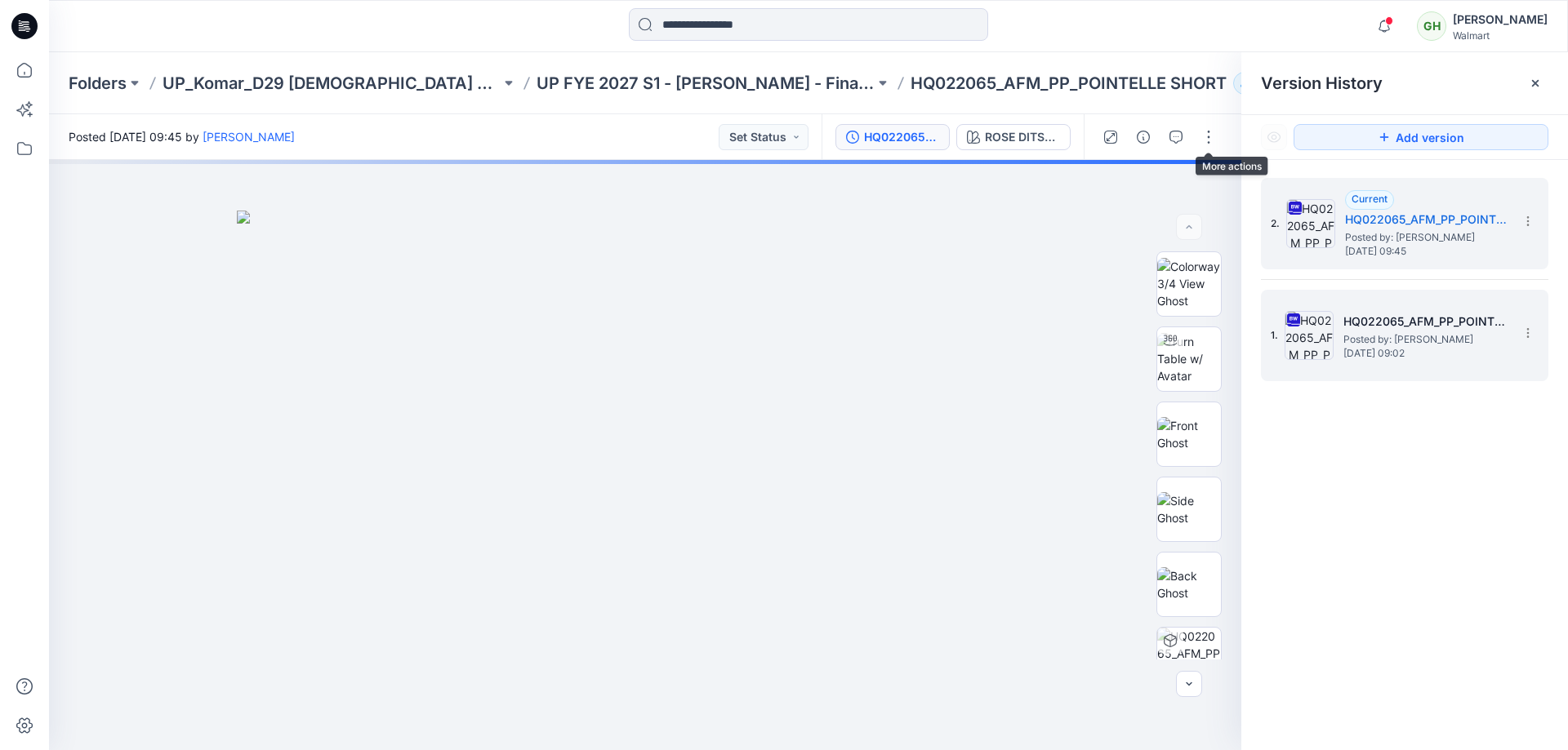
click at [1480, 344] on span "Posted by: [PERSON_NAME]" at bounding box center [1425, 339] width 163 height 16
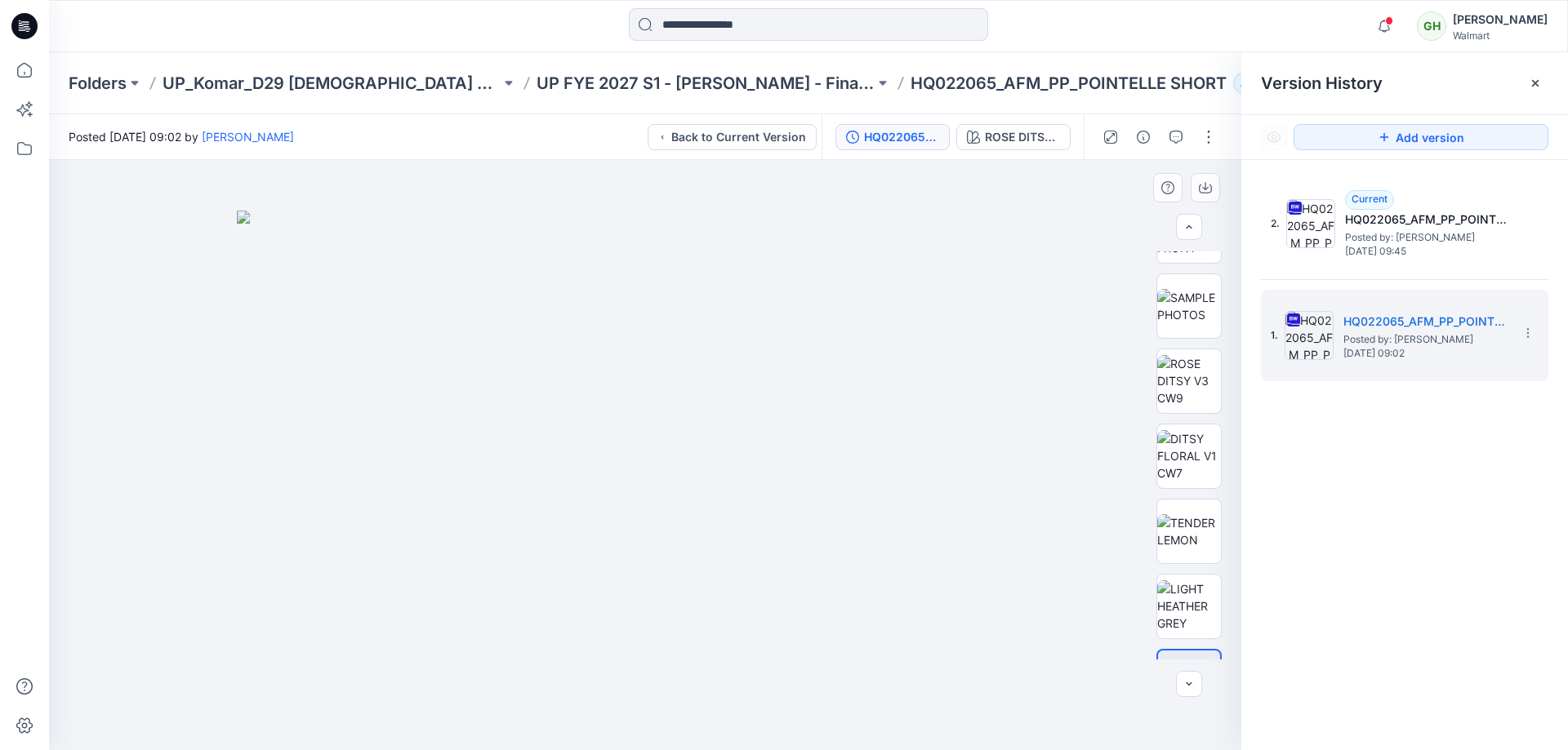
scroll to position [852, 0]
click at [1177, 366] on div "DXF RUL BW" at bounding box center [1189, 456] width 66 height 408
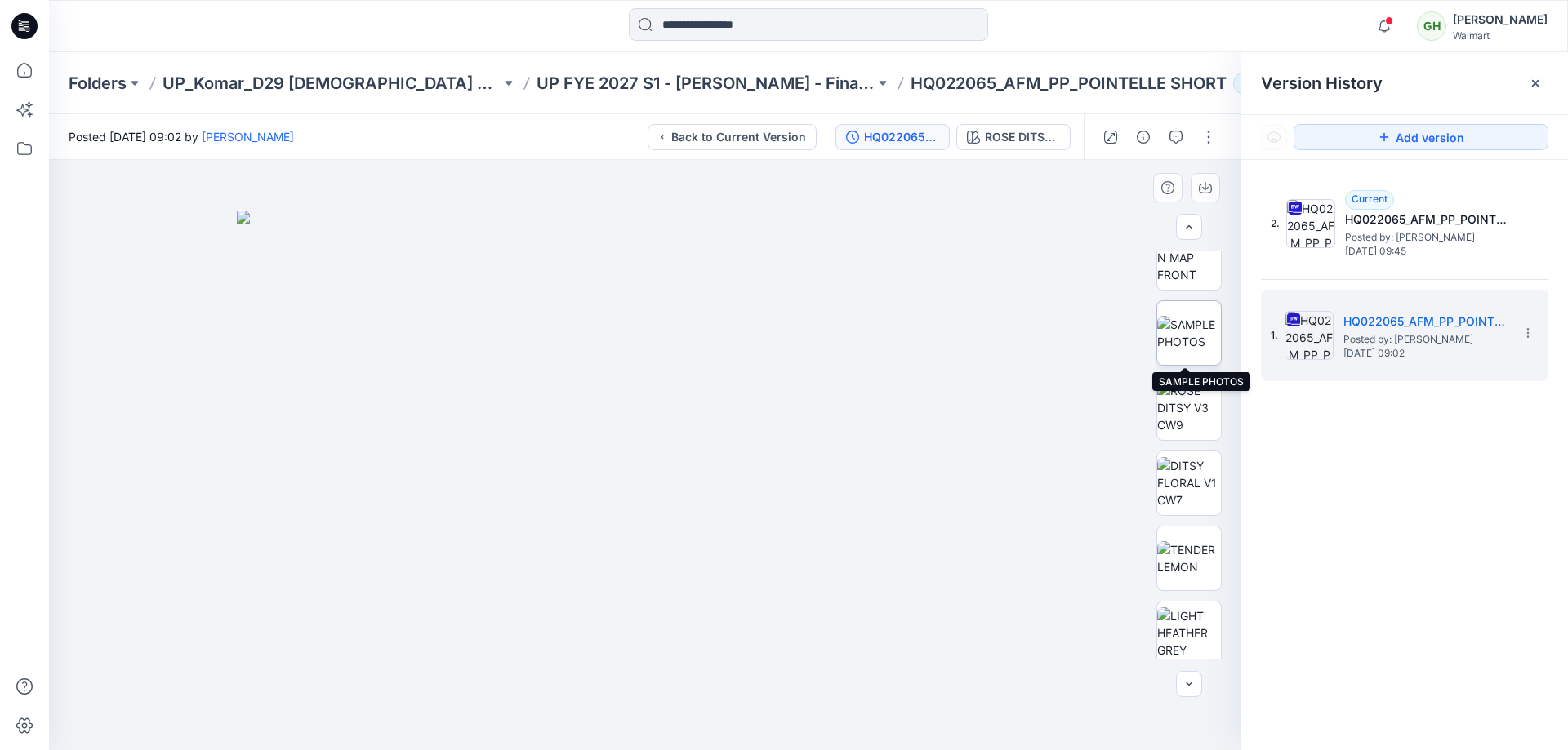
click at [1180, 350] on img at bounding box center [1189, 333] width 64 height 34
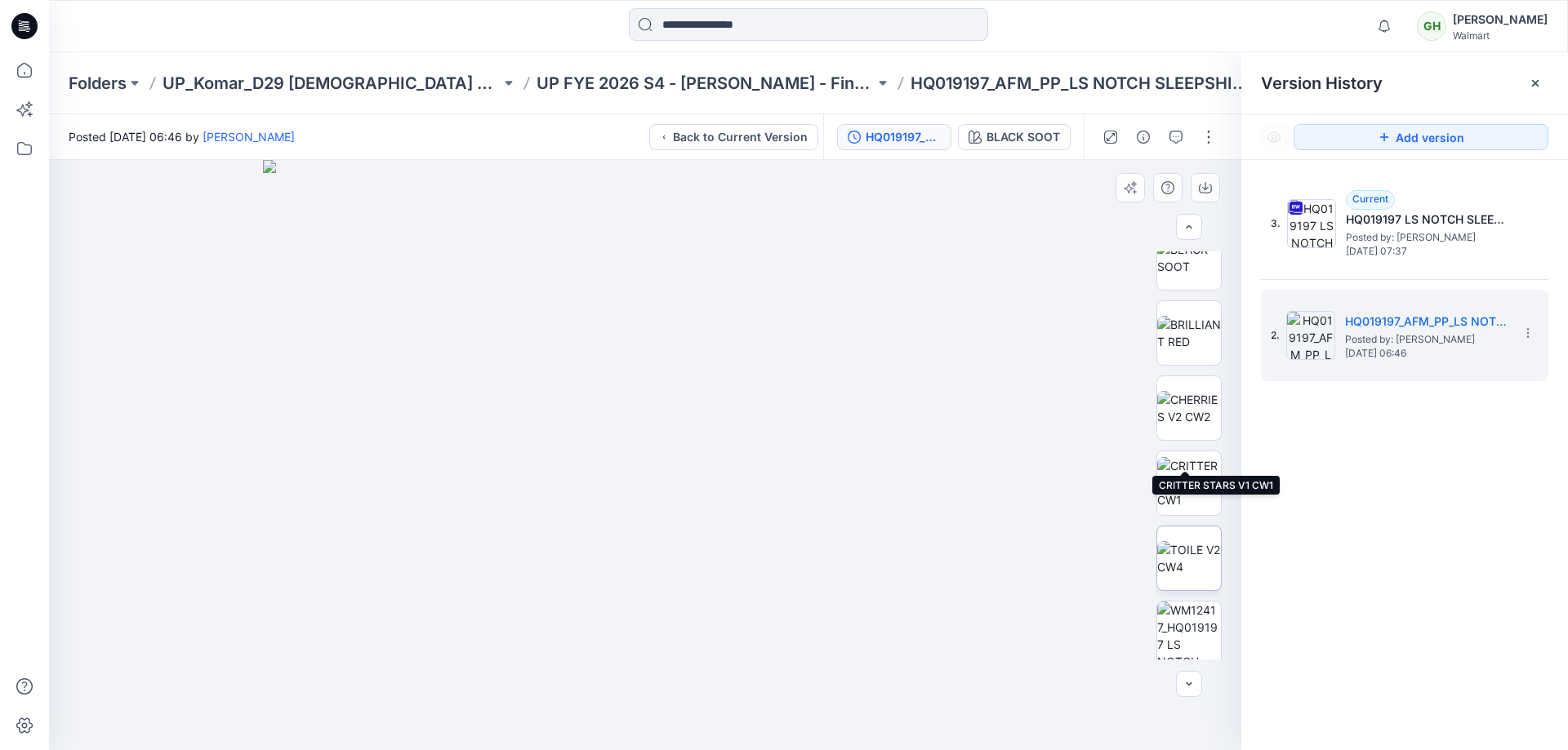
scroll to position [934, 0]
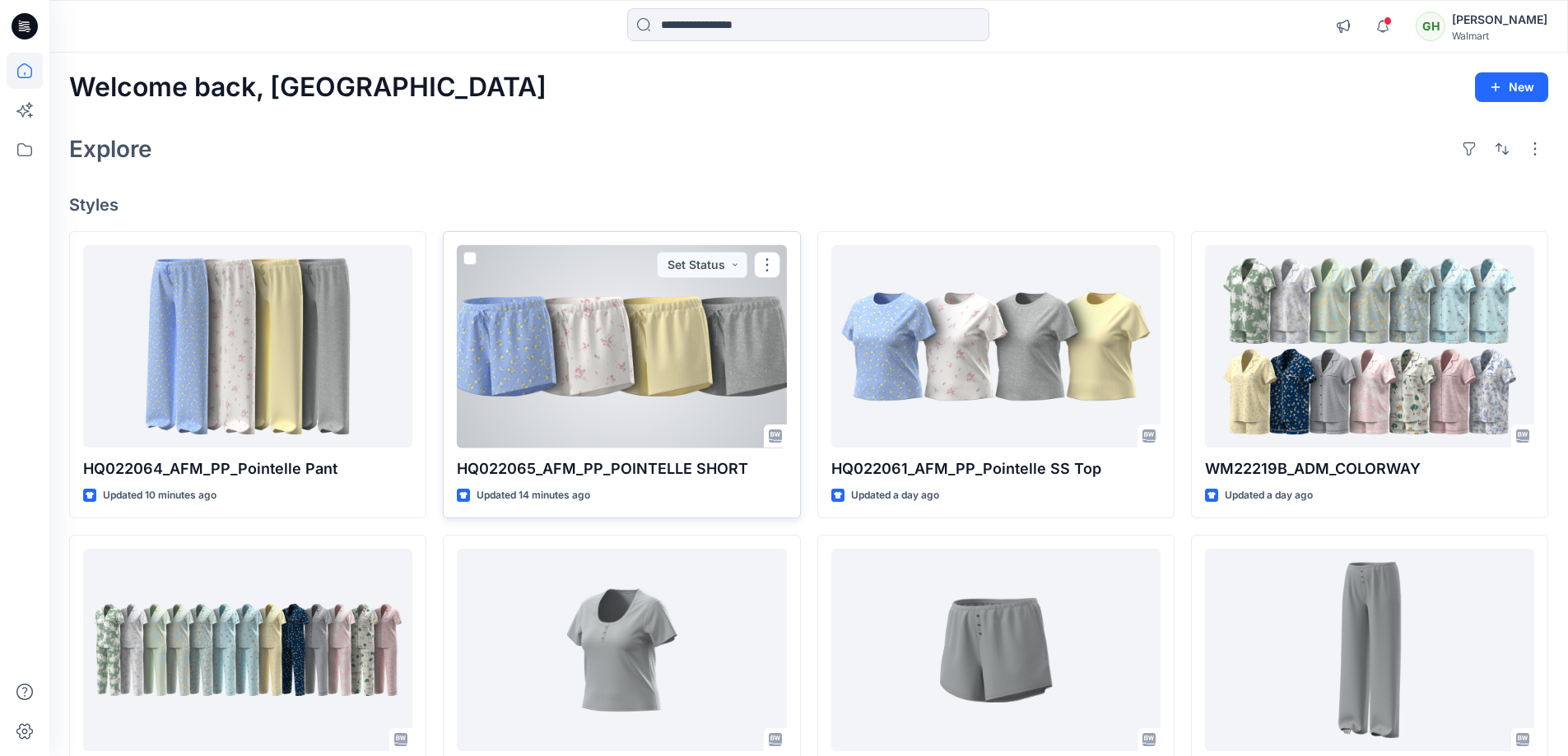
click at [597, 354] on div at bounding box center [622, 346] width 329 height 203
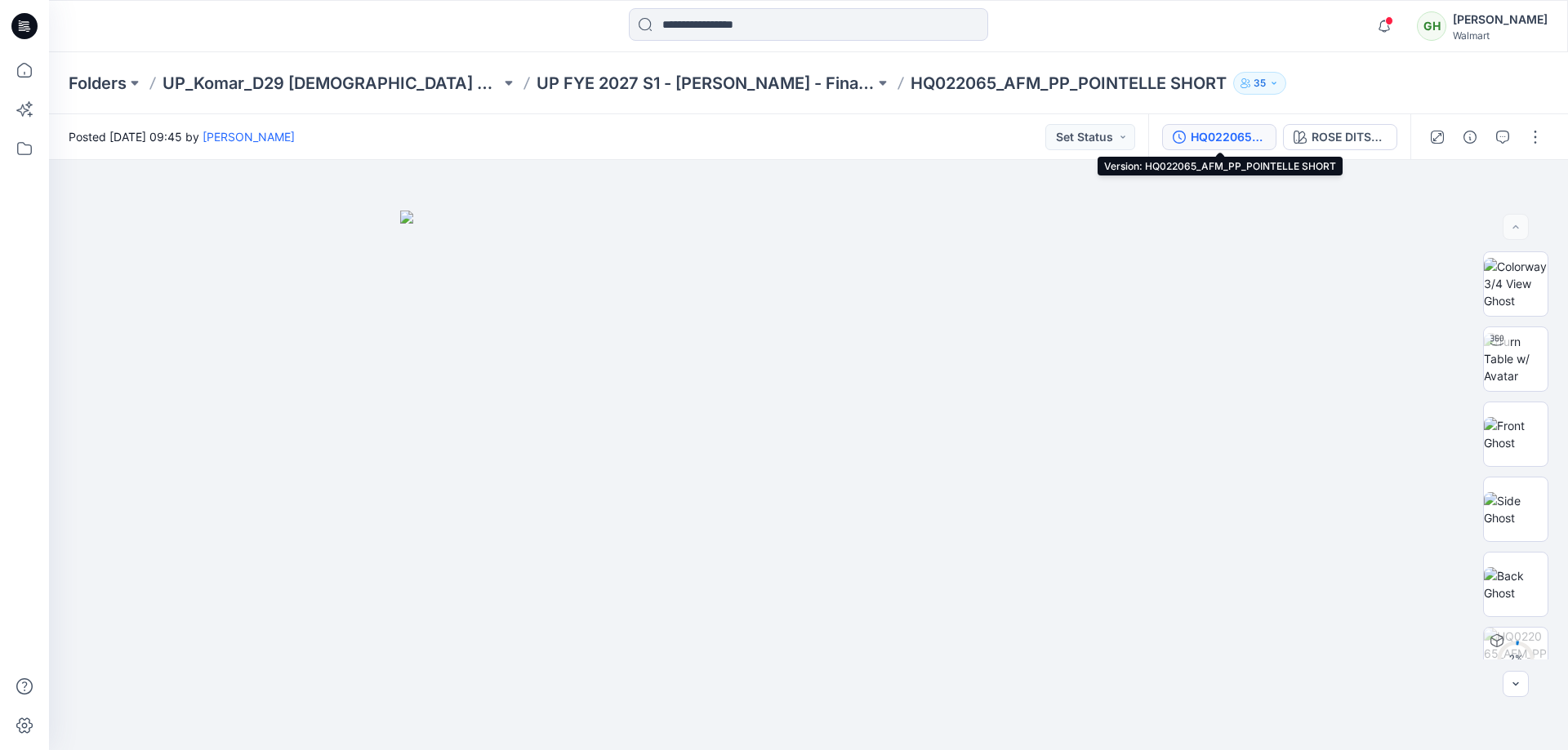
click at [1177, 139] on icon "button" at bounding box center [1179, 137] width 13 height 13
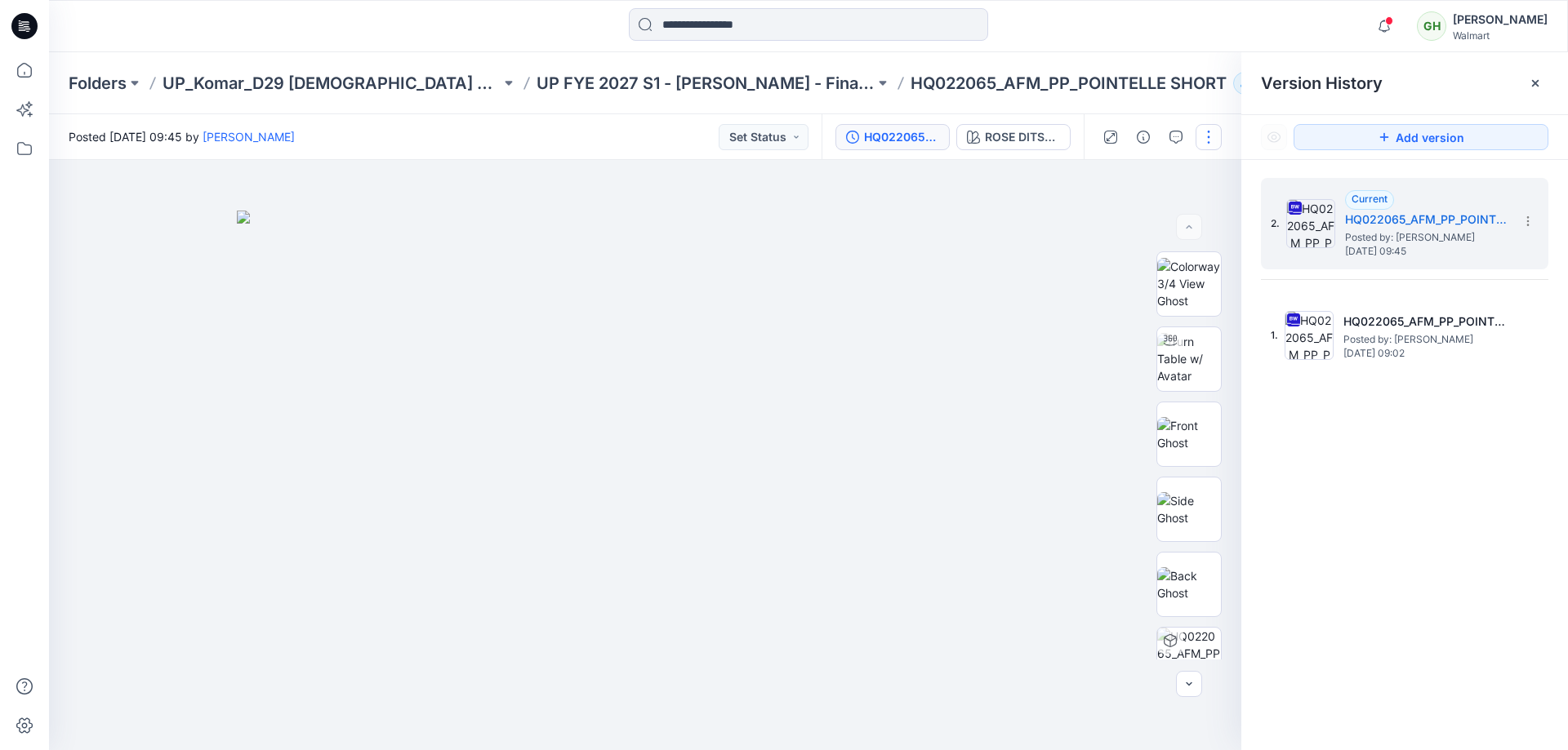
click at [1215, 130] on button "button" at bounding box center [1209, 137] width 26 height 26
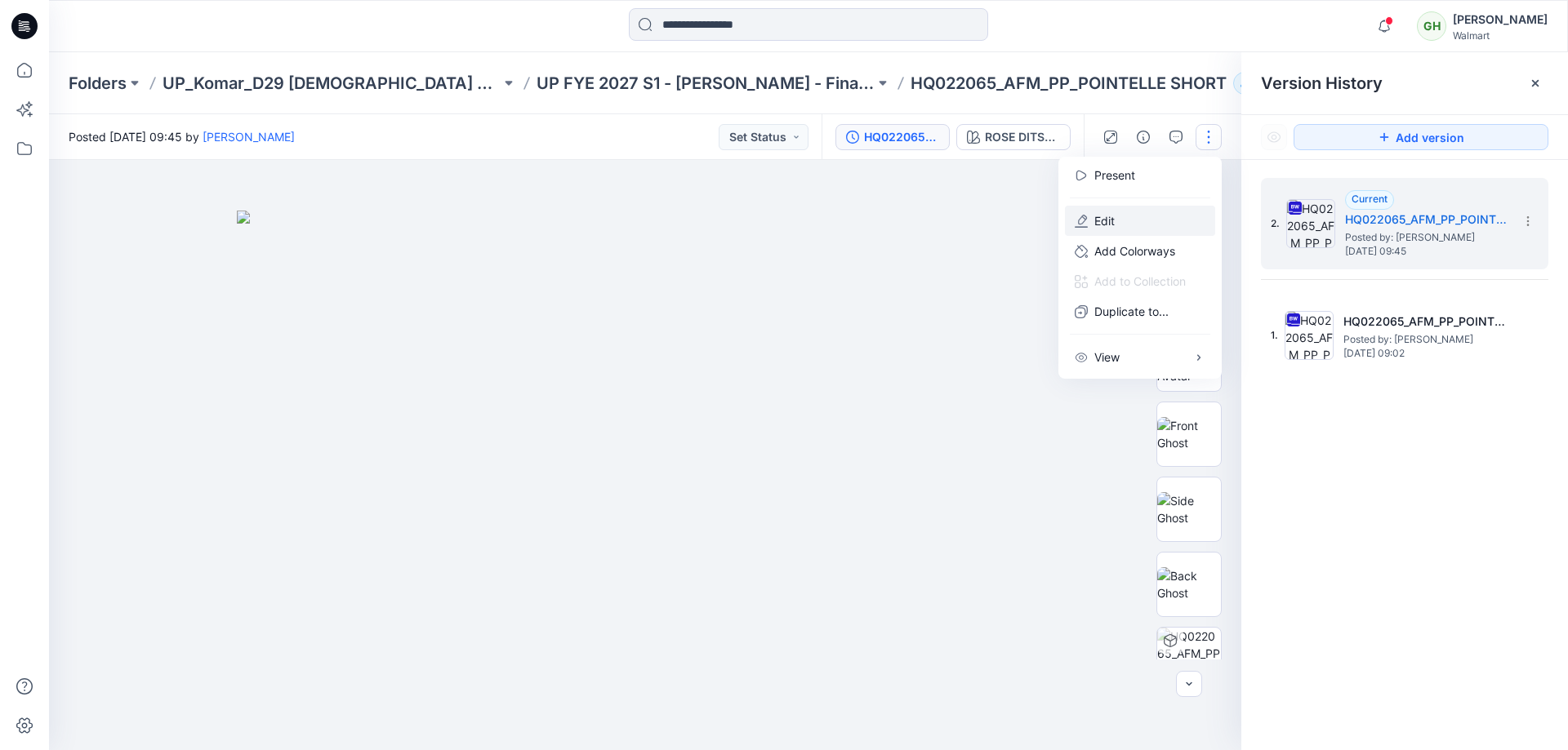
click at [1142, 220] on button "Edit" at bounding box center [1140, 221] width 151 height 31
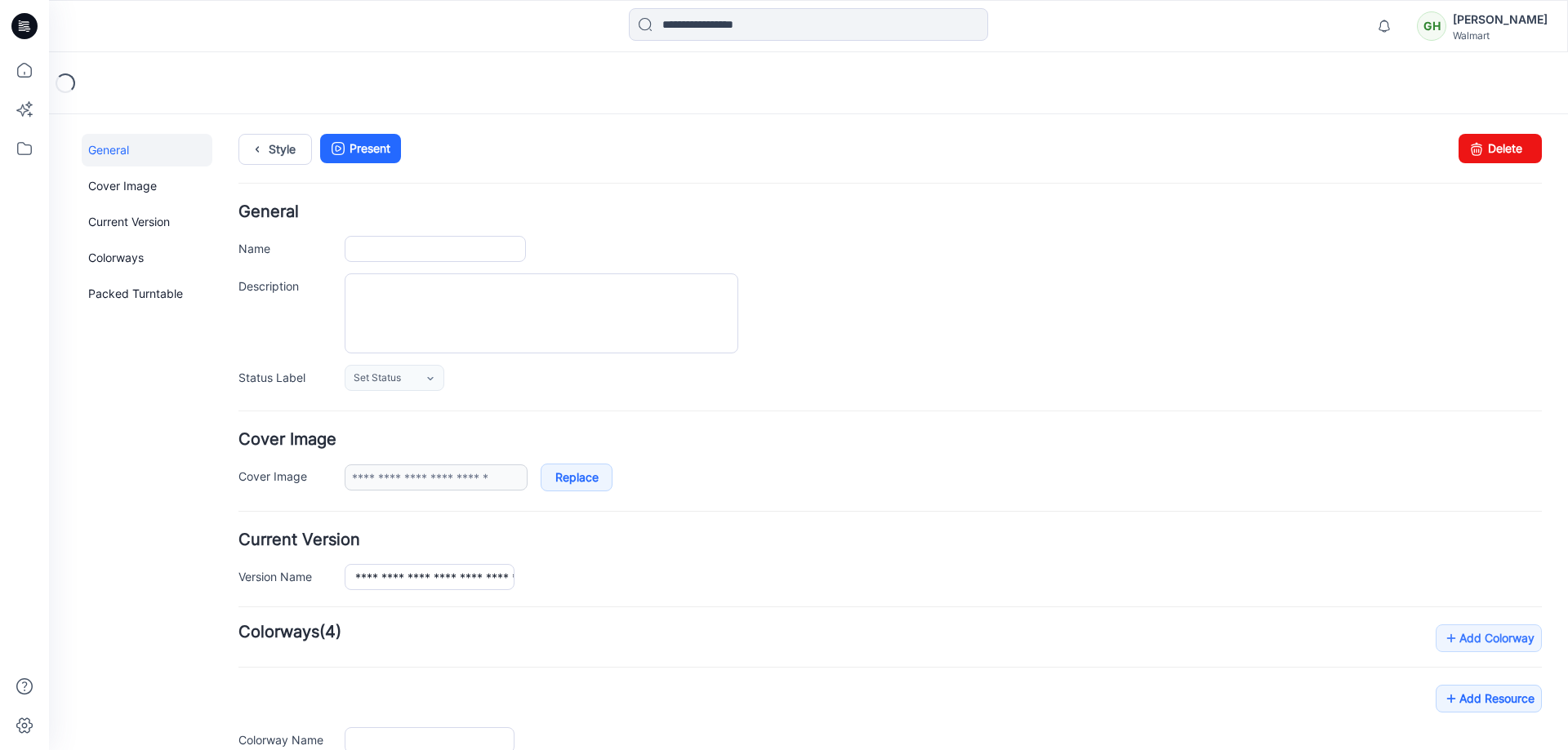
type input "**********"
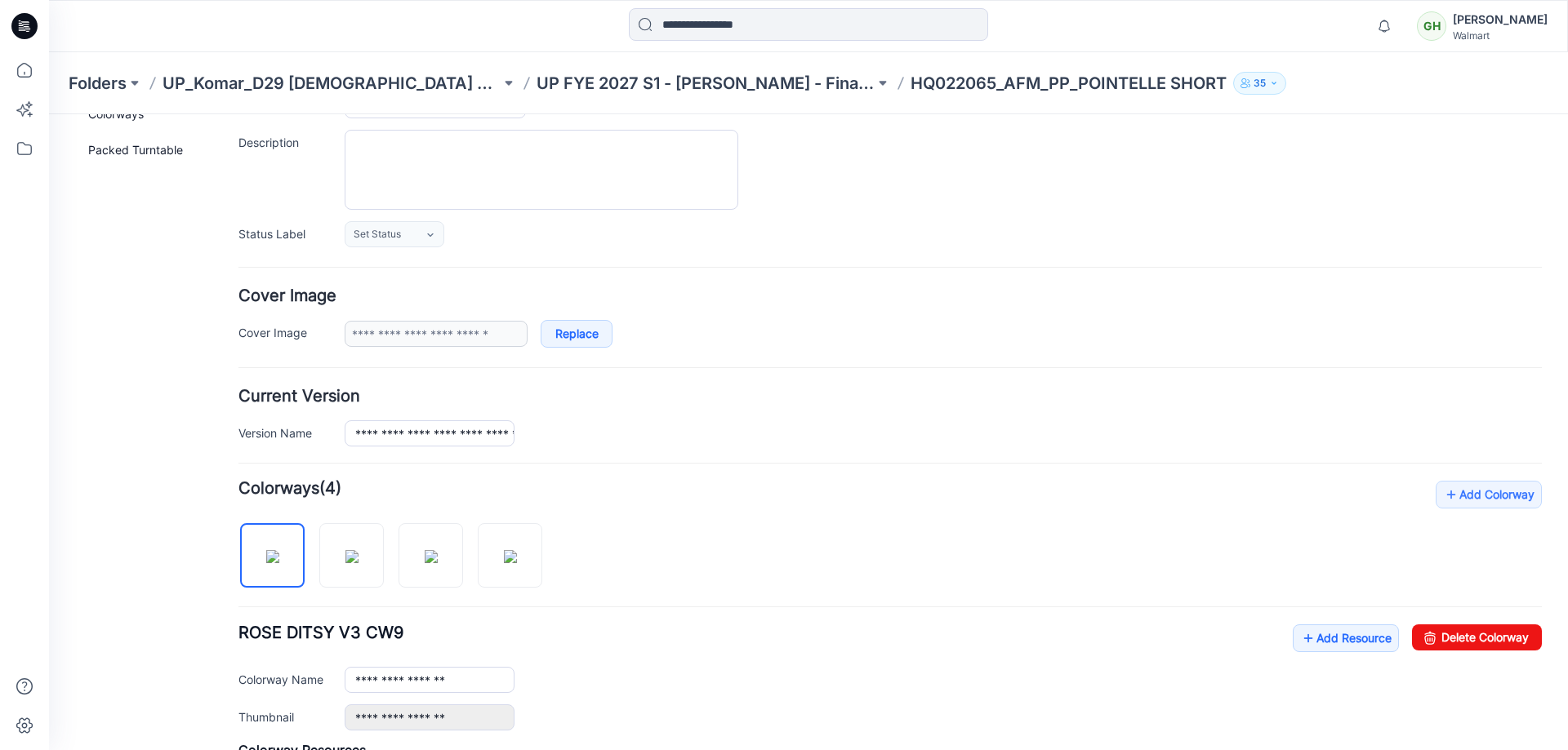
scroll to position [327, 0]
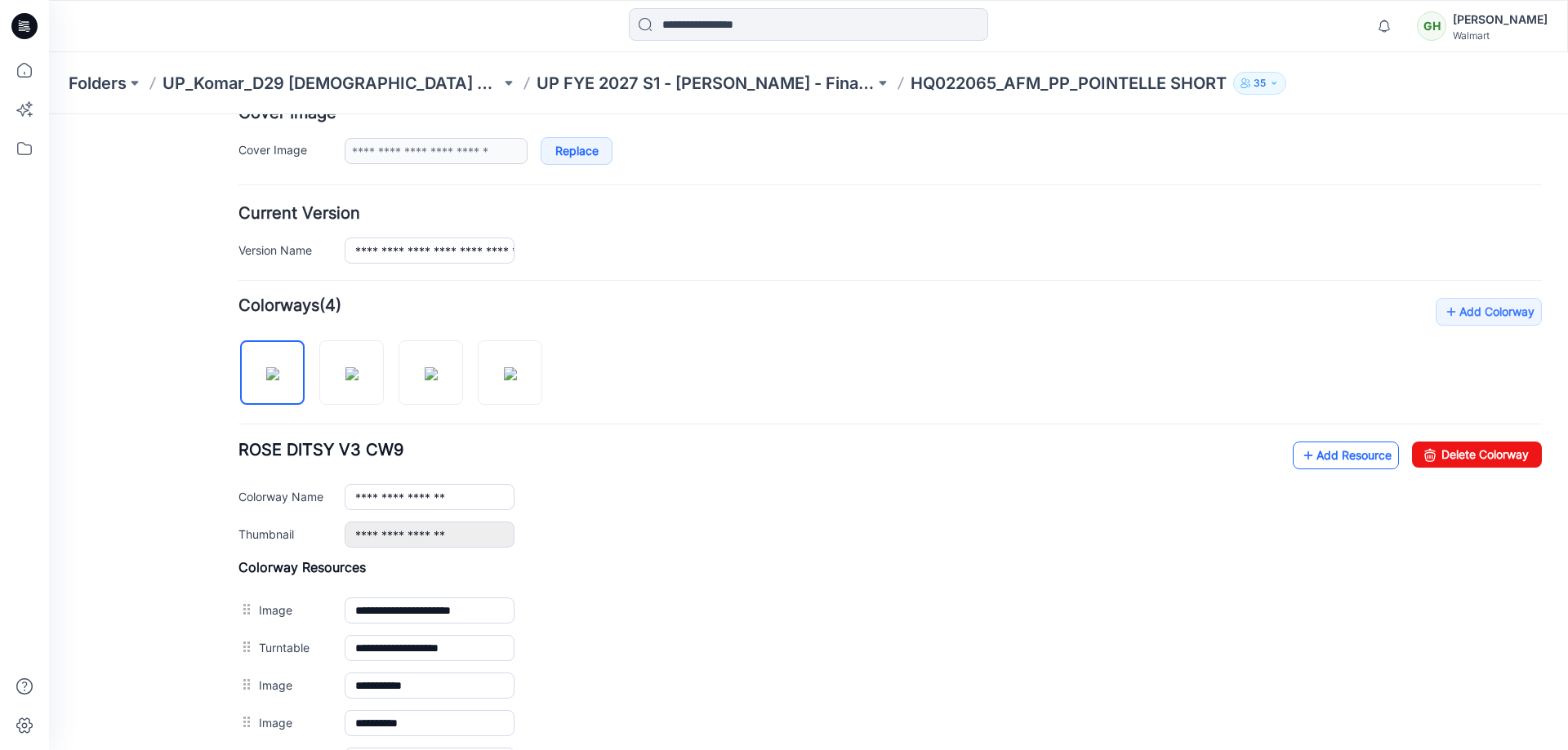
click at [1349, 450] on link "Add Resource" at bounding box center [1346, 455] width 106 height 28
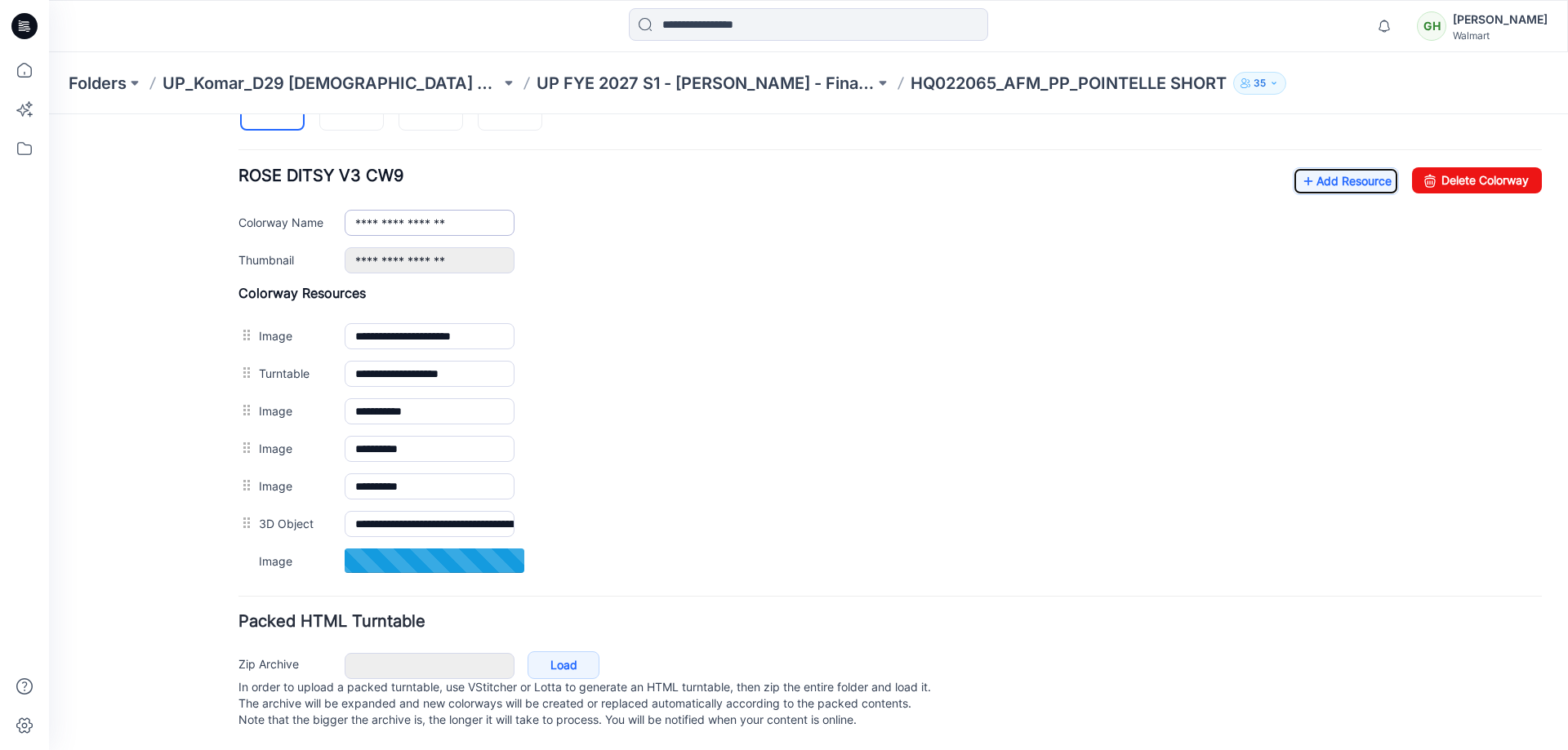
scroll to position [617, 0]
click at [1336, 173] on link "Add Resource" at bounding box center [1346, 181] width 106 height 28
click at [1317, 167] on link "Add Resource" at bounding box center [1346, 180] width 106 height 28
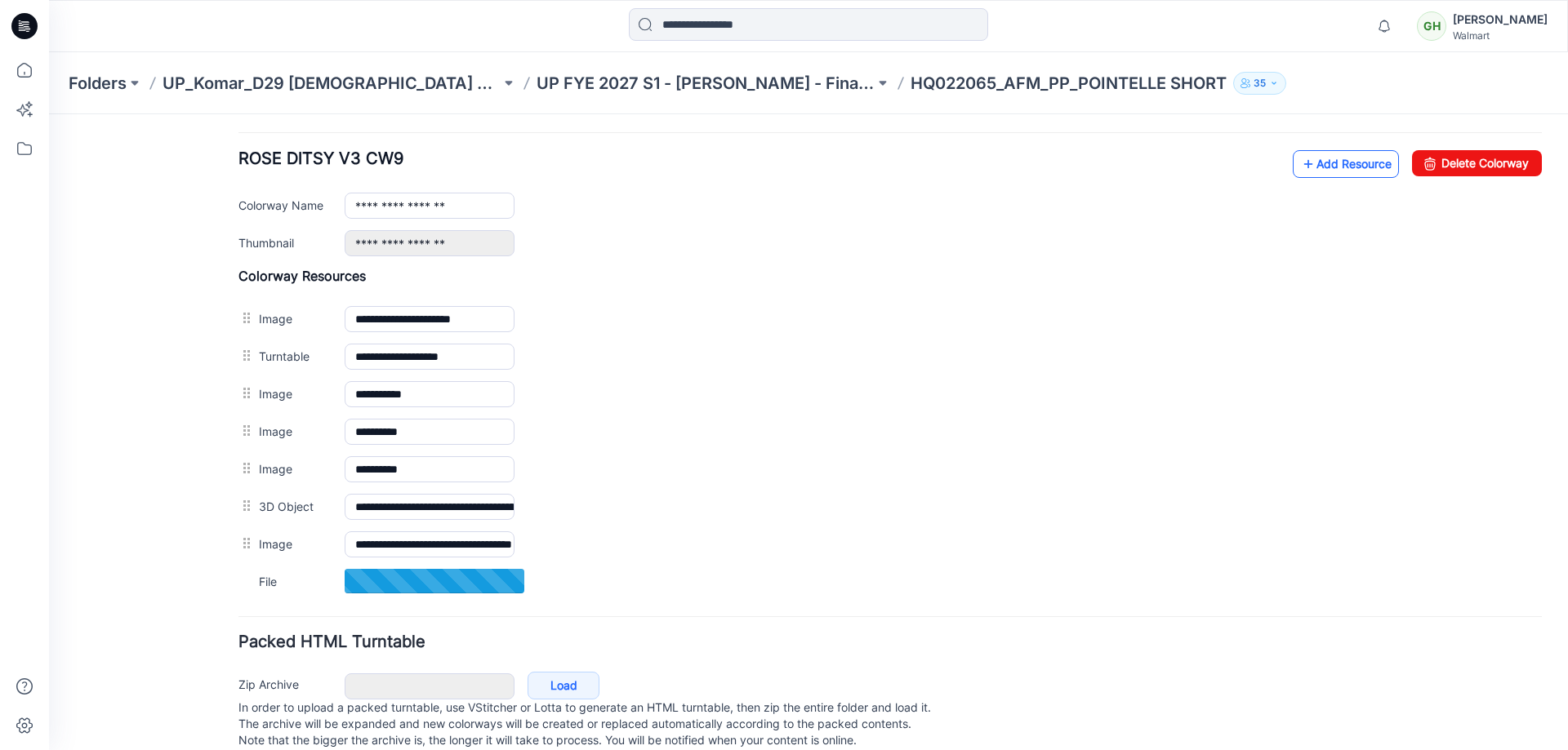
click at [1301, 164] on icon at bounding box center [1308, 164] width 16 height 26
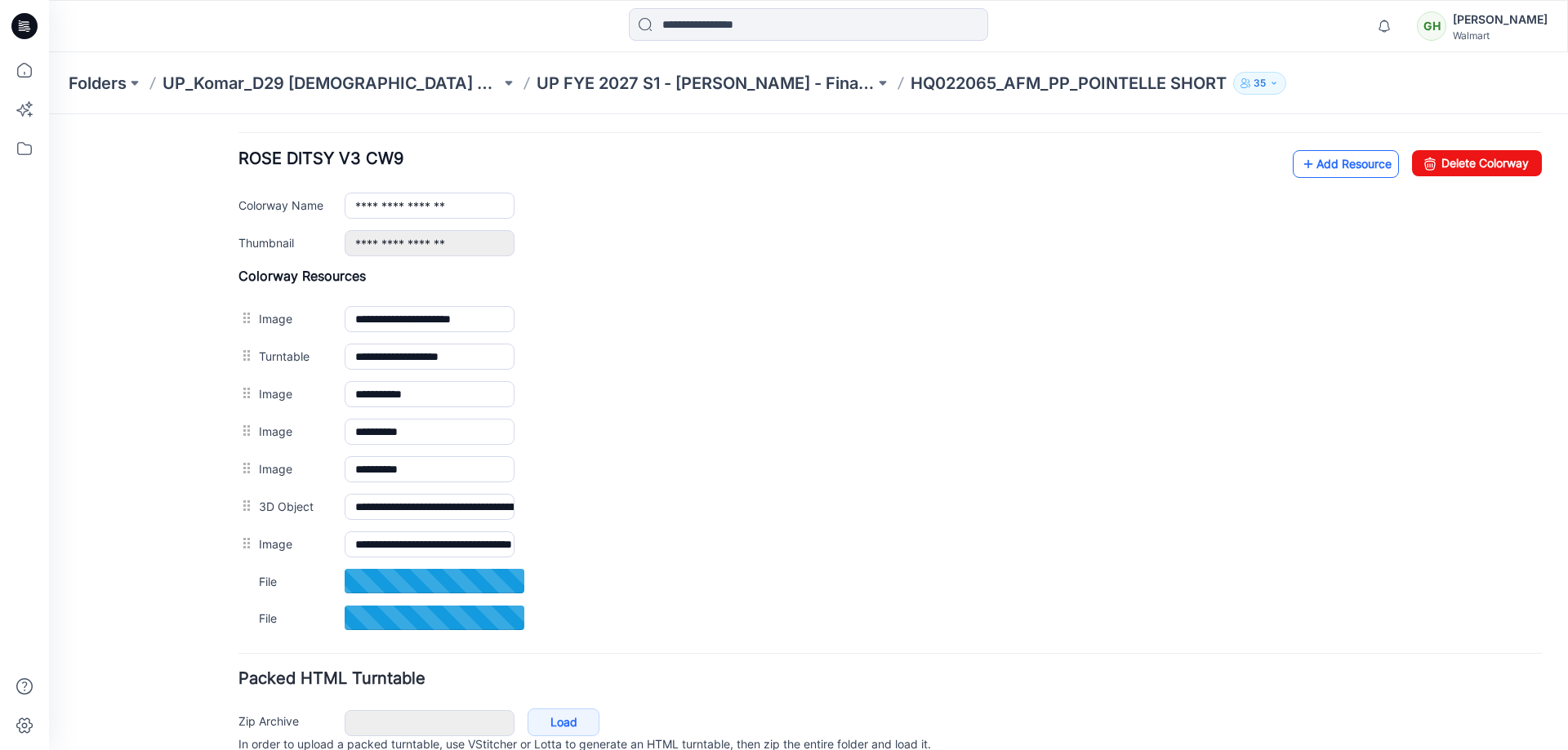
click at [1364, 153] on link "Add Resource" at bounding box center [1346, 164] width 106 height 28
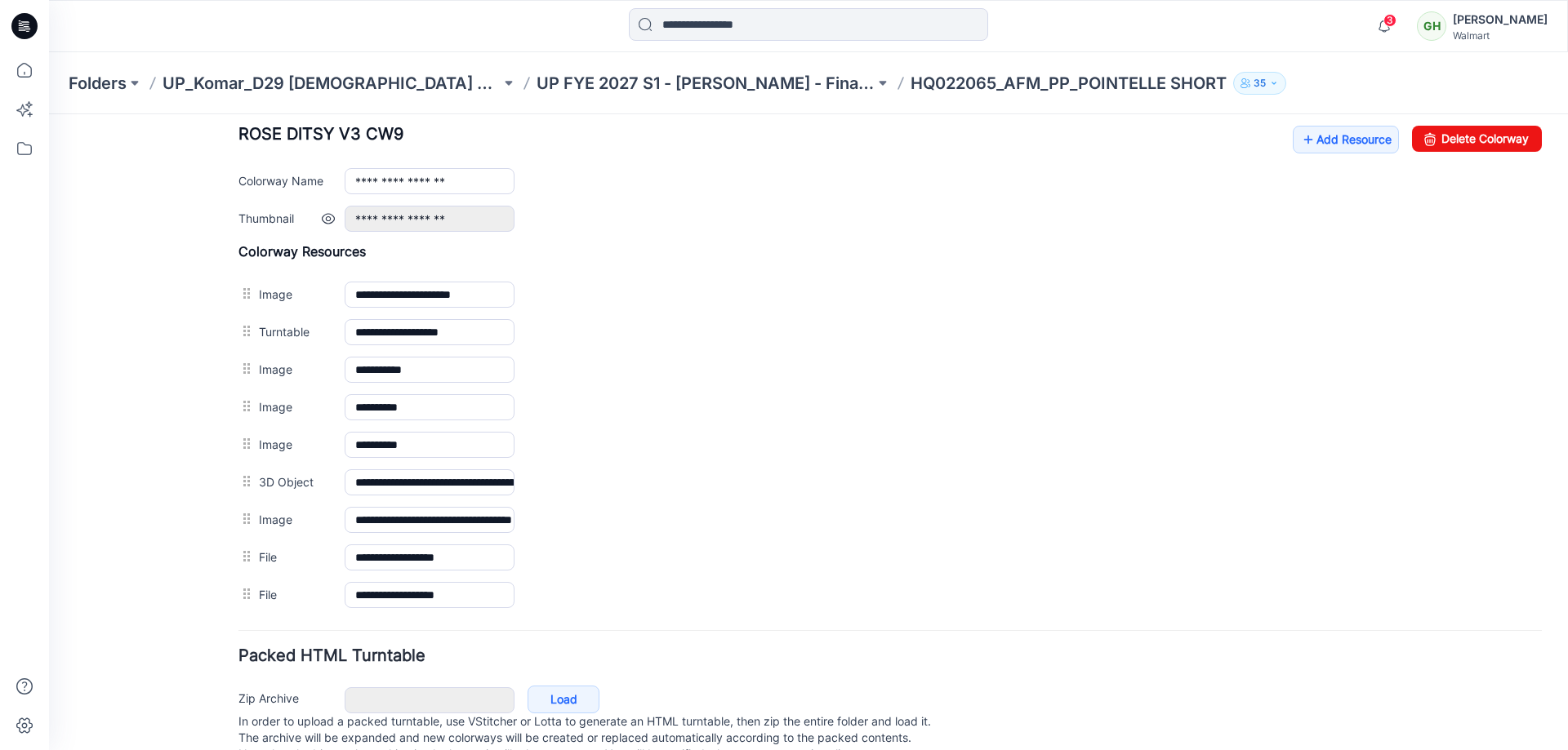
scroll to position [530, 0]
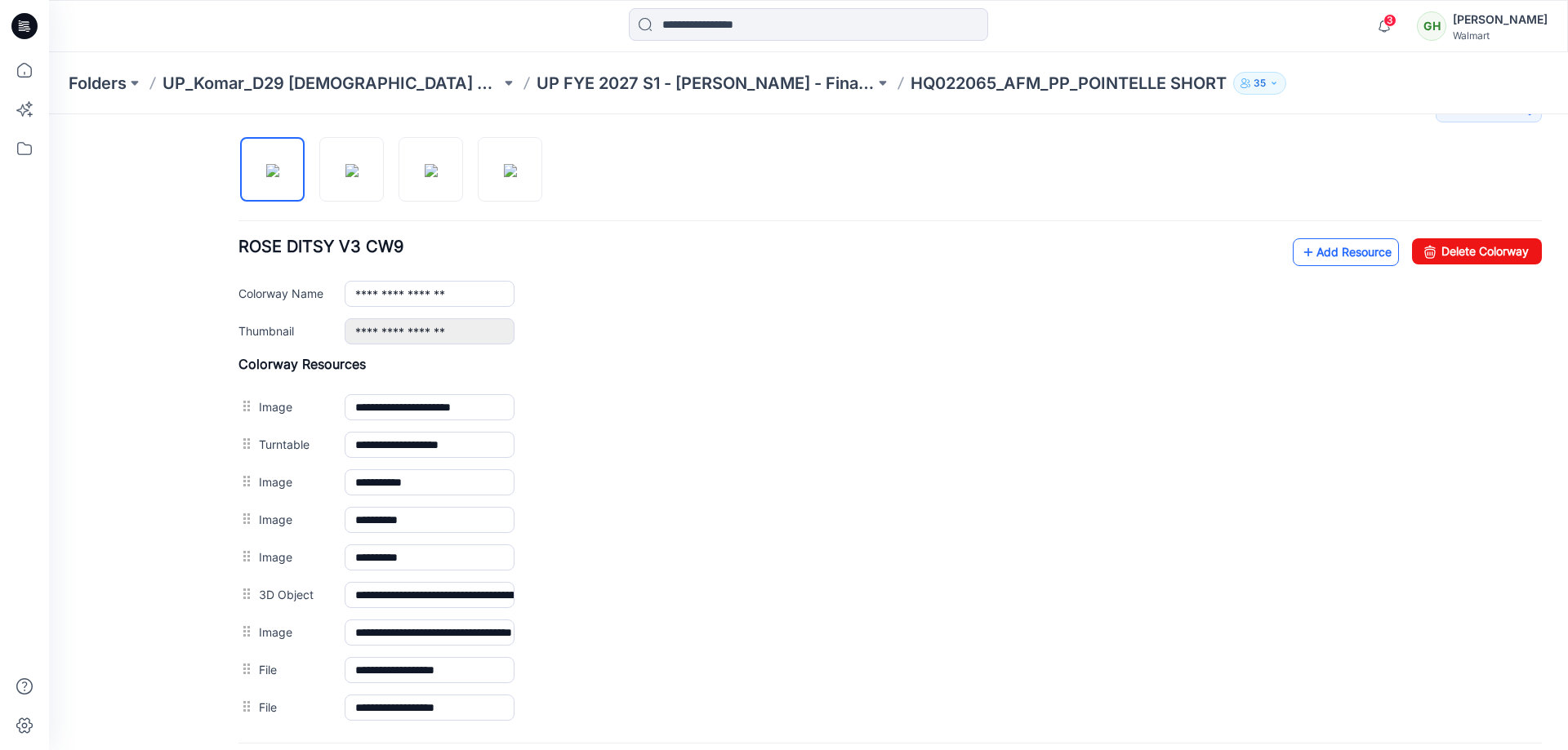
click at [1350, 263] on link "Add Resource" at bounding box center [1346, 252] width 106 height 28
click at [1338, 248] on link "Add Resource" at bounding box center [1346, 252] width 106 height 28
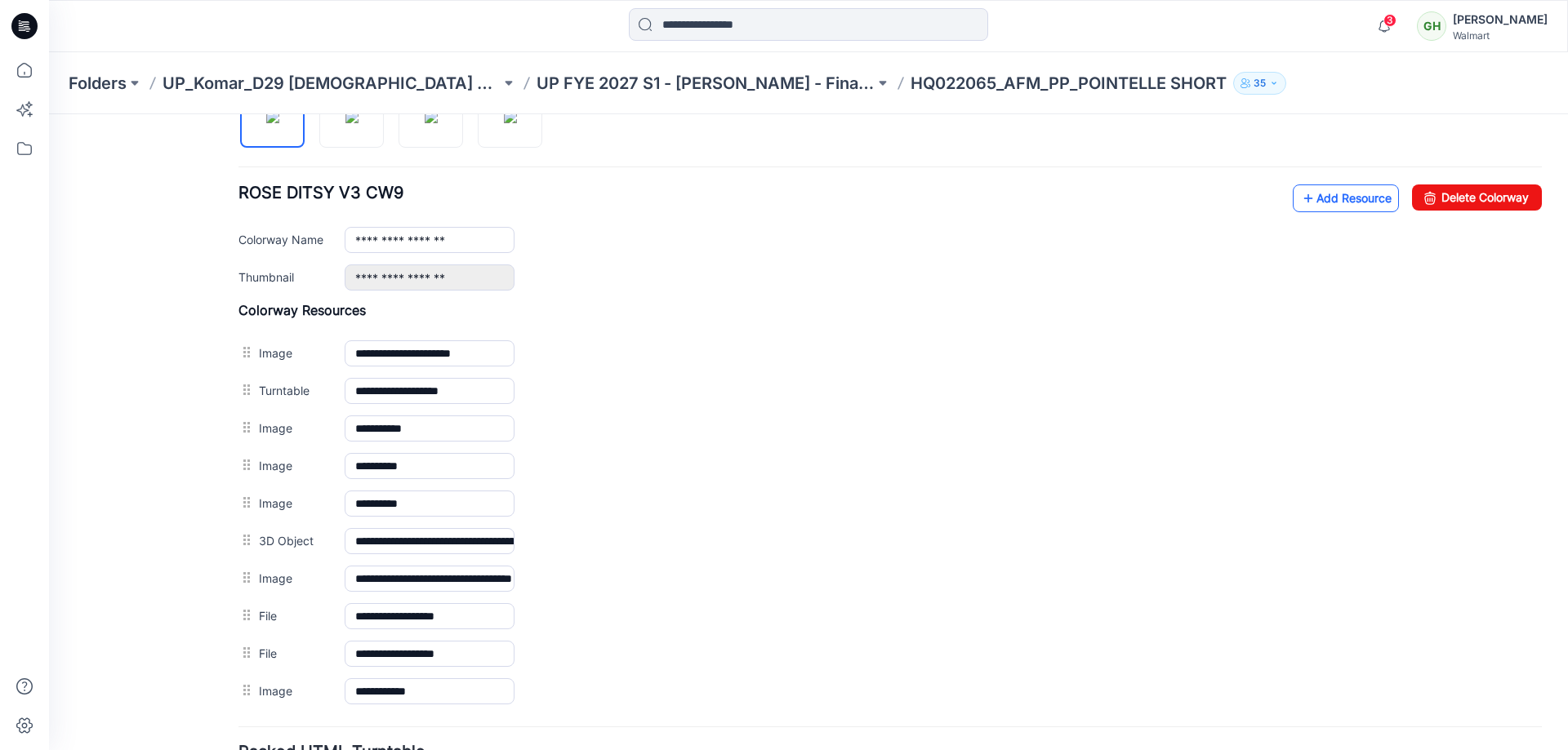
scroll to position [567, 0]
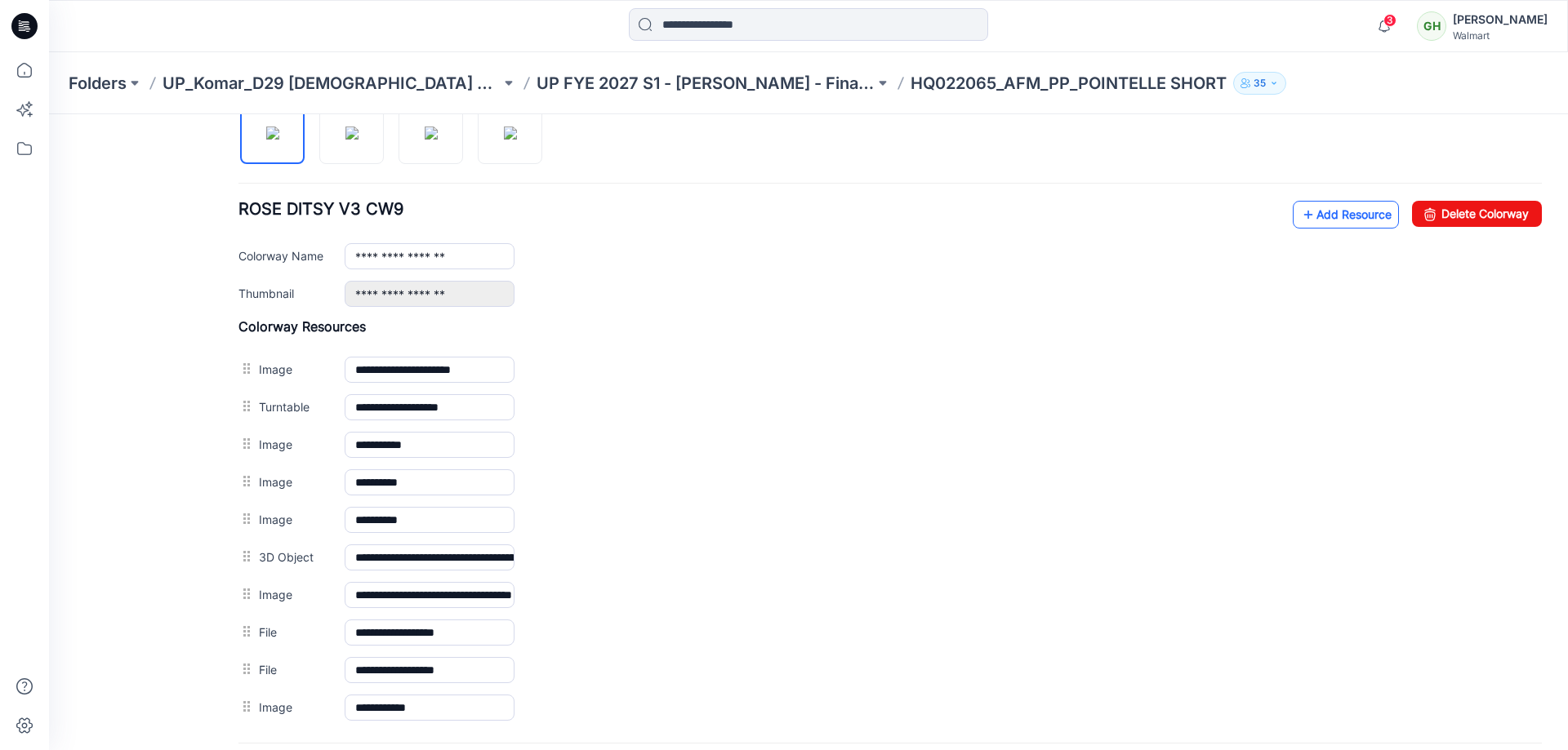
click at [1311, 209] on link "Add Resource" at bounding box center [1346, 214] width 106 height 28
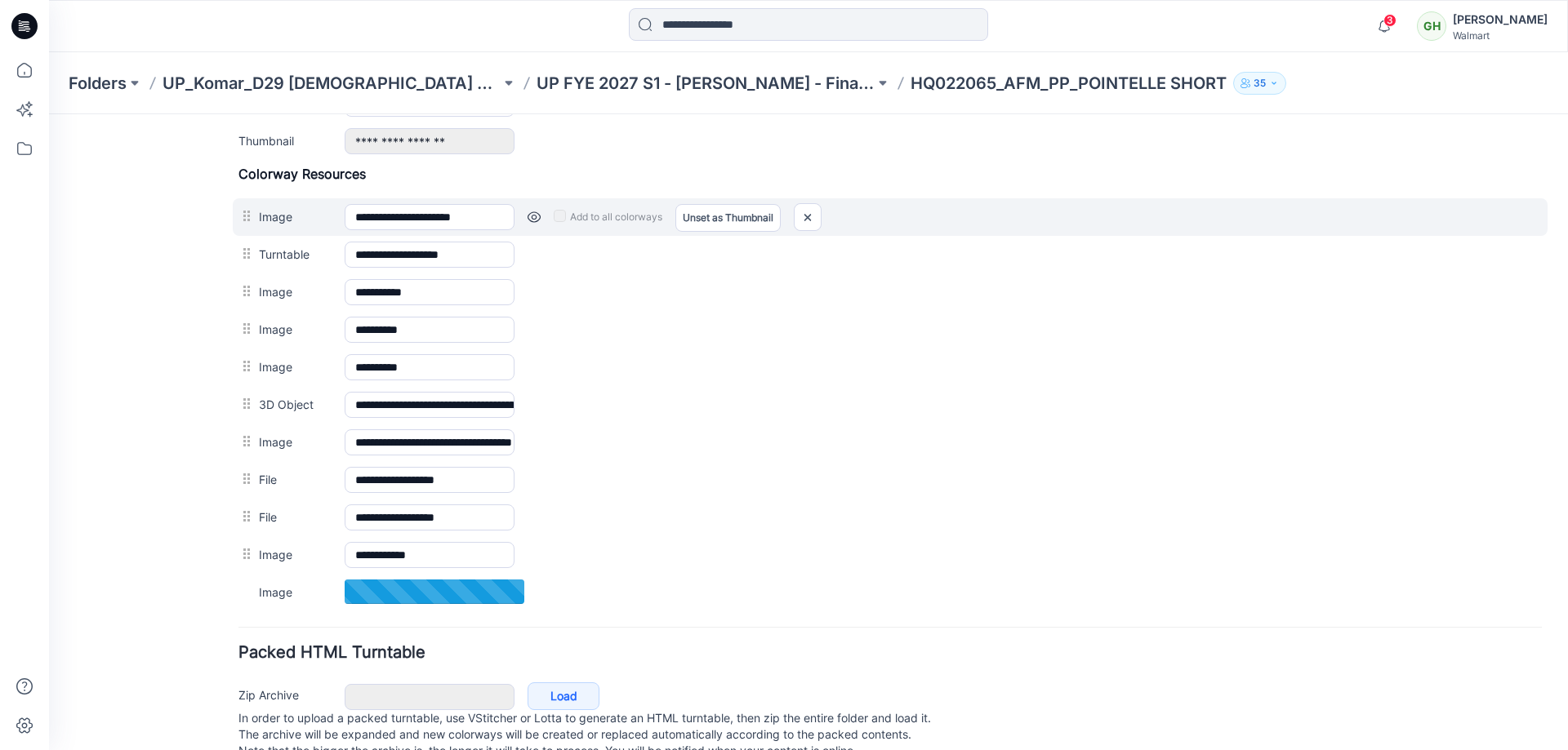
scroll to position [649, 0]
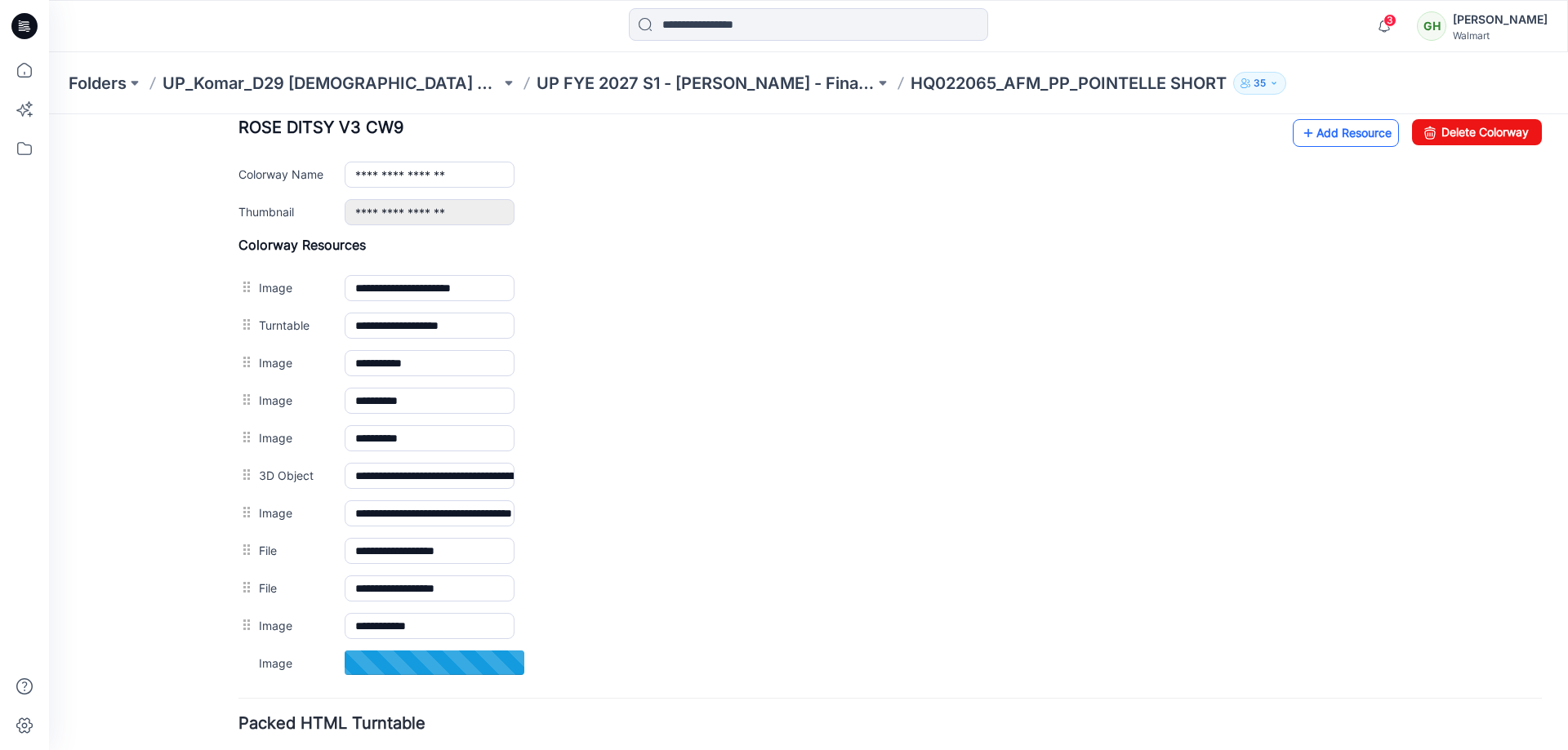
click at [1310, 121] on link "Add Resource" at bounding box center [1346, 133] width 106 height 28
click at [1300, 124] on icon at bounding box center [1308, 133] width 16 height 26
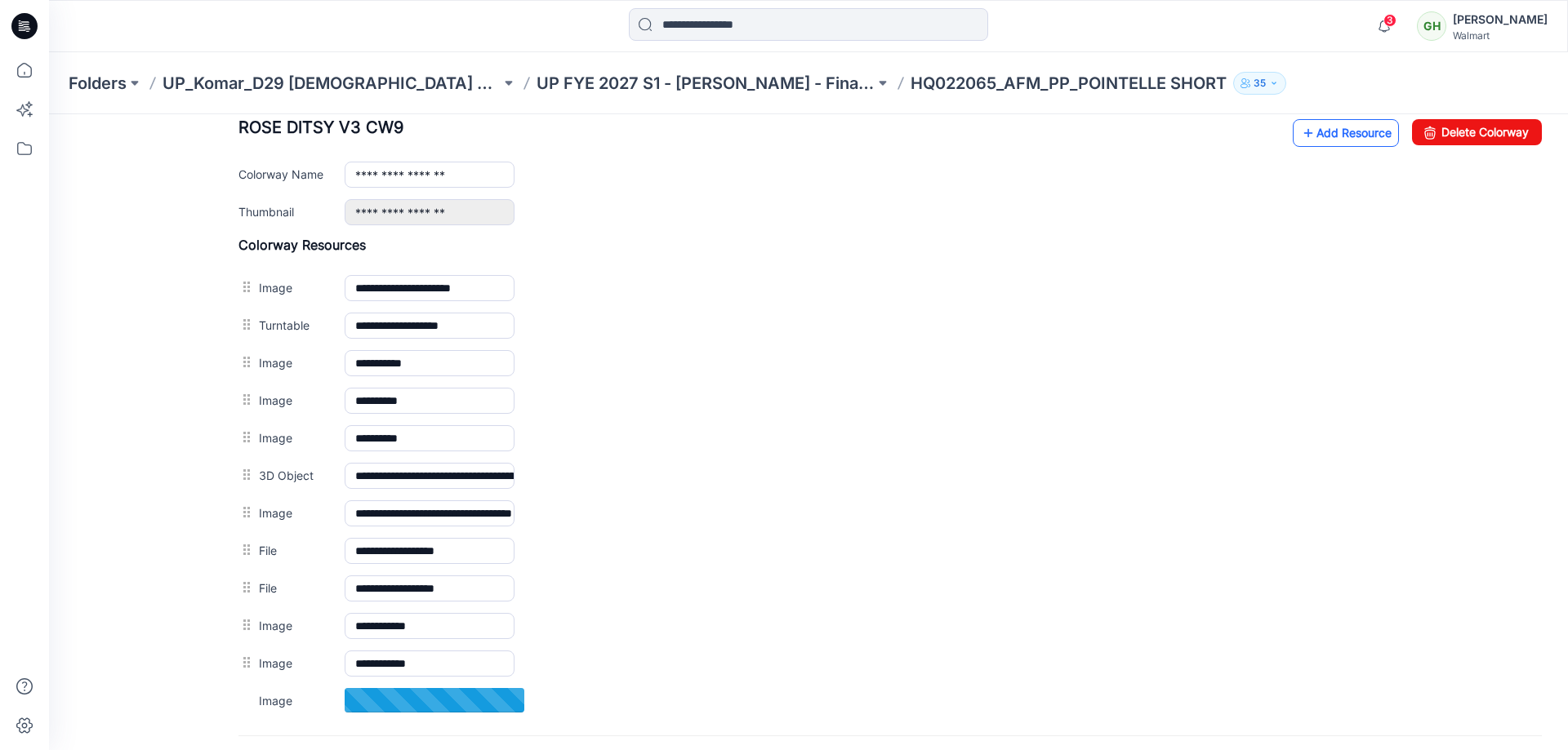
click at [1334, 125] on link "Add Resource" at bounding box center [1346, 133] width 106 height 28
click at [1331, 136] on link "Add Resource" at bounding box center [1346, 133] width 106 height 28
click at [1317, 139] on link "Add Resource" at bounding box center [1346, 133] width 106 height 28
click at [1309, 131] on link "Add Resource" at bounding box center [1346, 133] width 106 height 28
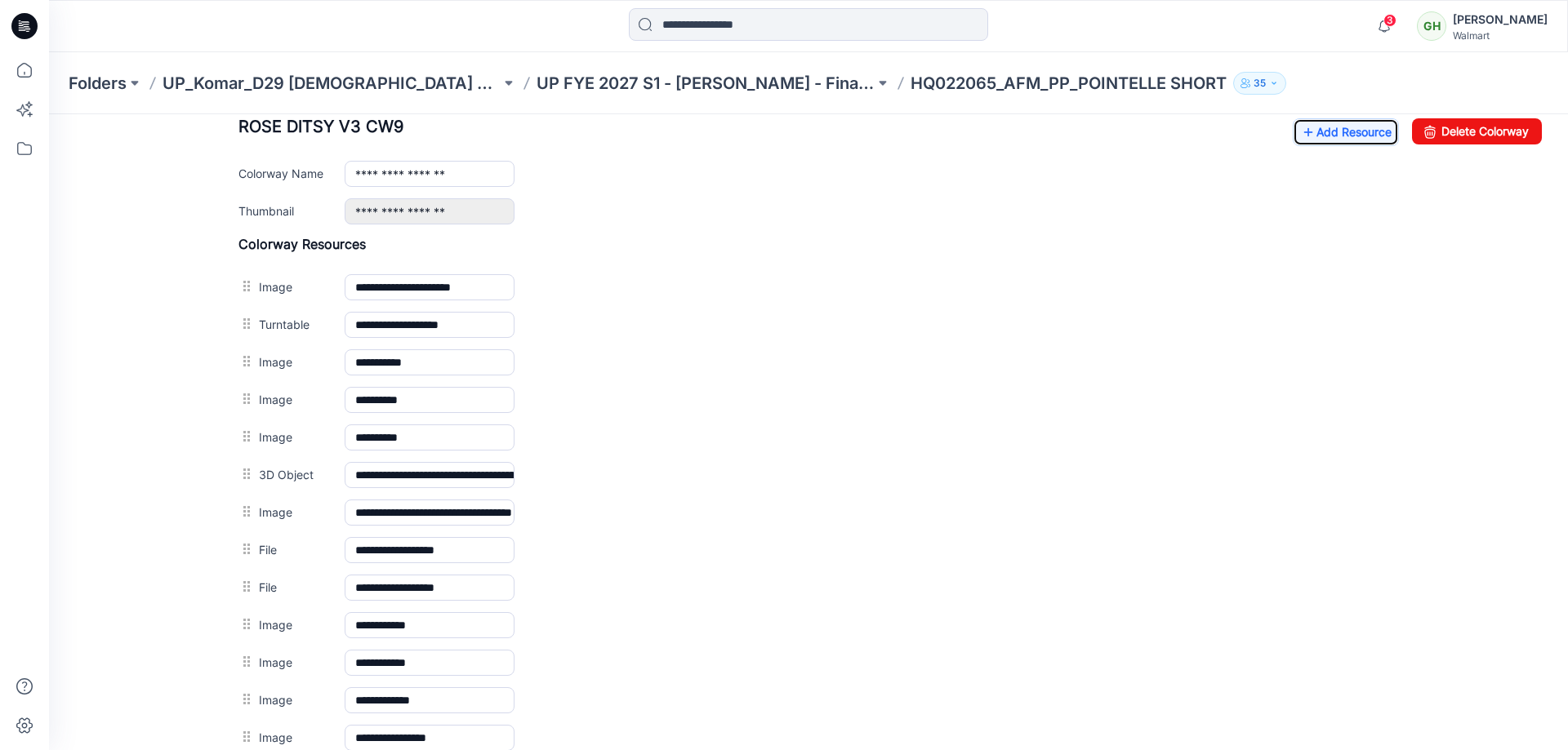
scroll to position [635, 0]
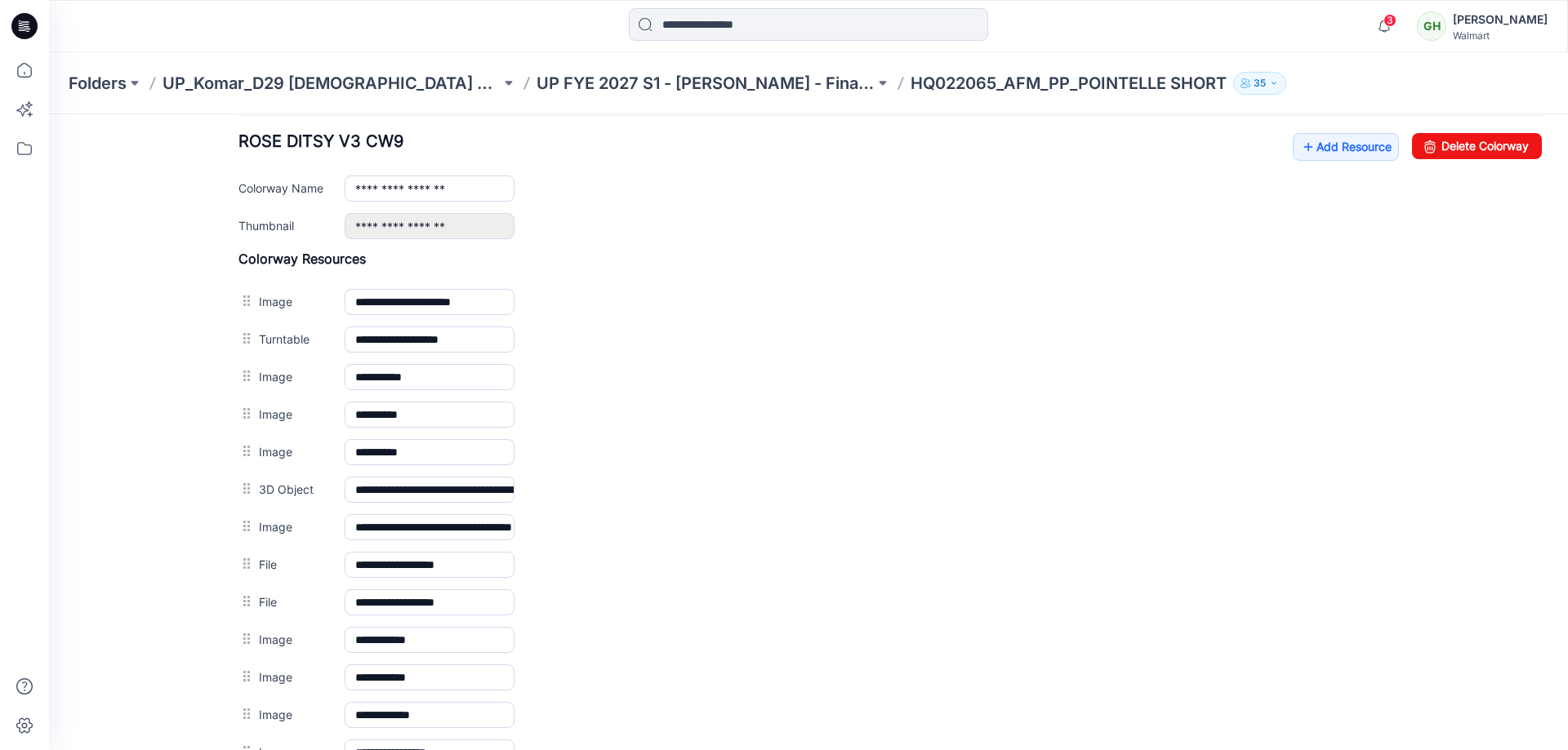
click at [1316, 161] on div "**********" at bounding box center [890, 185] width 1303 height 106
click at [1316, 152] on link "Add Resource" at bounding box center [1346, 146] width 106 height 28
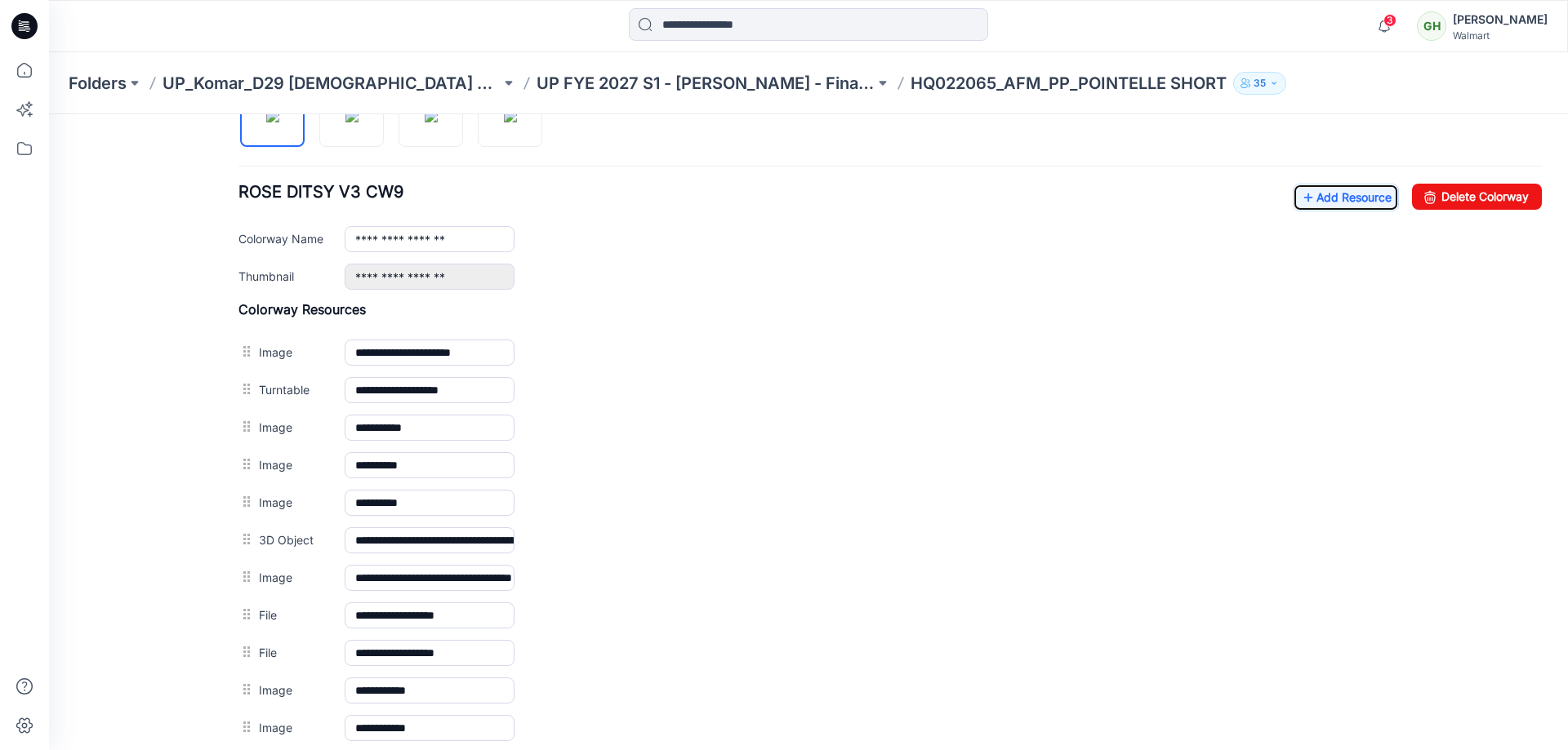
scroll to position [554, 0]
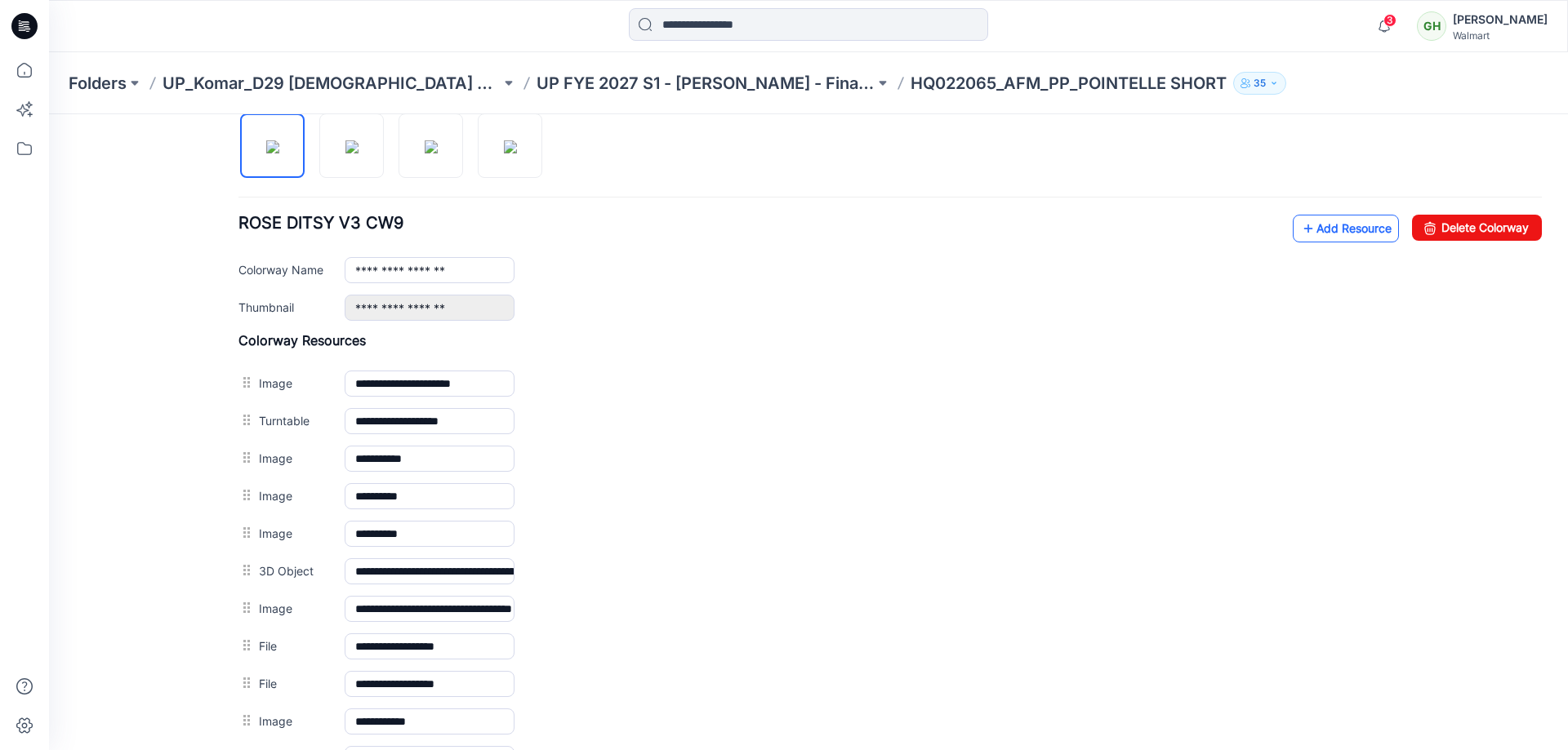
click at [1328, 226] on link "Add Resource" at bounding box center [1346, 228] width 106 height 28
click at [1315, 243] on div "**********" at bounding box center [890, 267] width 1303 height 106
click at [1314, 241] on link "Add Resource" at bounding box center [1346, 228] width 106 height 28
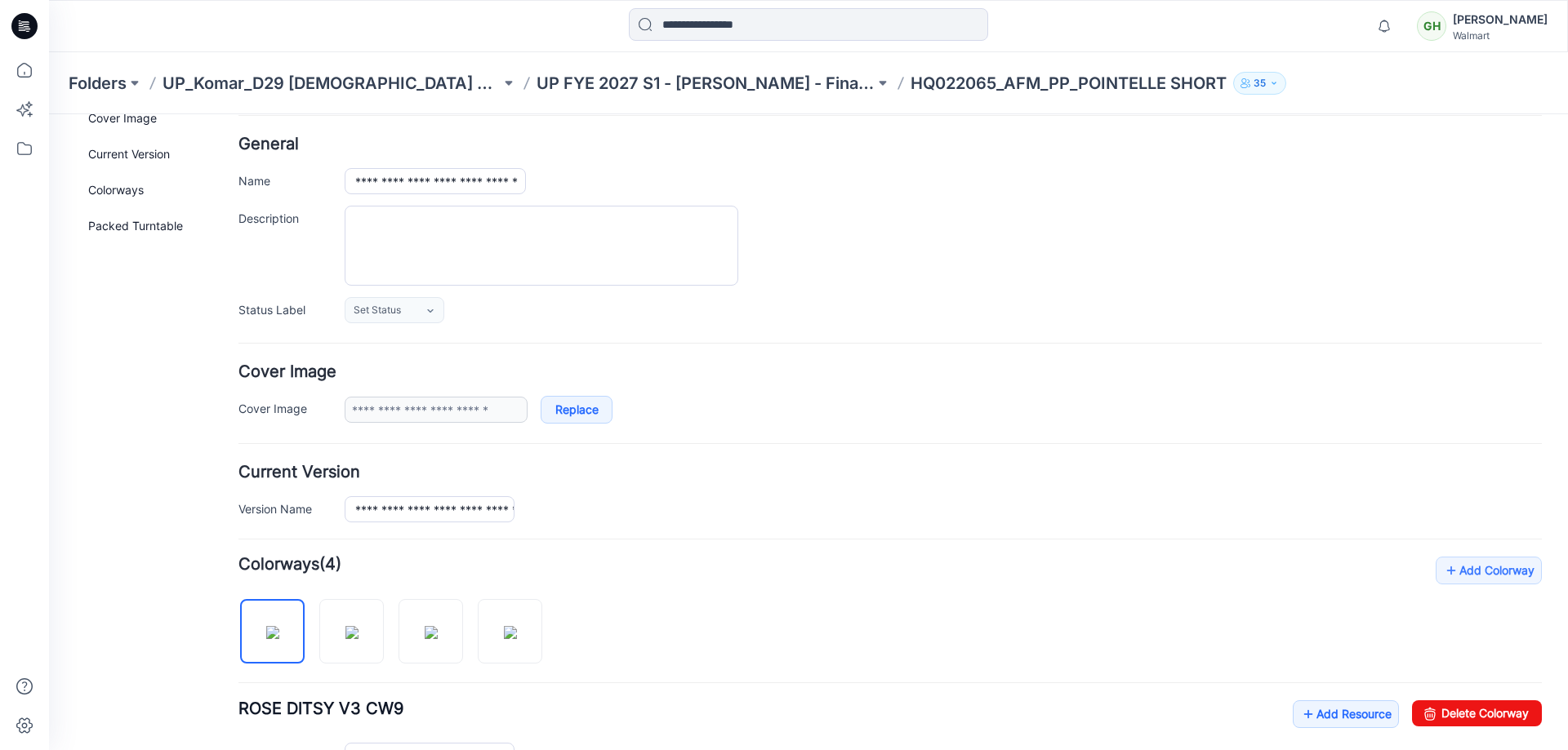
scroll to position [0, 0]
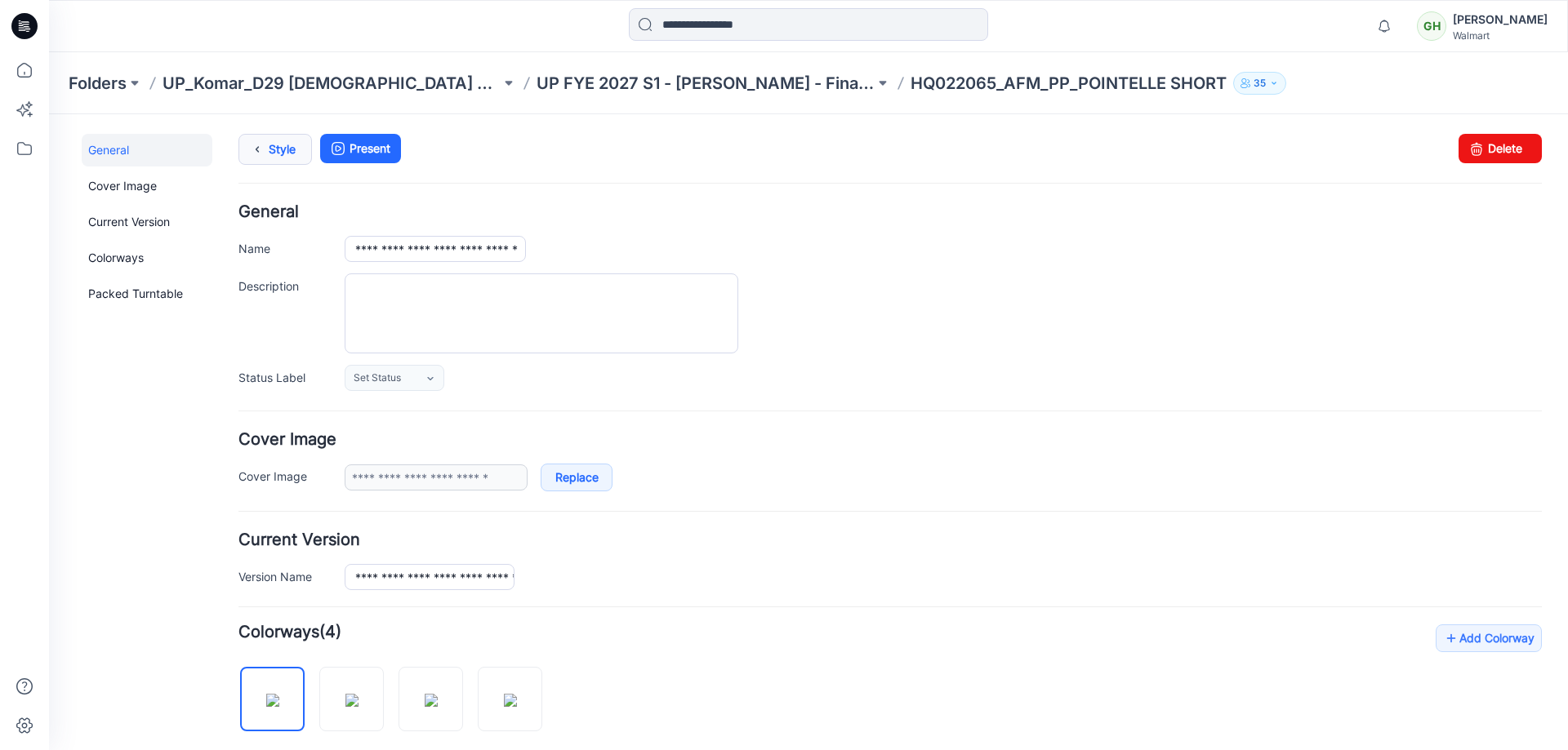
click at [271, 149] on link "Style" at bounding box center [275, 149] width 73 height 31
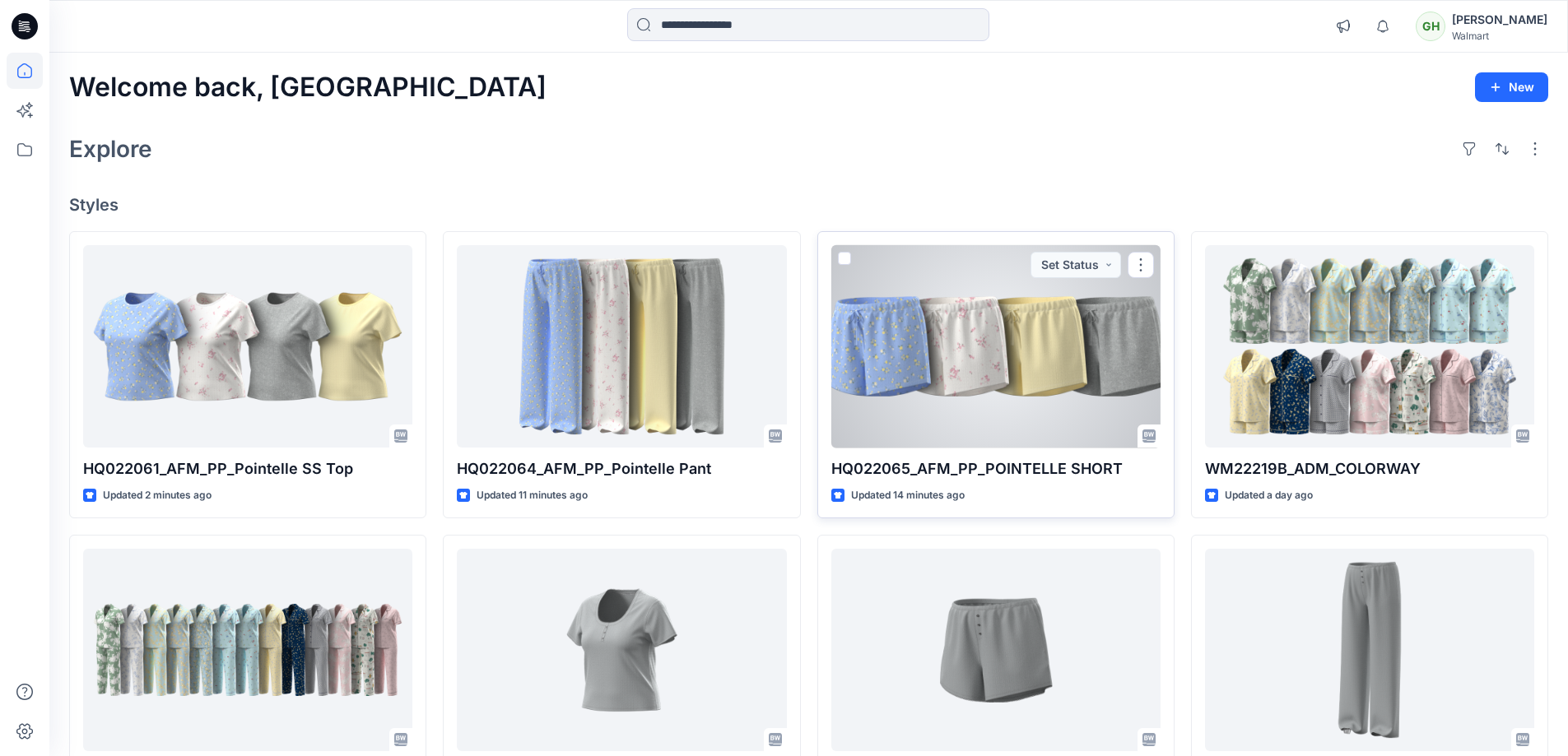
click at [979, 369] on div at bounding box center [996, 346] width 329 height 203
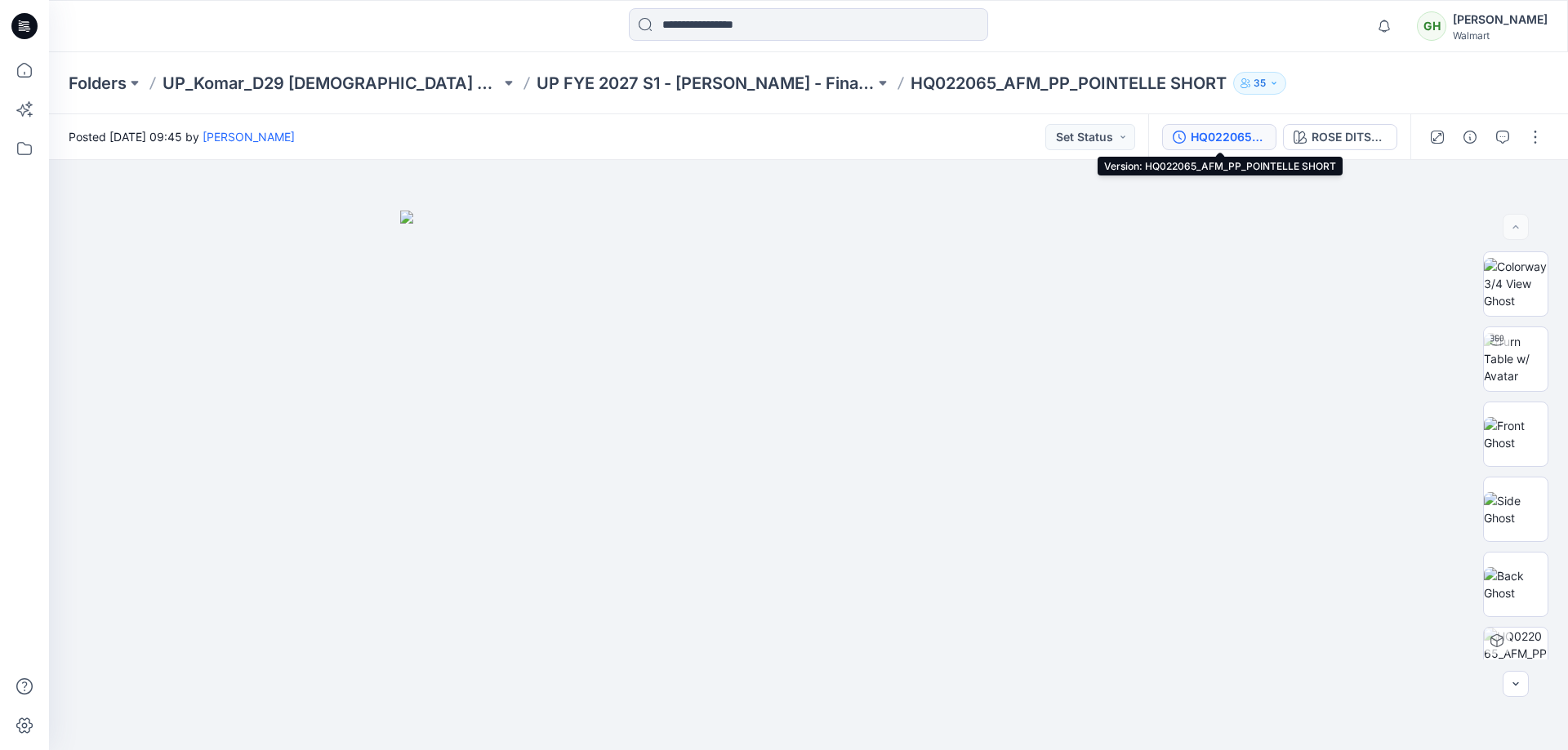
click at [1234, 139] on div "HQ022065_AFM_PP_POINTELLE SHORT" at bounding box center [1229, 137] width 75 height 18
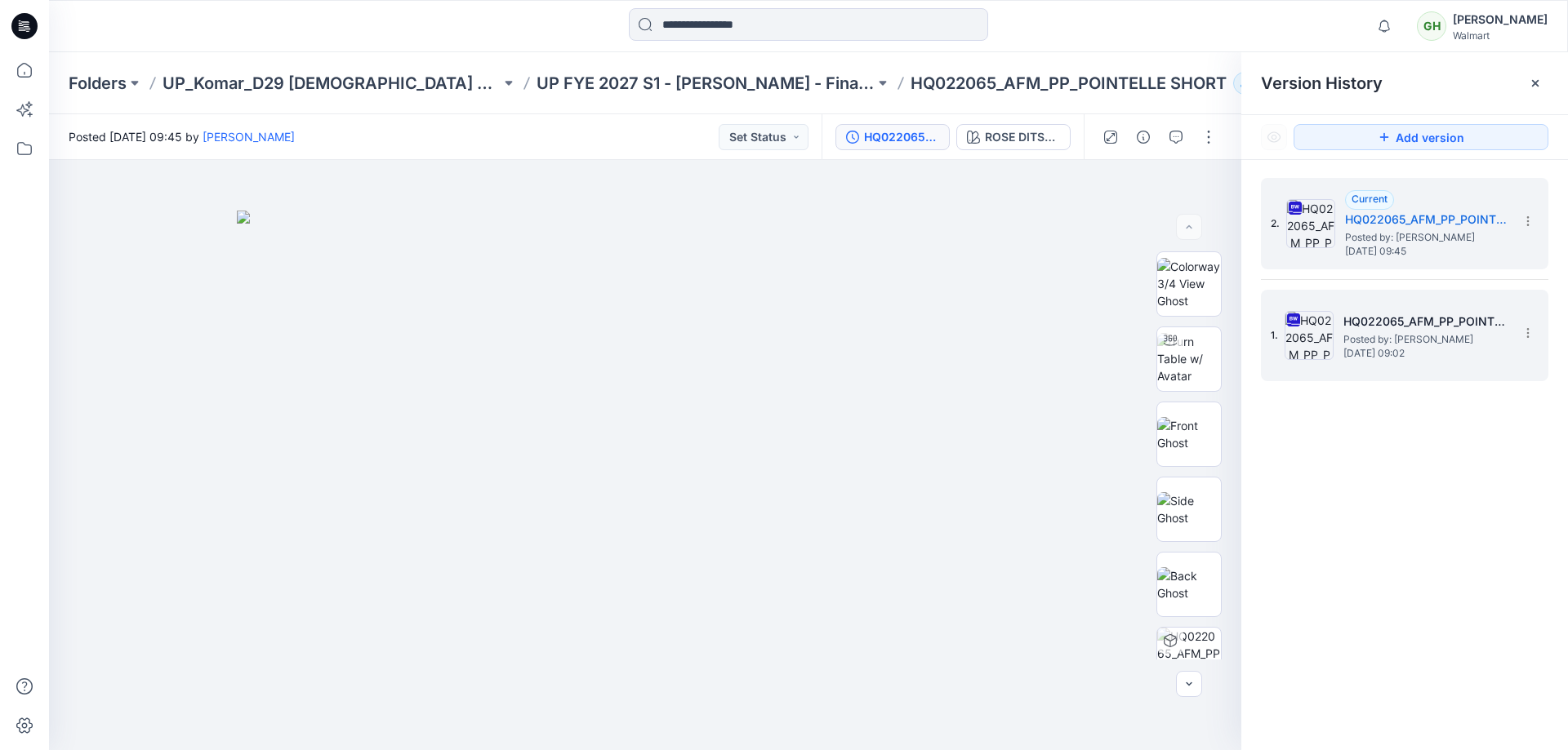
click at [1433, 328] on h5 "HQ022065_AFM_PP_POINTELLE SHORT_PLUS" at bounding box center [1425, 321] width 163 height 20
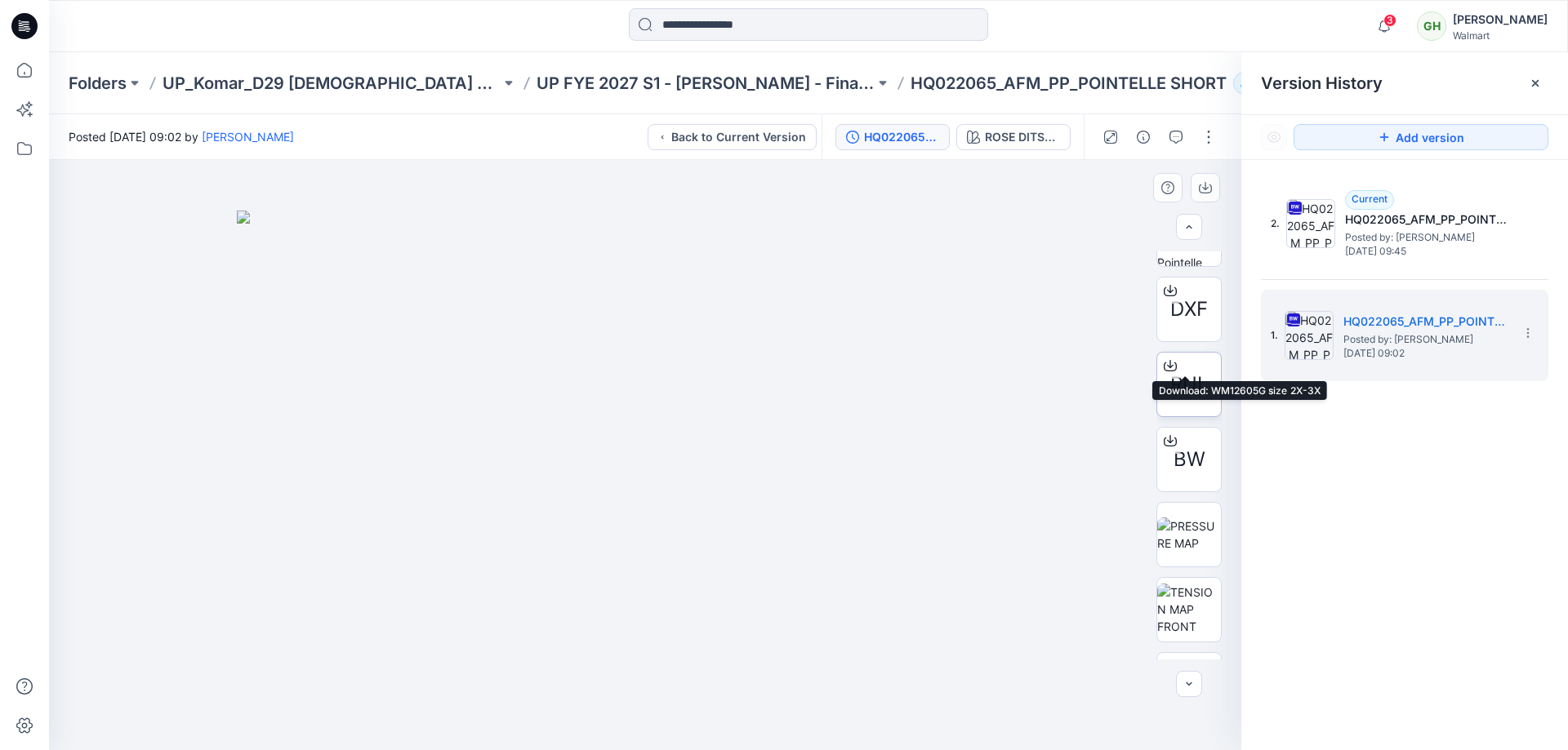
scroll to position [571, 0]
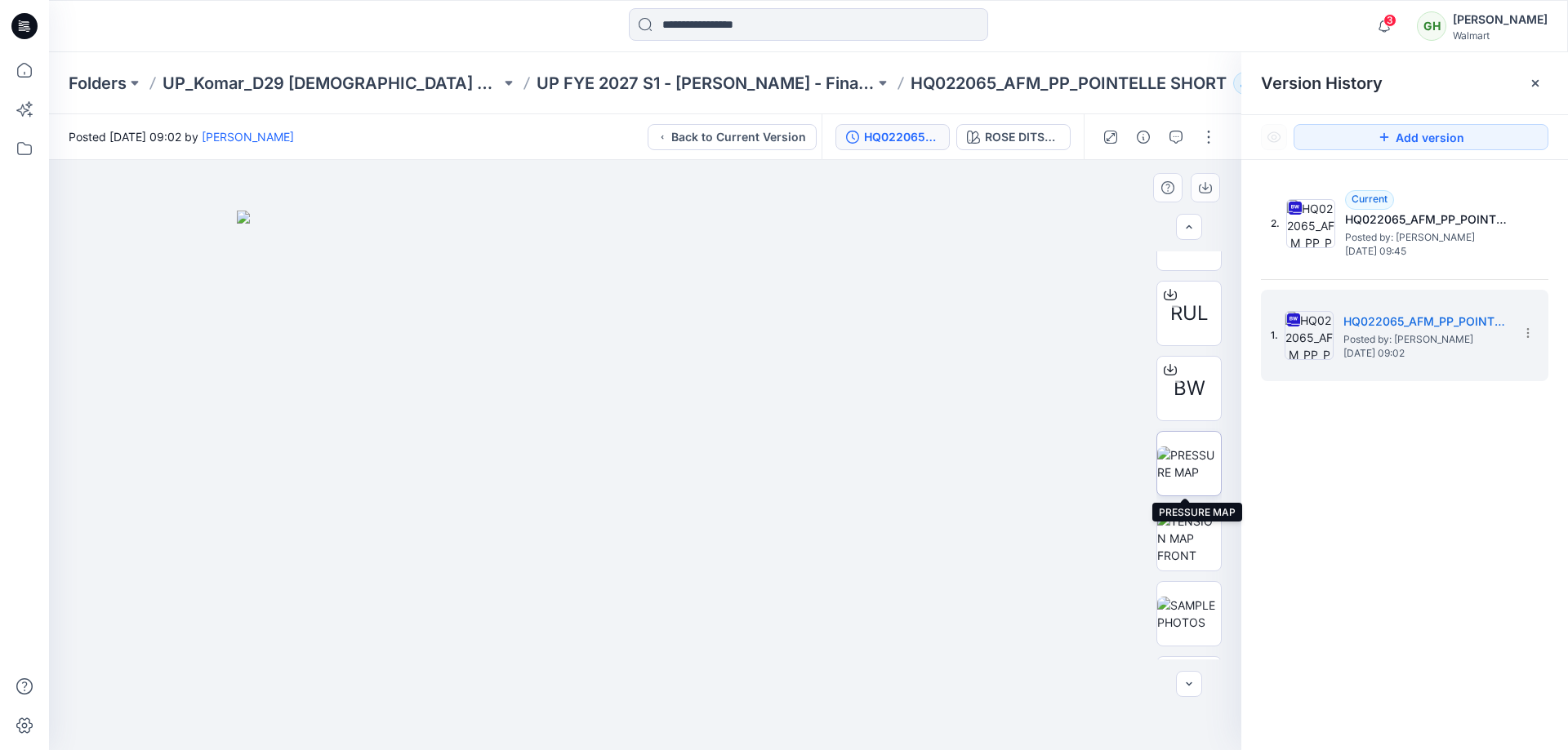
click at [1184, 463] on img at bounding box center [1189, 463] width 64 height 34
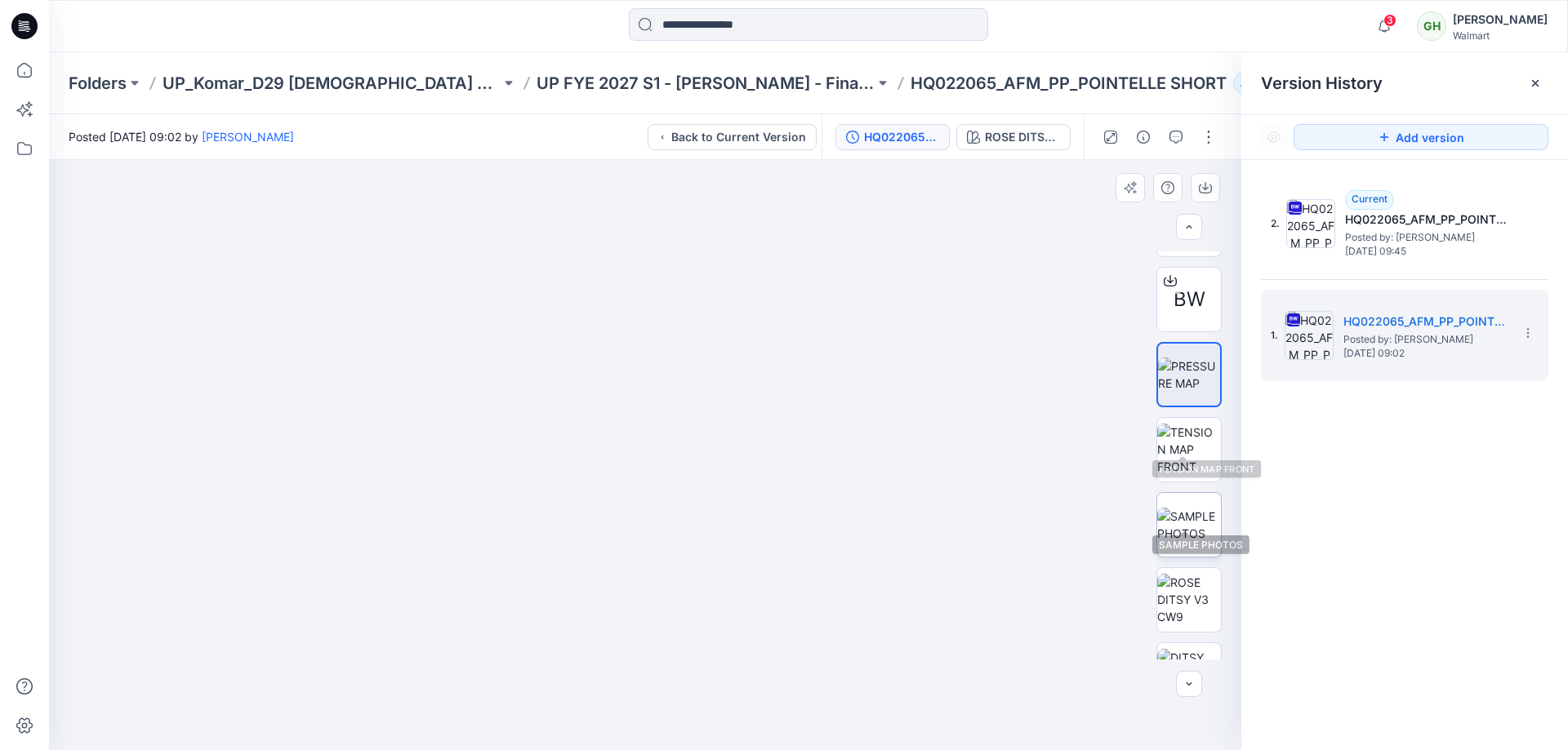
scroll to position [689, 0]
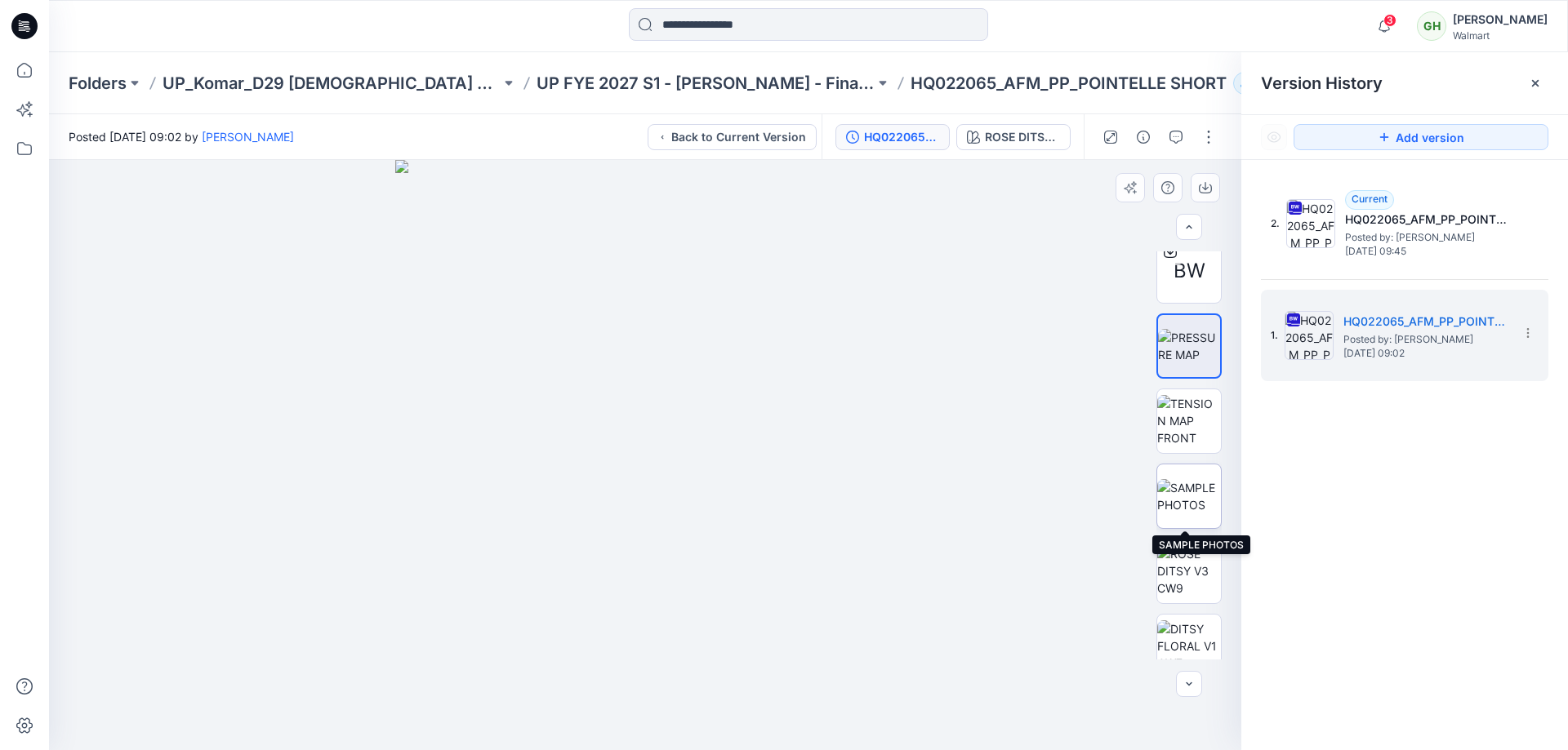
click at [1195, 494] on img at bounding box center [1189, 497] width 64 height 34
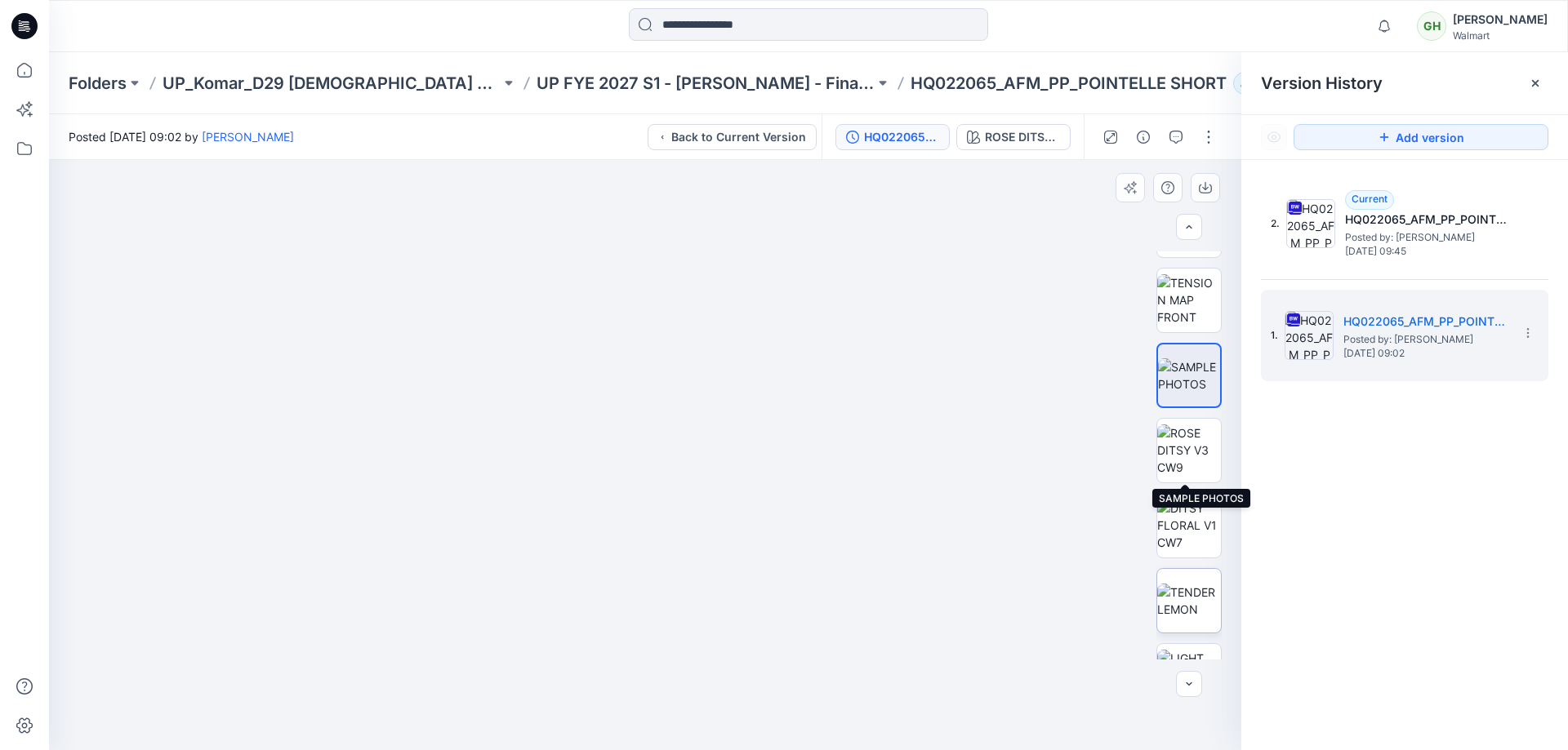
scroll to position [898, 0]
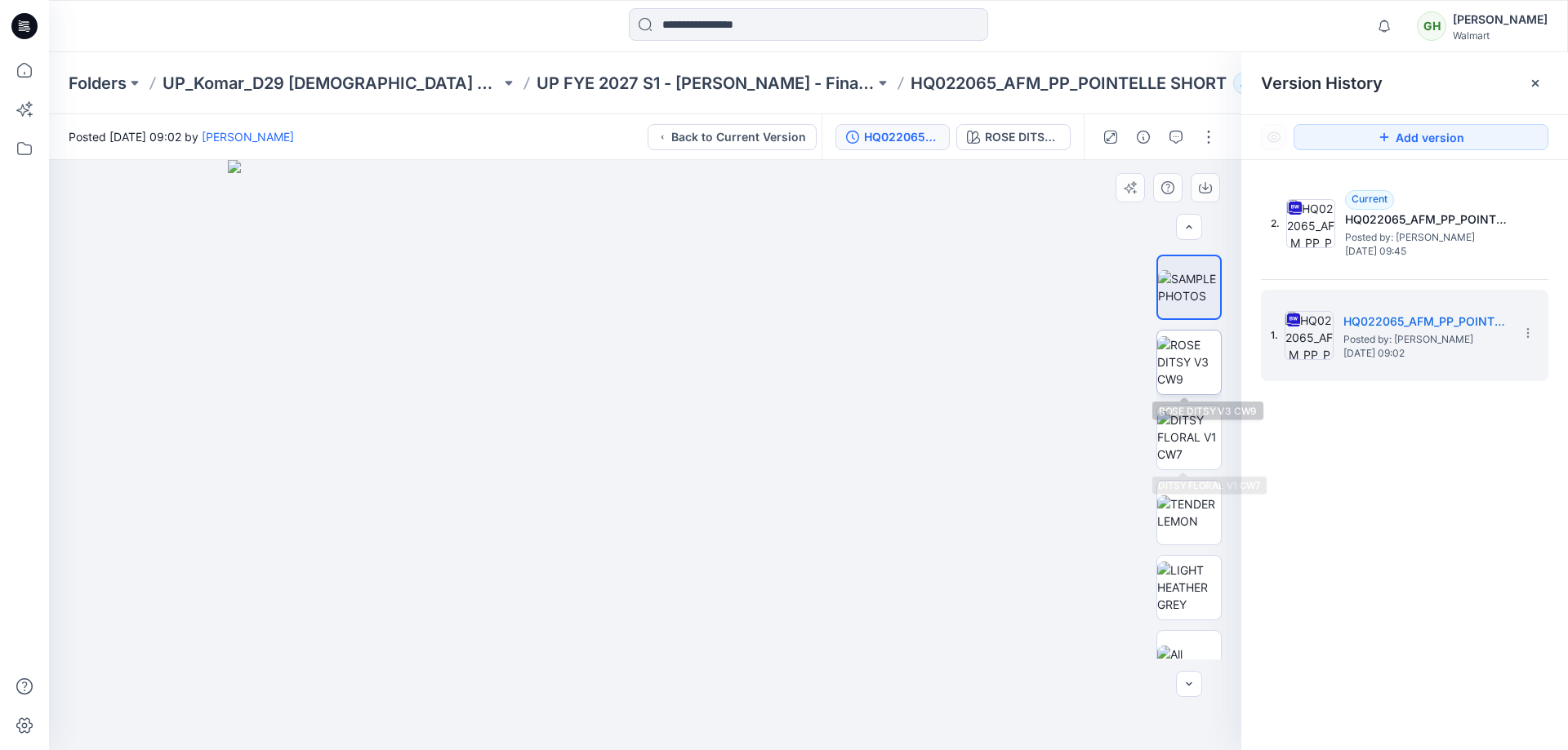
click at [1158, 372] on img at bounding box center [1189, 362] width 64 height 51
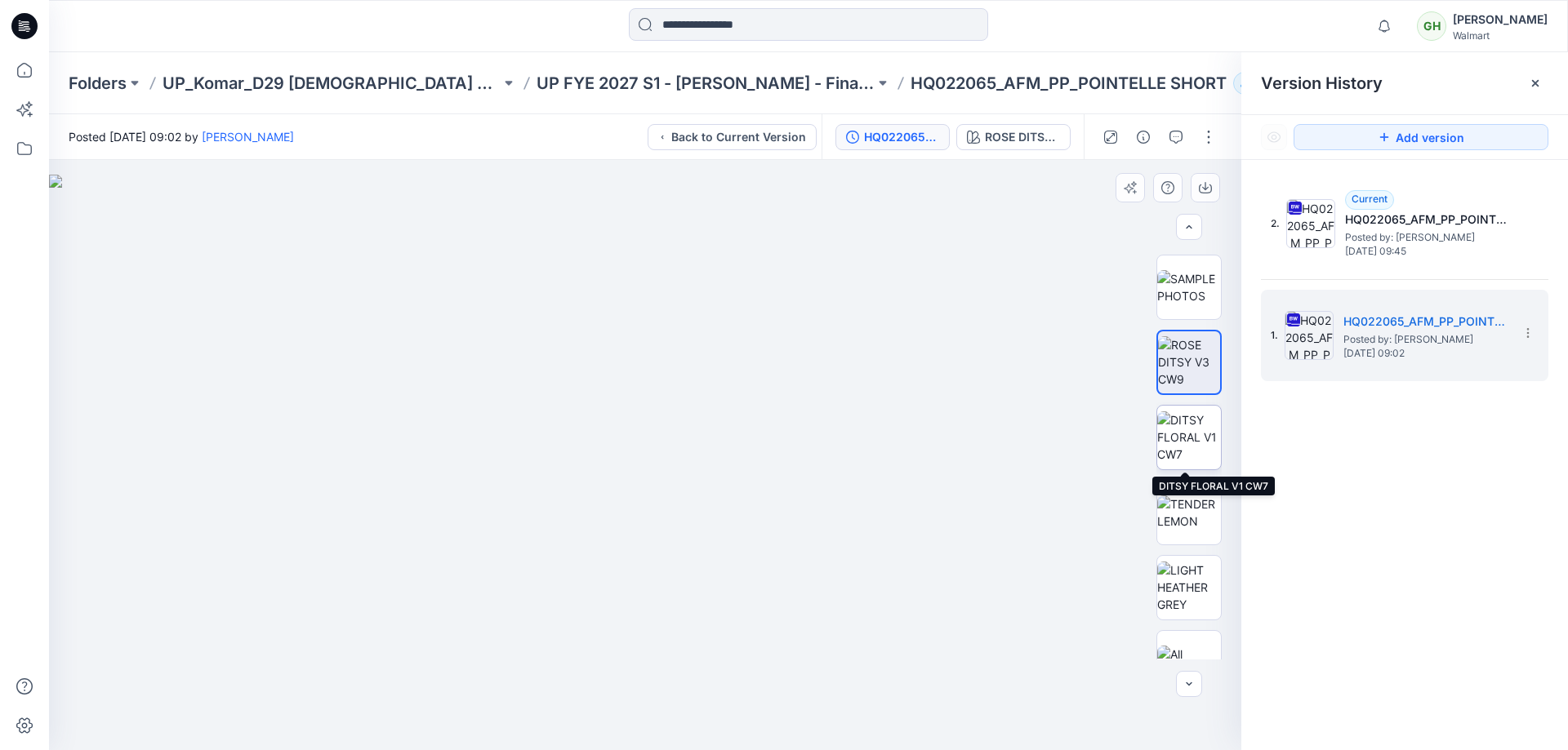
click at [1183, 435] on img at bounding box center [1189, 437] width 64 height 51
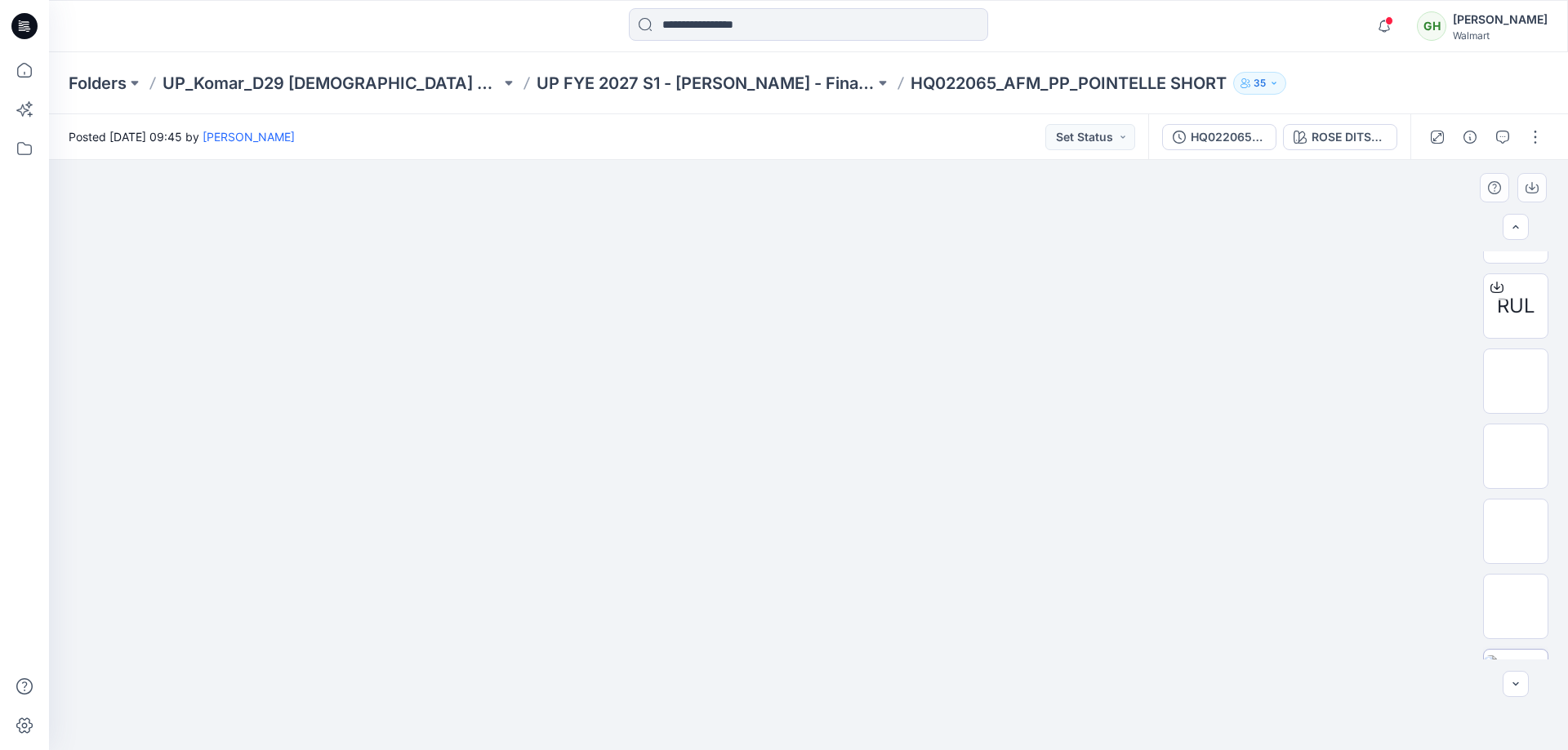
scroll to position [735, 0]
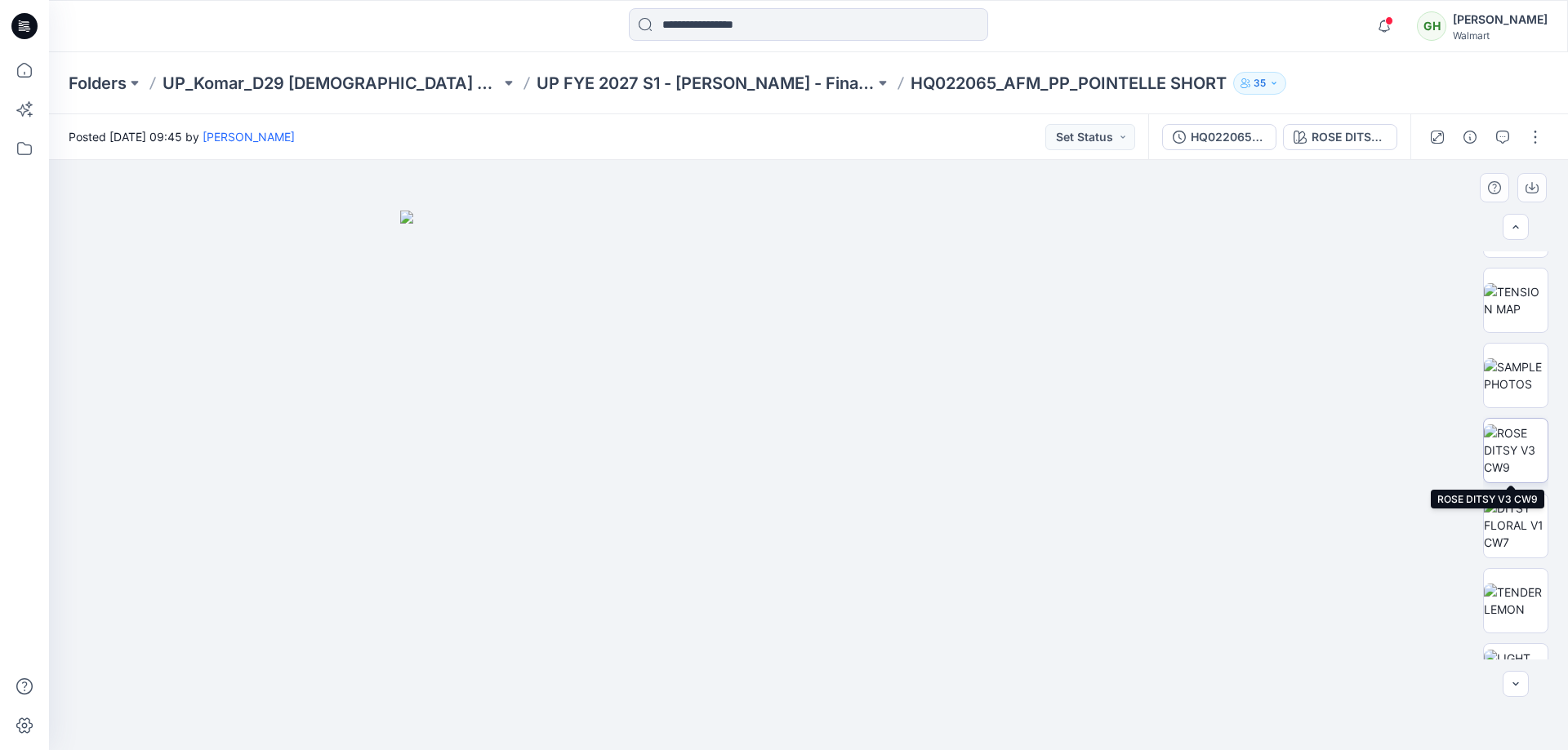
click at [1534, 426] on img at bounding box center [1515, 450] width 64 height 51
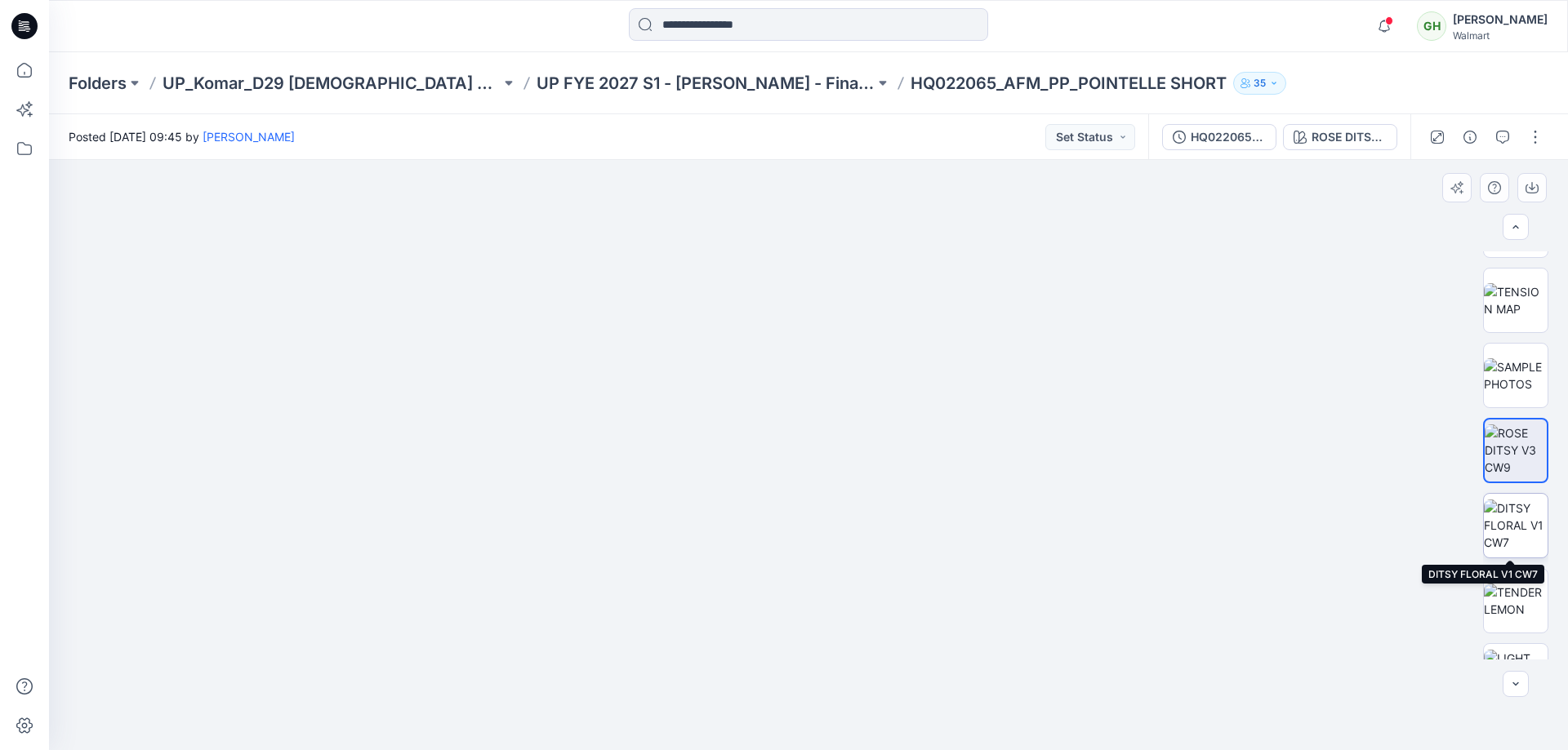
click at [1510, 521] on img at bounding box center [1515, 526] width 64 height 51
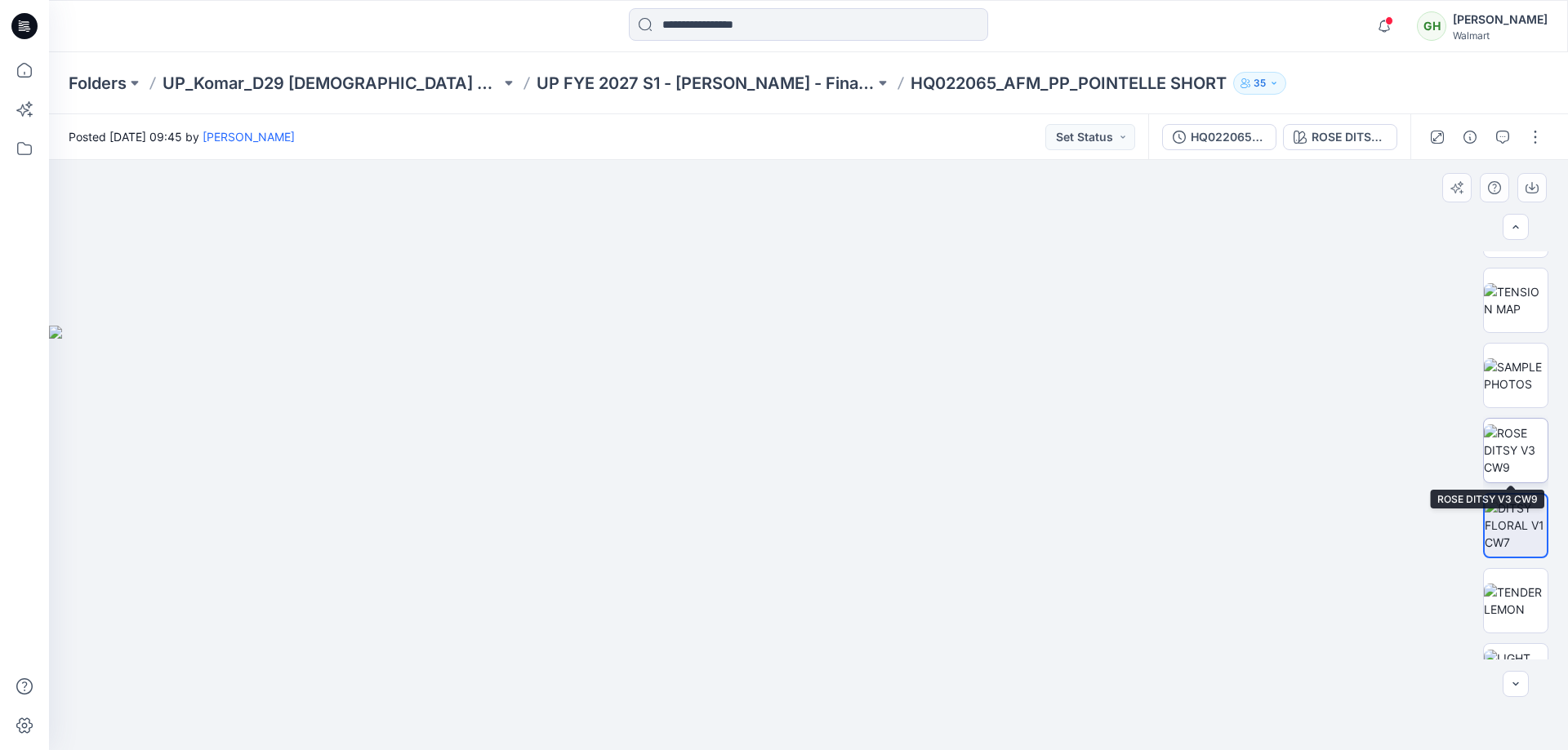
click at [1517, 436] on img at bounding box center [1515, 450] width 64 height 51
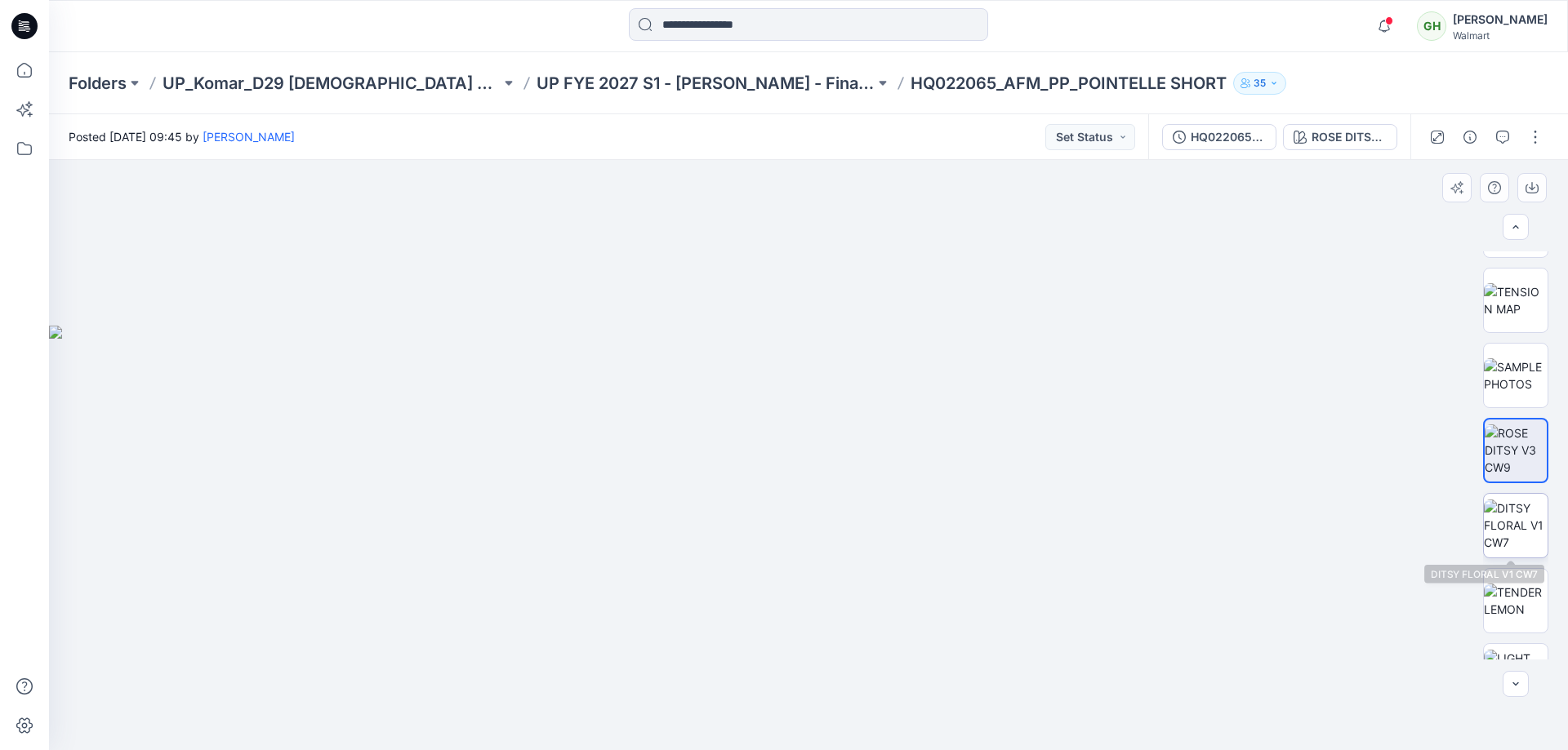
click at [1512, 509] on img at bounding box center [1515, 526] width 64 height 51
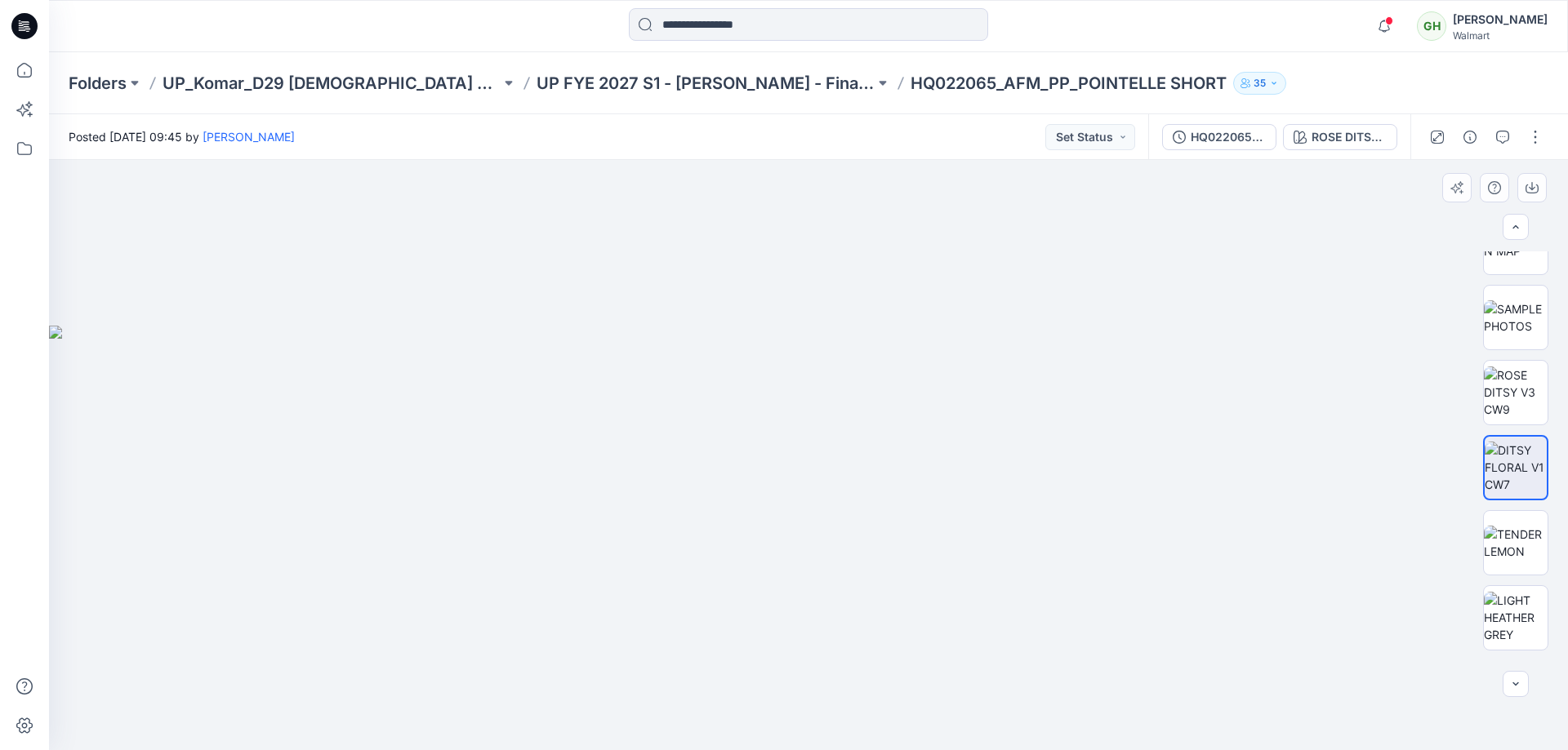
scroll to position [859, 0]
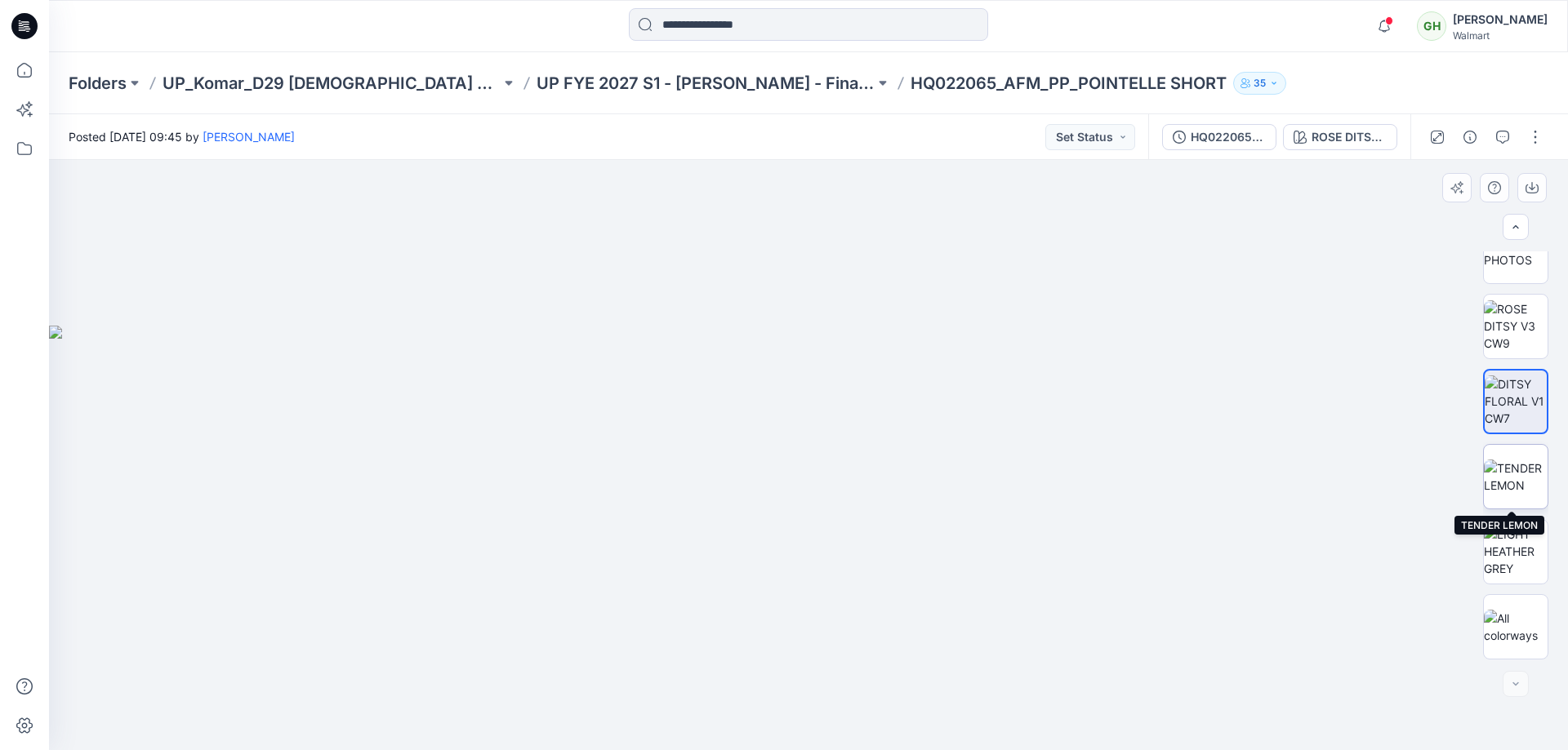
click at [1524, 487] on img at bounding box center [1515, 477] width 64 height 34
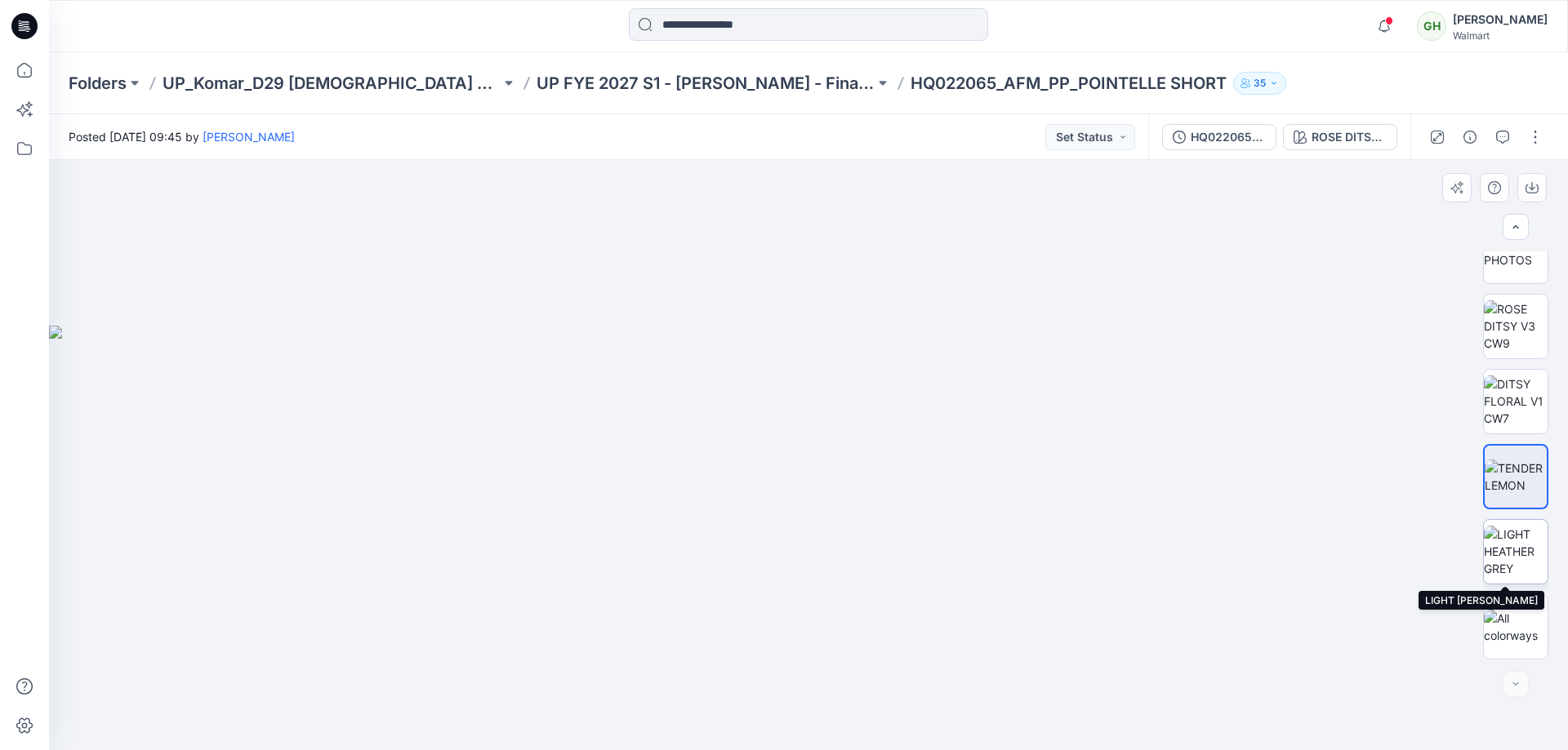
click at [1516, 552] on img at bounding box center [1515, 551] width 64 height 51
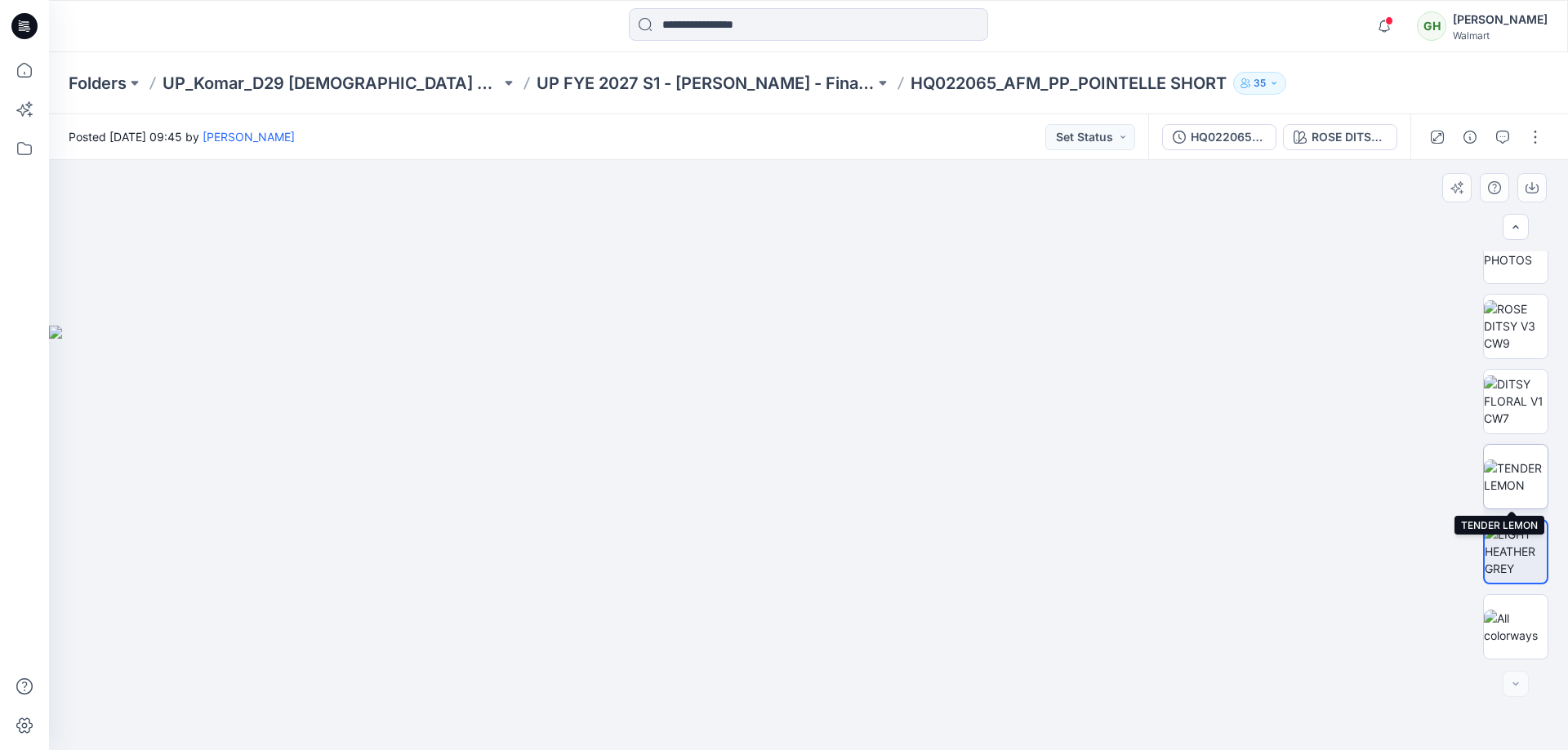
click at [1520, 460] on img at bounding box center [1515, 477] width 64 height 34
click at [1505, 407] on img at bounding box center [1515, 401] width 64 height 51
click at [1499, 334] on img at bounding box center [1515, 326] width 64 height 51
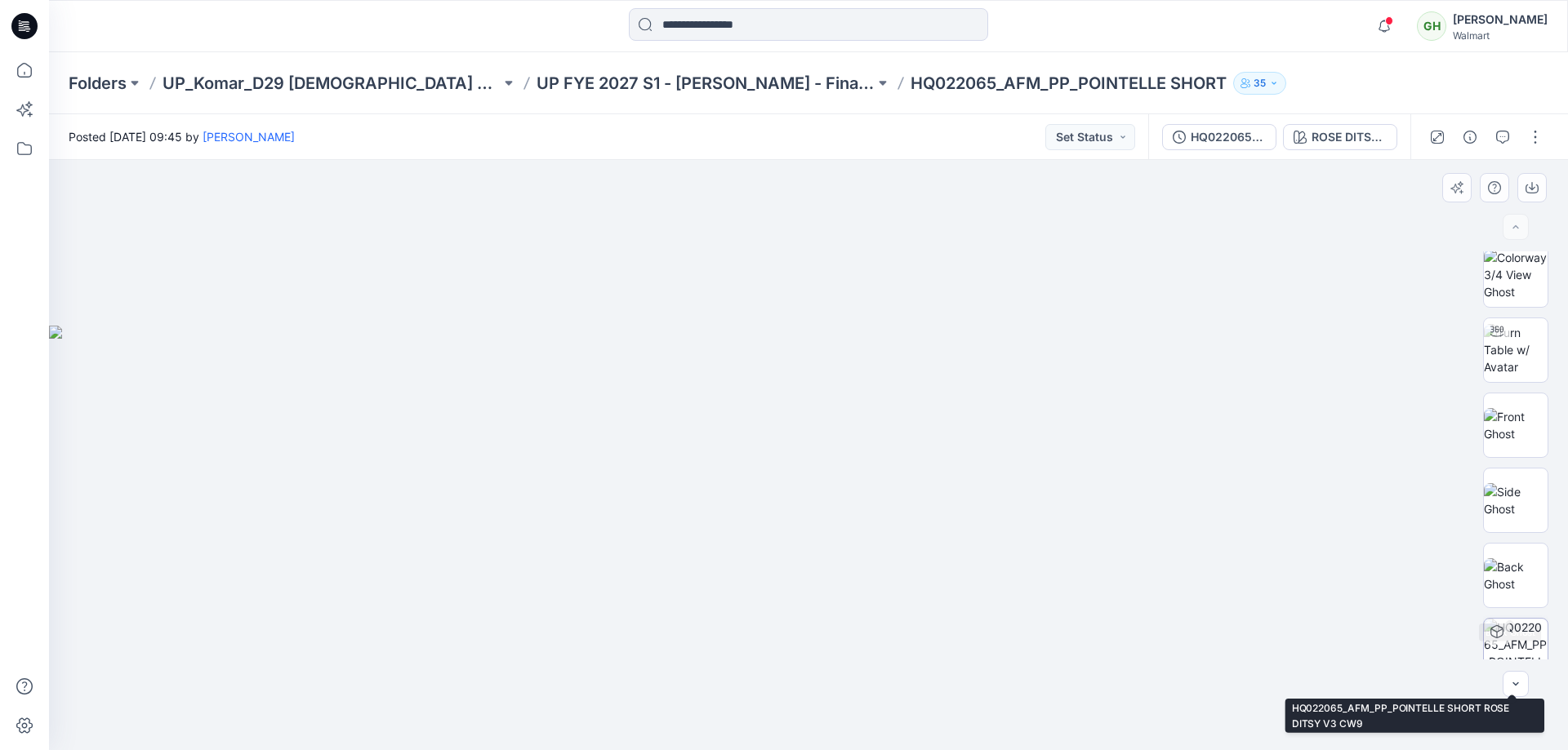
scroll to position [0, 0]
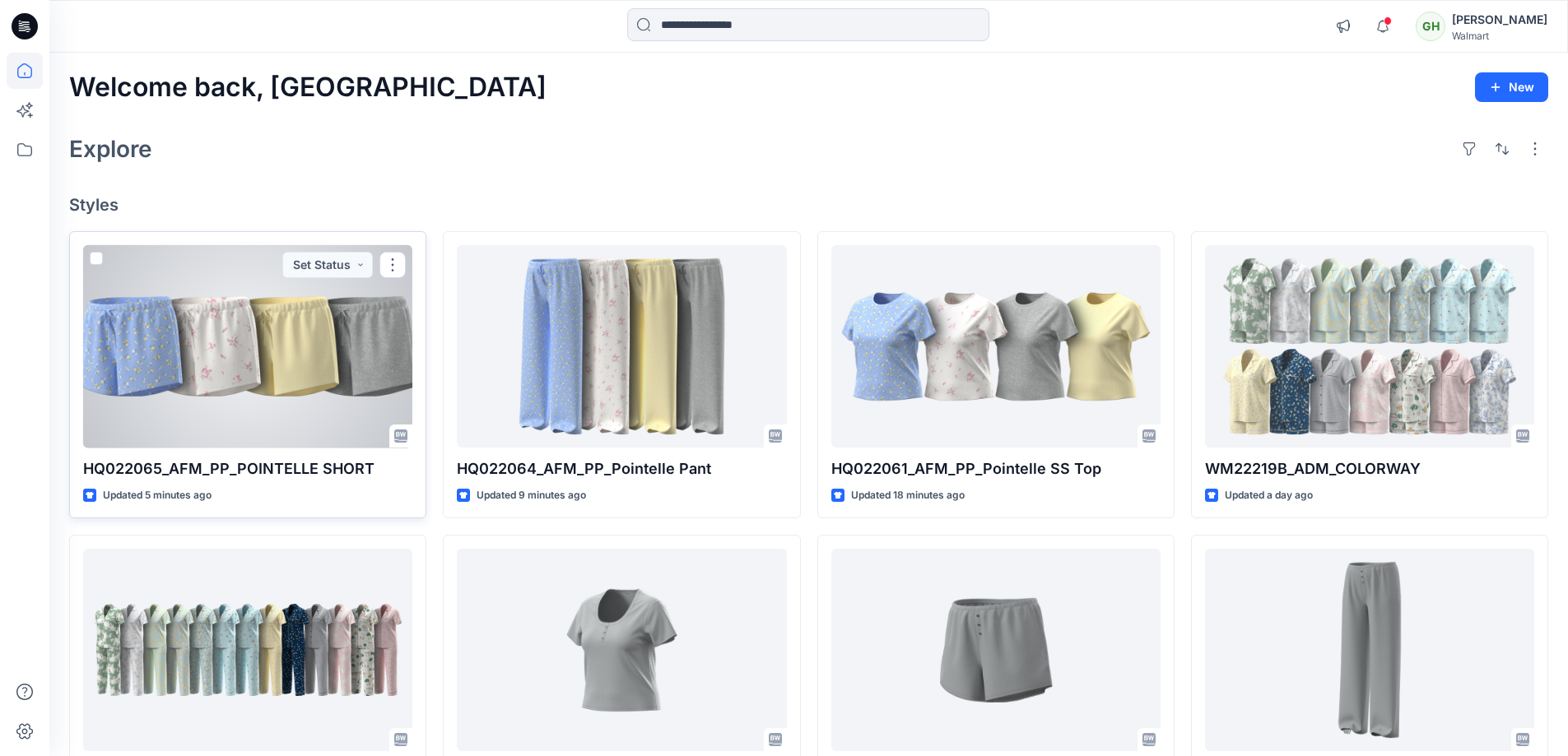
click at [313, 363] on div at bounding box center [248, 346] width 329 height 203
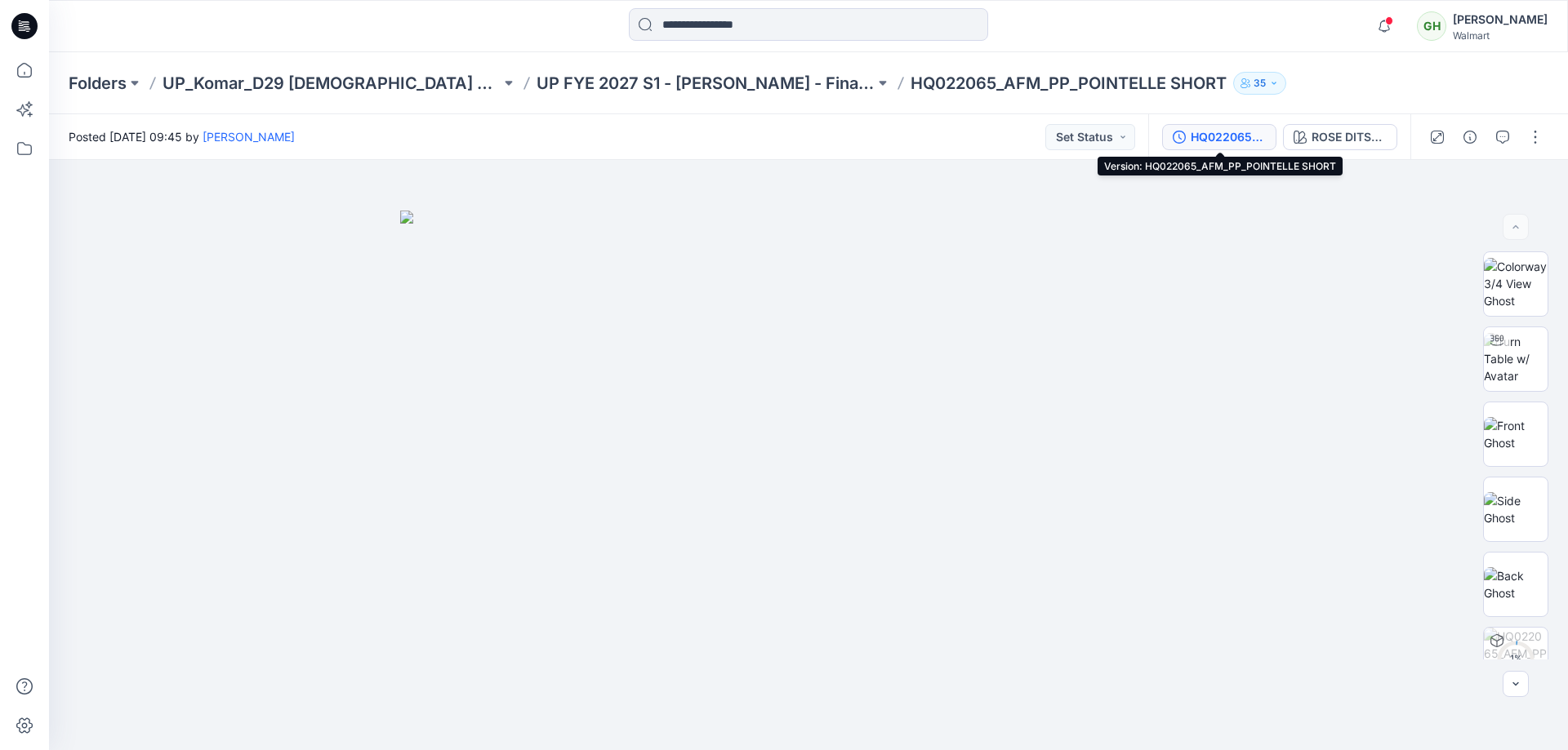
click at [1216, 127] on button "HQ022065_AFM_PP_POINTELLE SHORT" at bounding box center [1219, 137] width 114 height 26
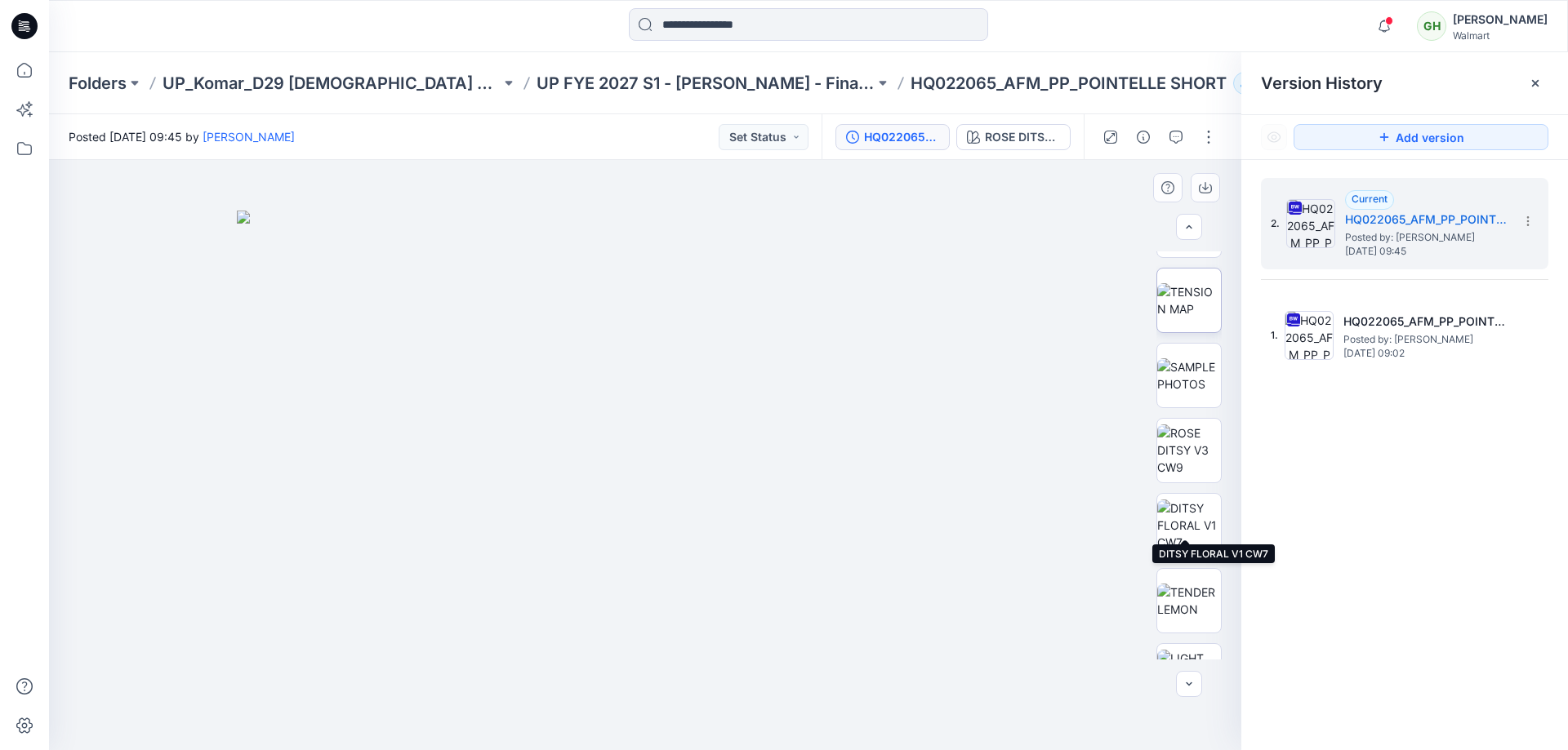
scroll to position [859, 0]
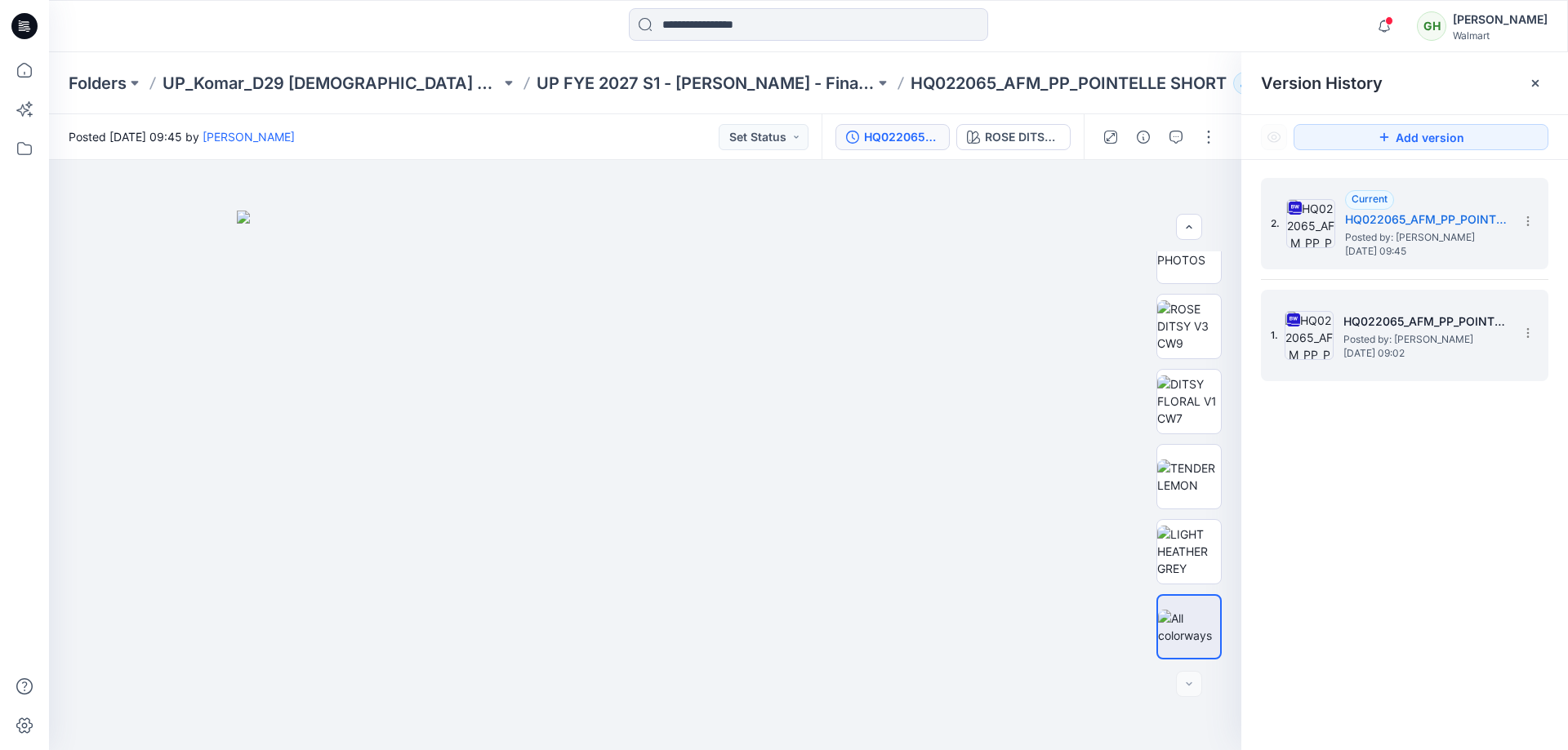
click at [1406, 338] on span "Posted by: [PERSON_NAME]" at bounding box center [1425, 339] width 163 height 16
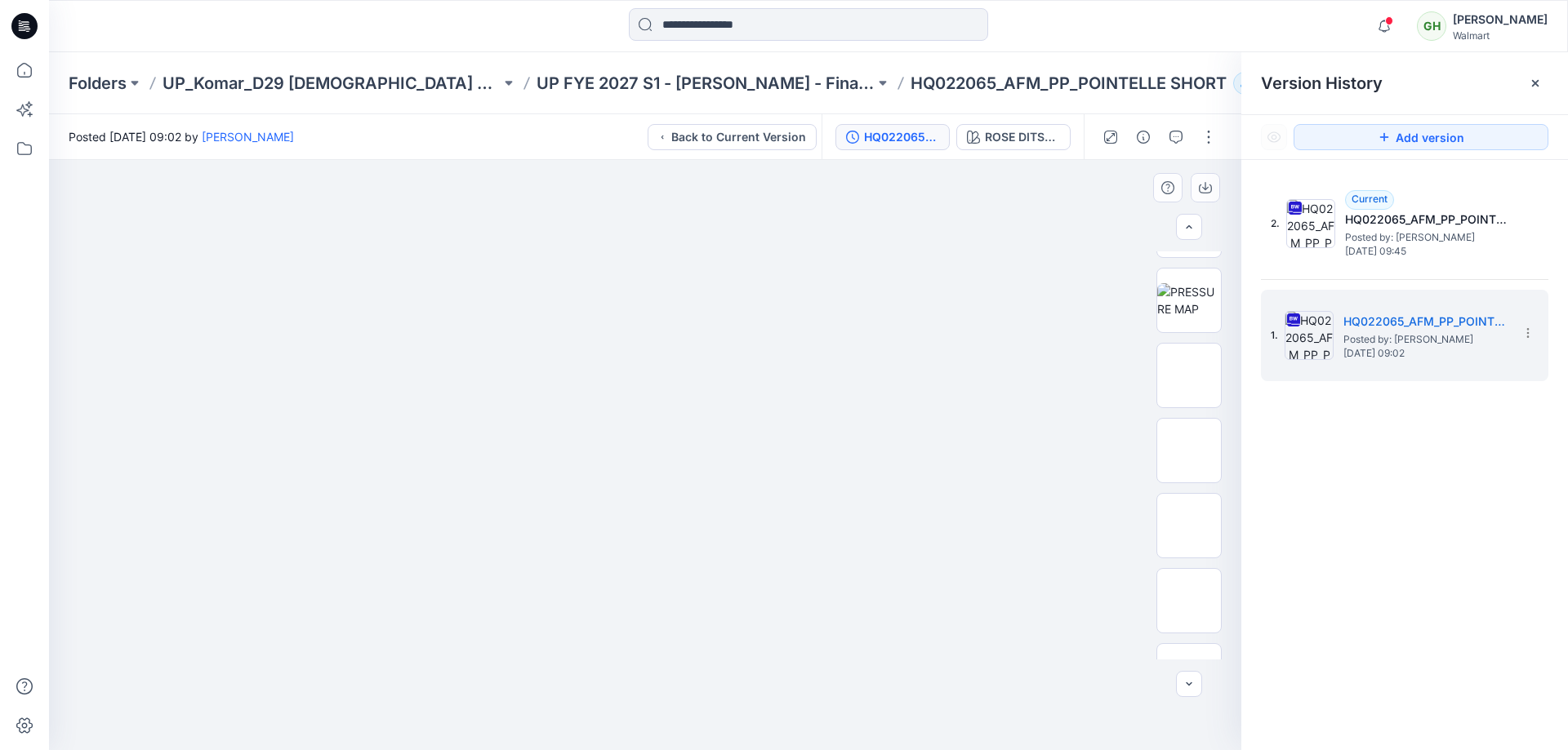
scroll to position [934, 0]
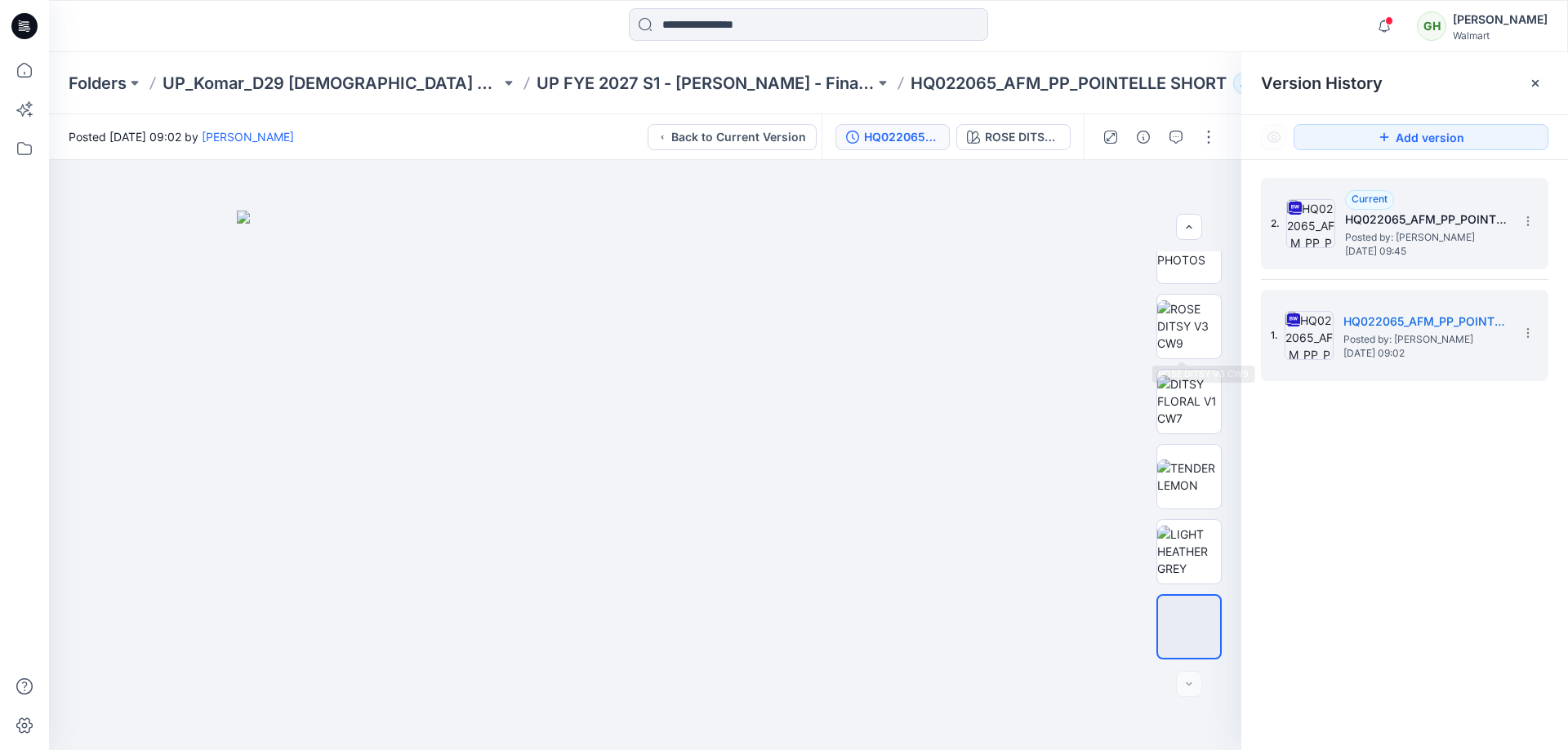
click at [1383, 214] on h5 "HQ022065_AFM_PP_POINTELLE SHORT" at bounding box center [1427, 219] width 163 height 20
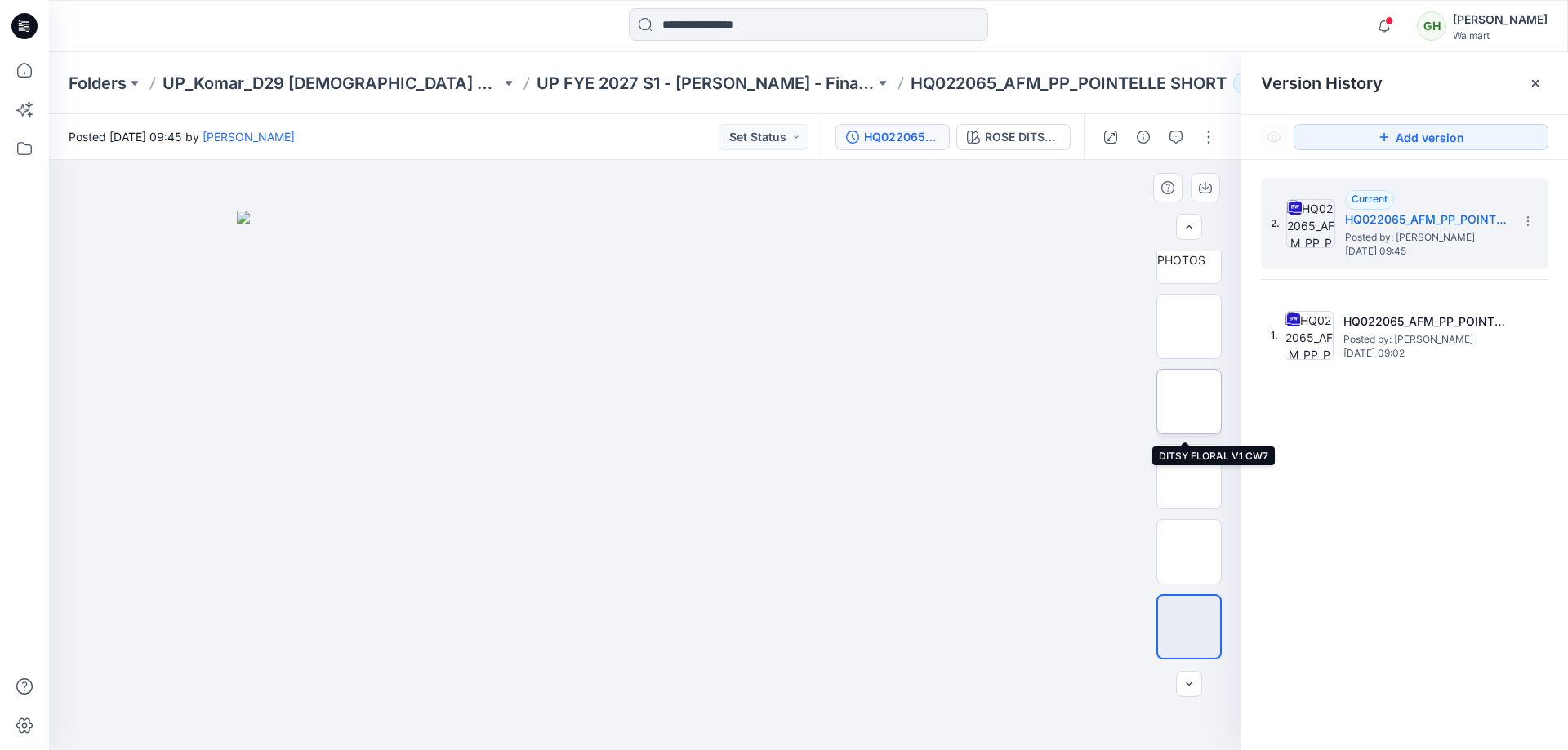
scroll to position [696, 0]
